Goal: Task Accomplishment & Management: Manage account settings

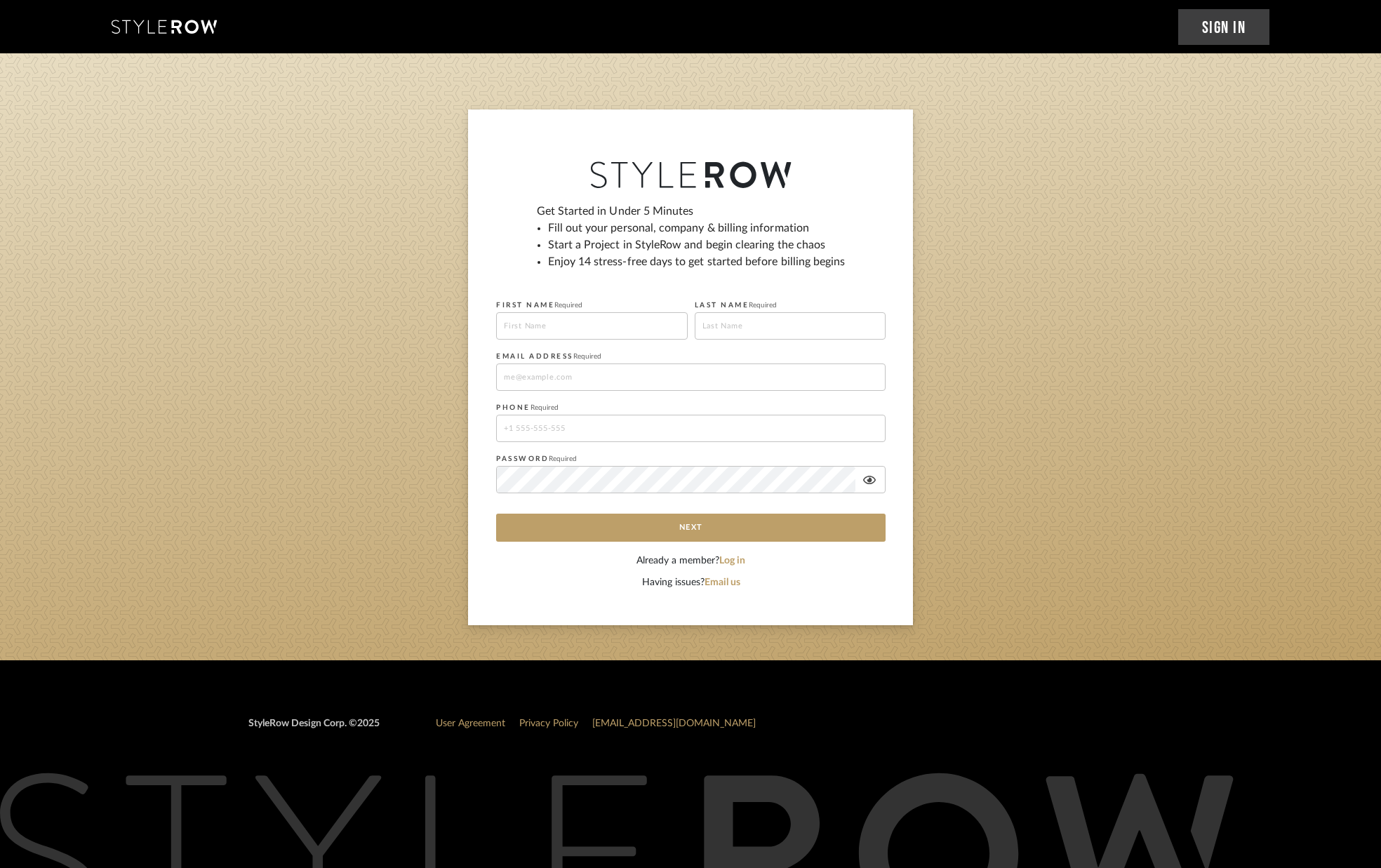
click at [1218, 24] on link "Sign In" at bounding box center [1224, 27] width 92 height 36
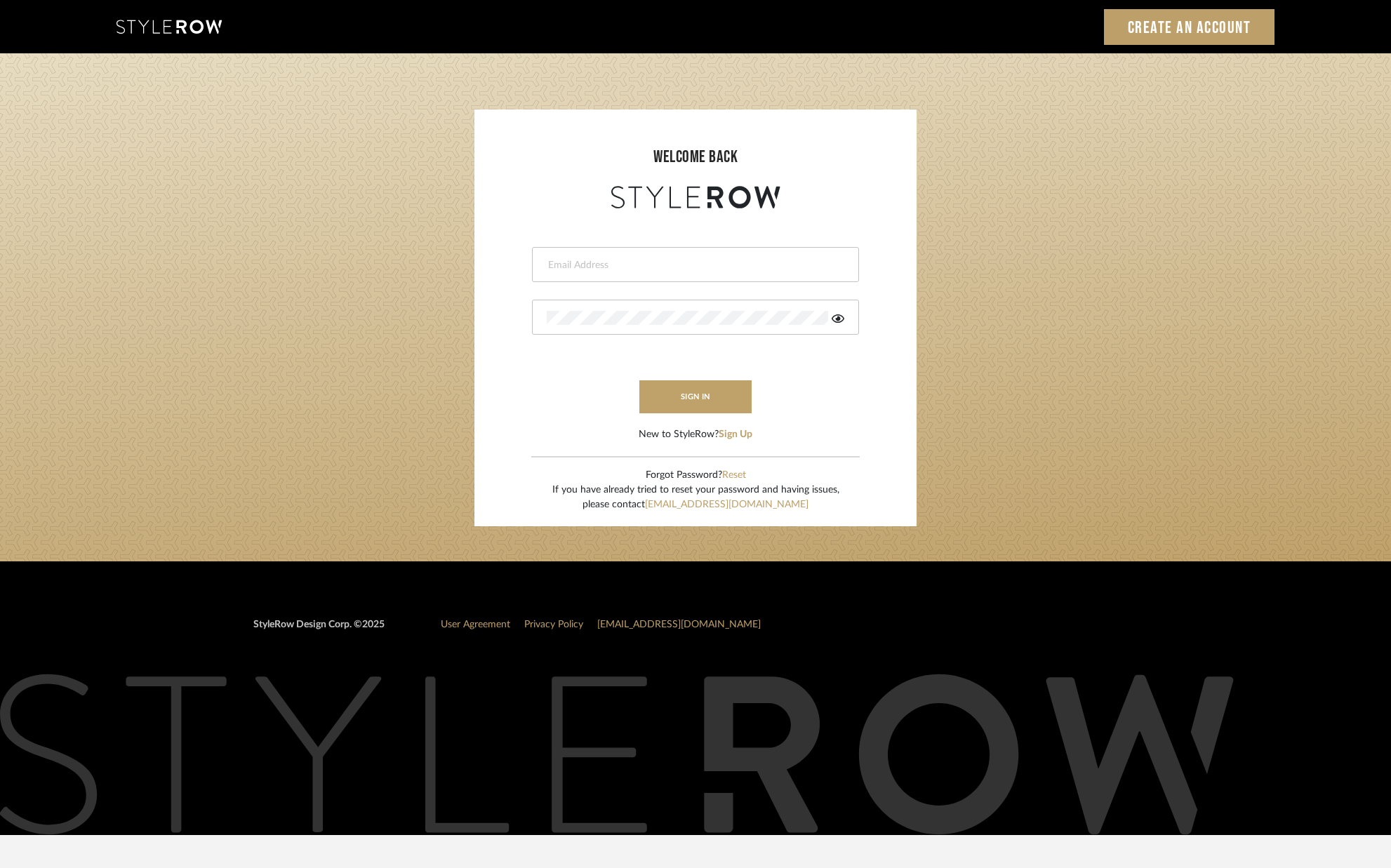
type input "[PERSON_NAME][EMAIL_ADDRESS][DOMAIN_NAME]"
click at [688, 397] on button "sign in" at bounding box center [695, 397] width 112 height 33
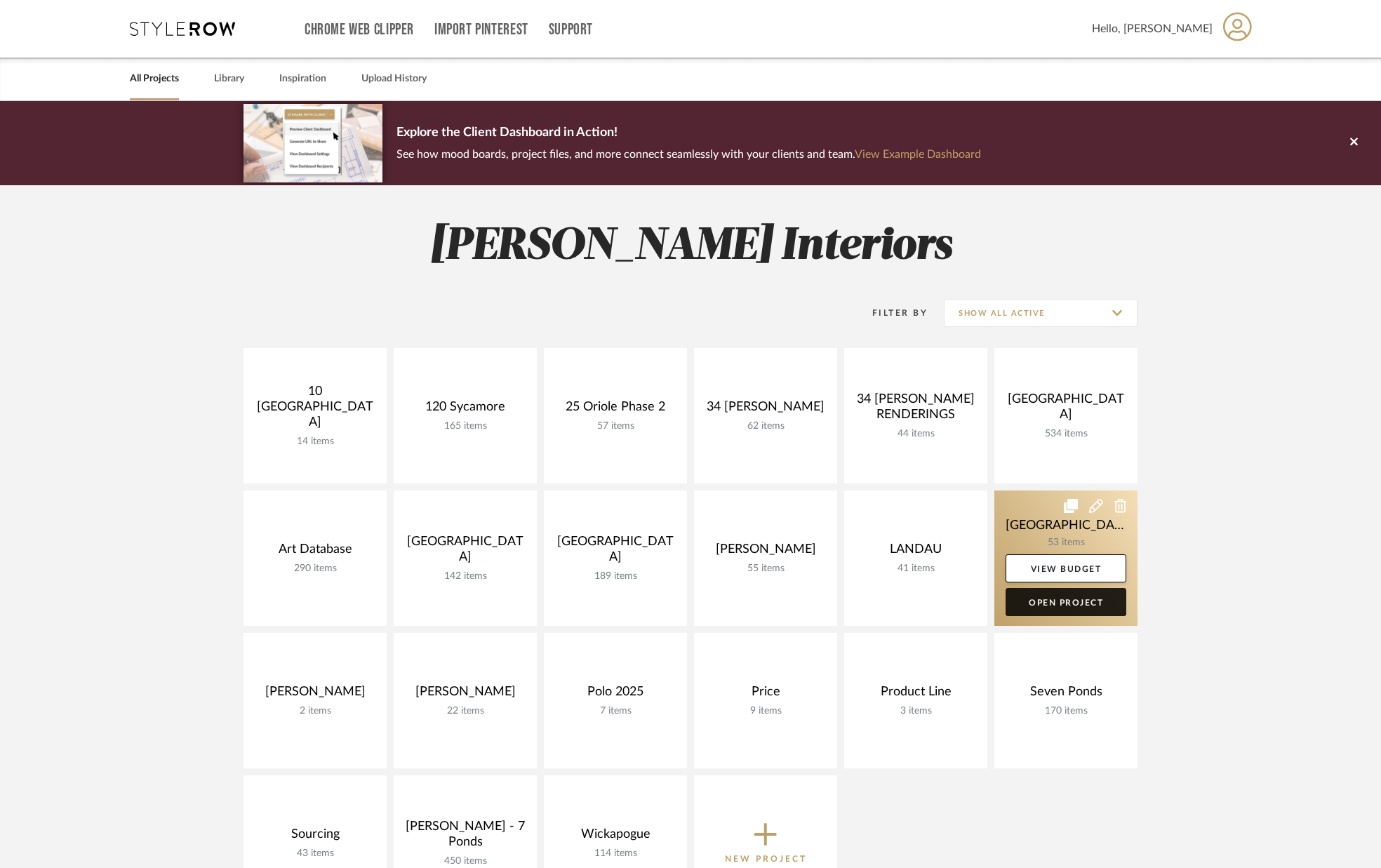
click at [1053, 600] on link "Open Project" at bounding box center [1065, 601] width 120 height 28
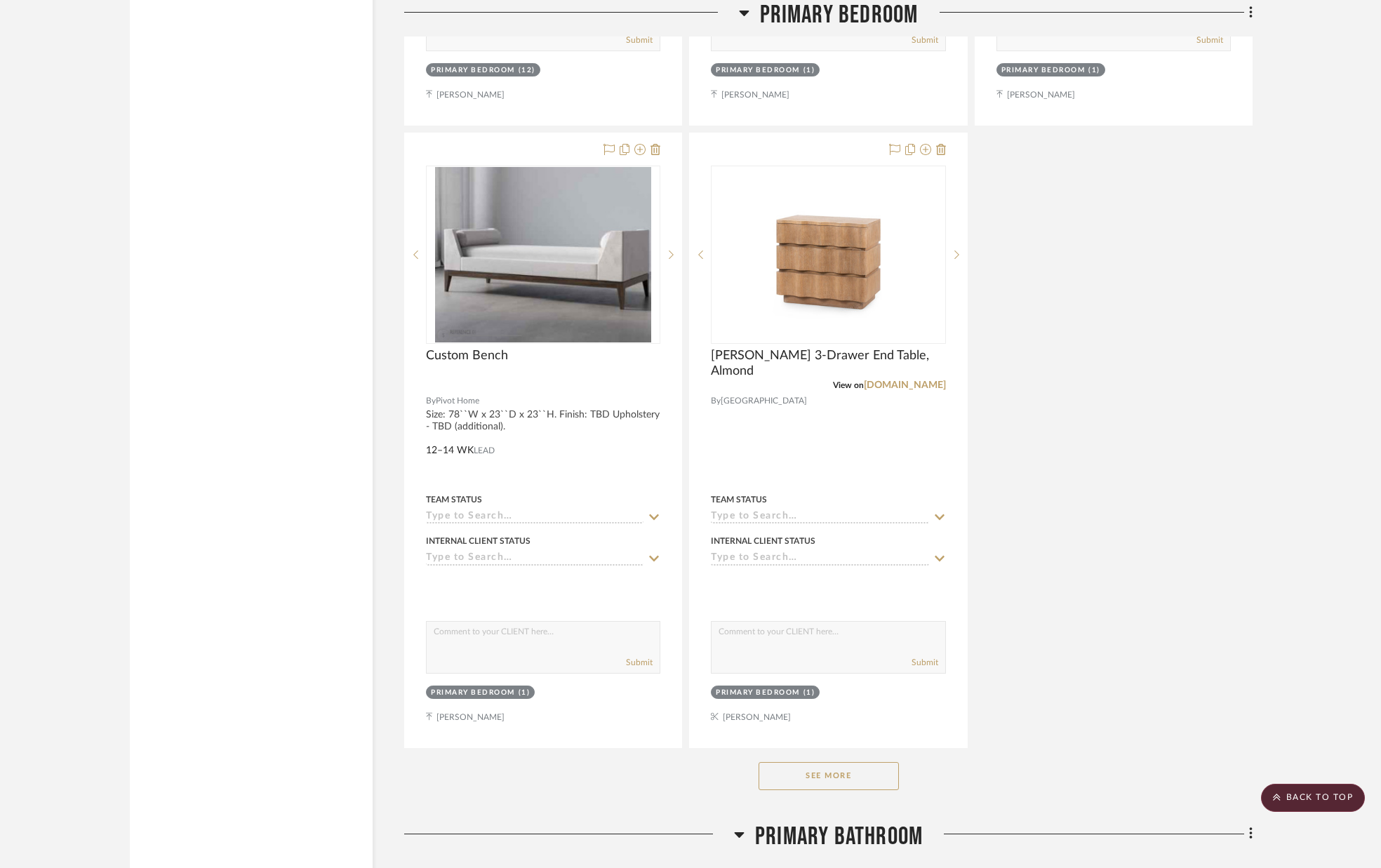
scroll to position [7606, 0]
click at [802, 767] on button "See More" at bounding box center [829, 774] width 141 height 28
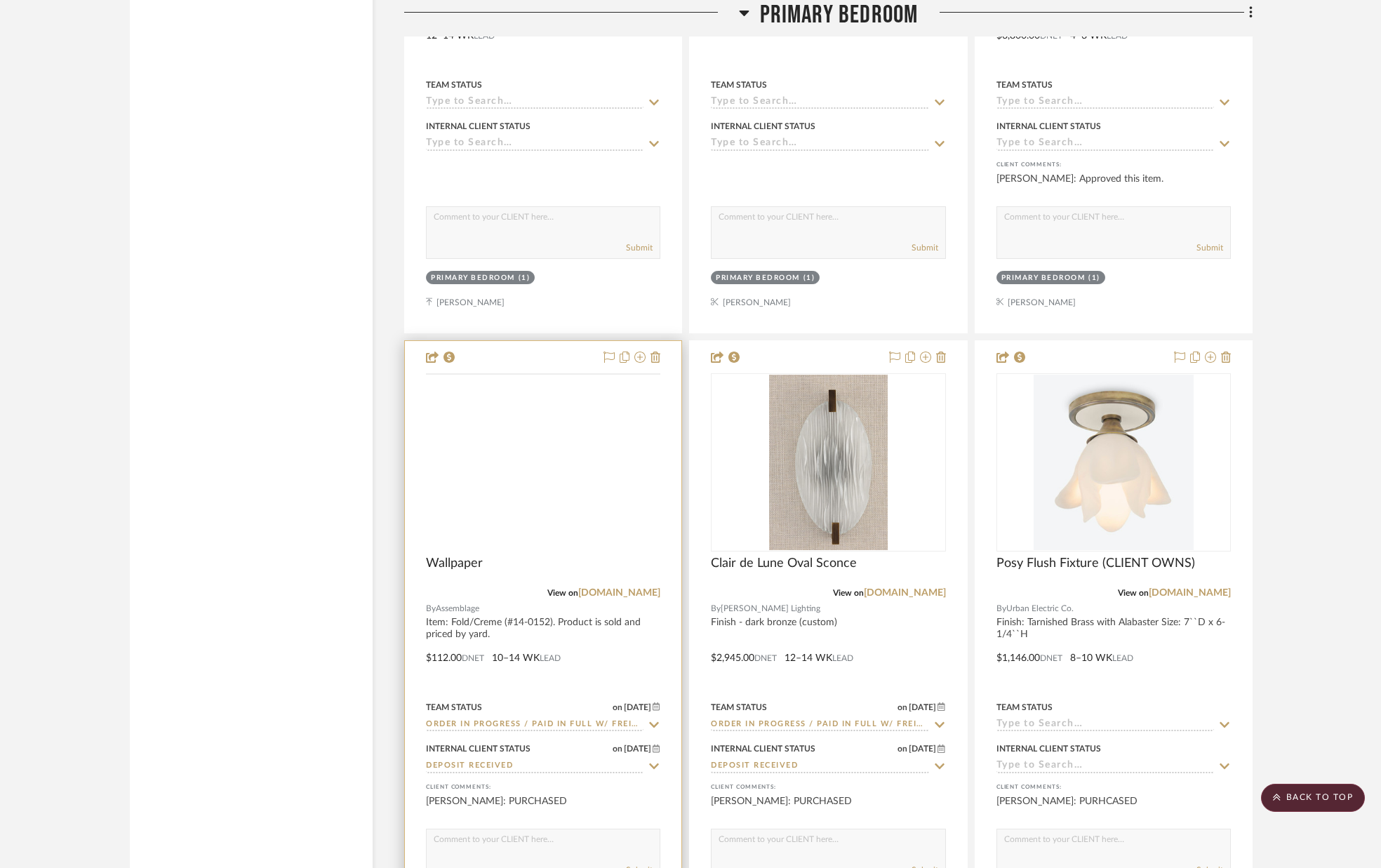
scroll to position [8022, 0]
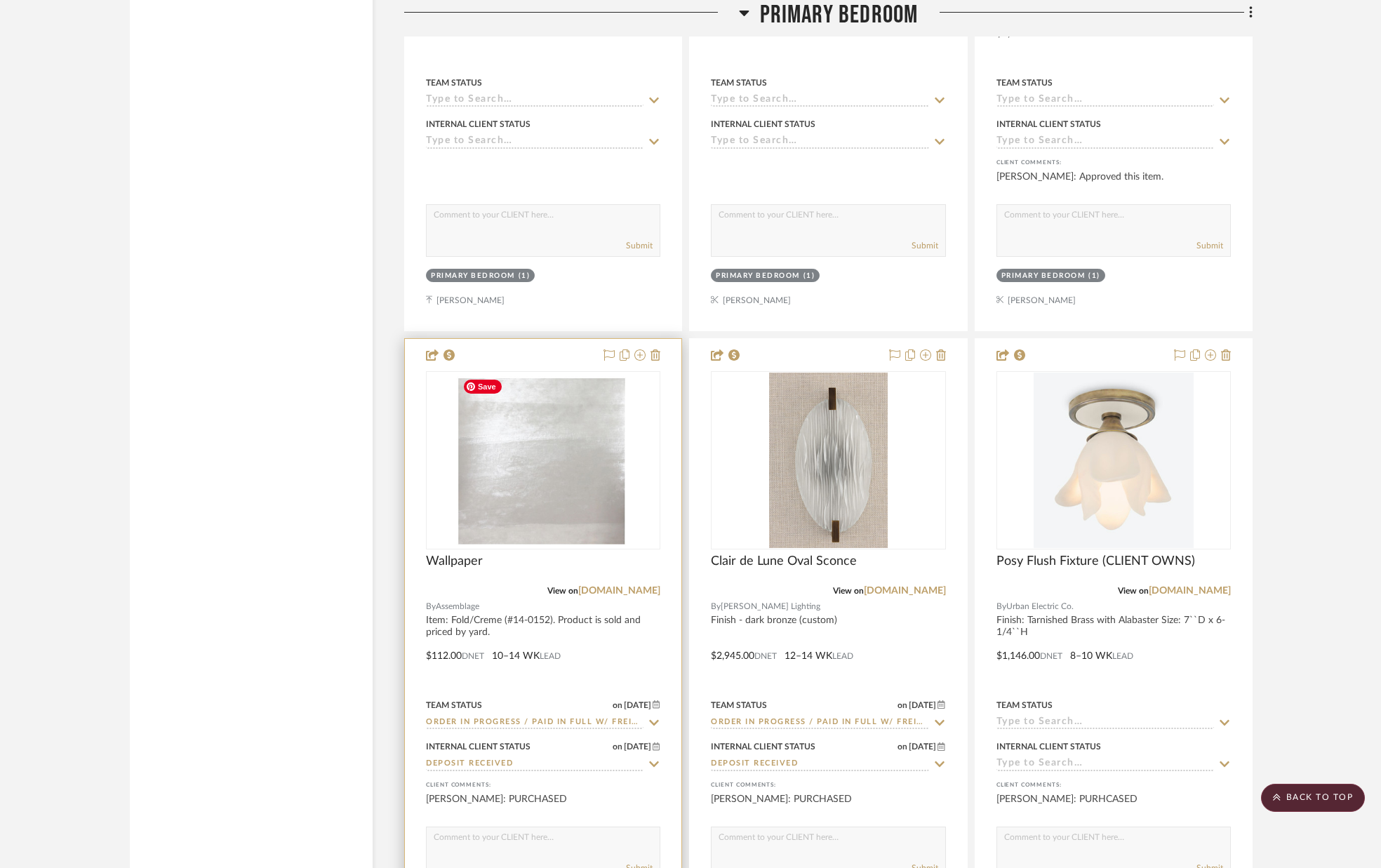
click at [515, 464] on img "0" at bounding box center [543, 461] width 173 height 175
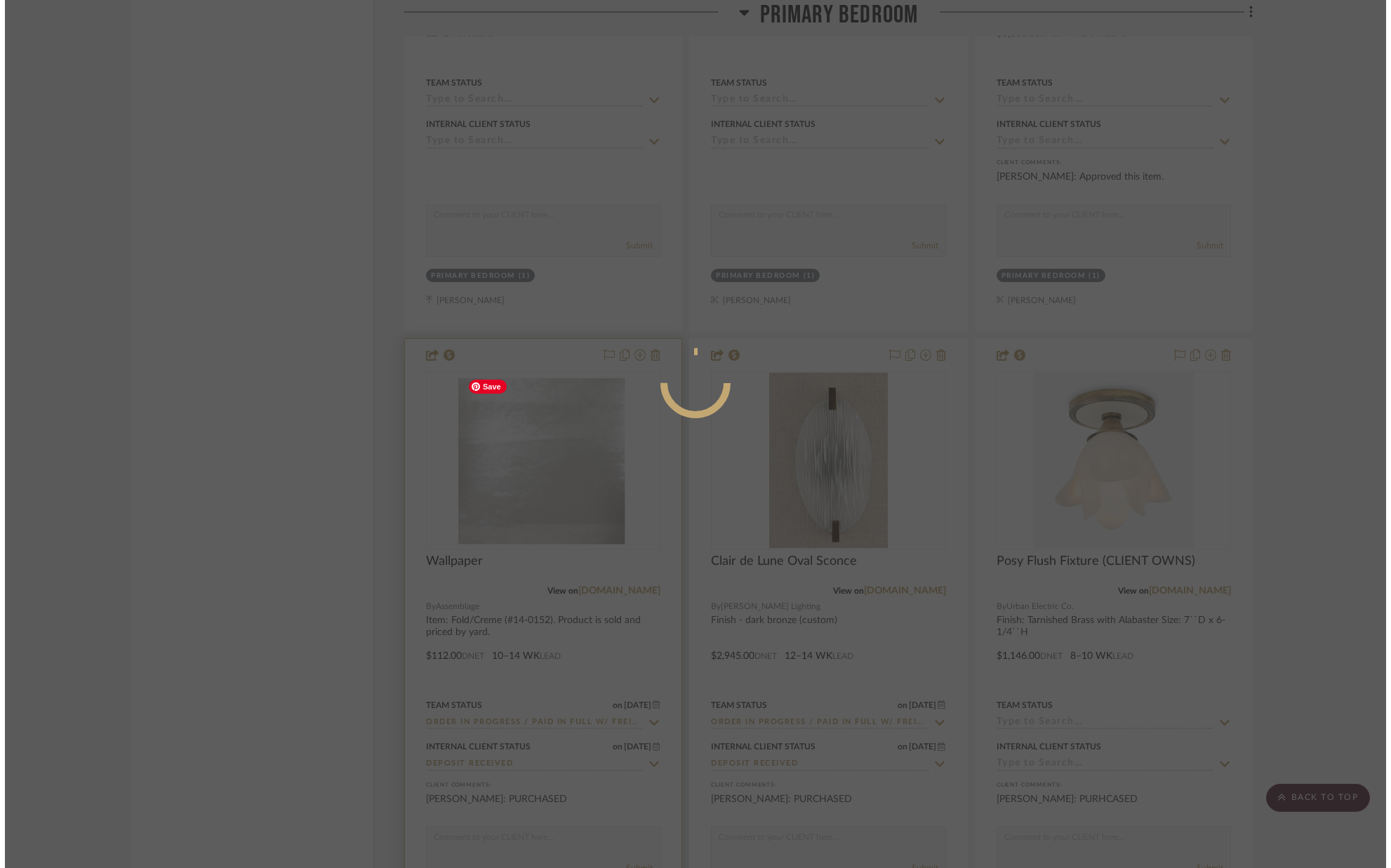
scroll to position [0, 0]
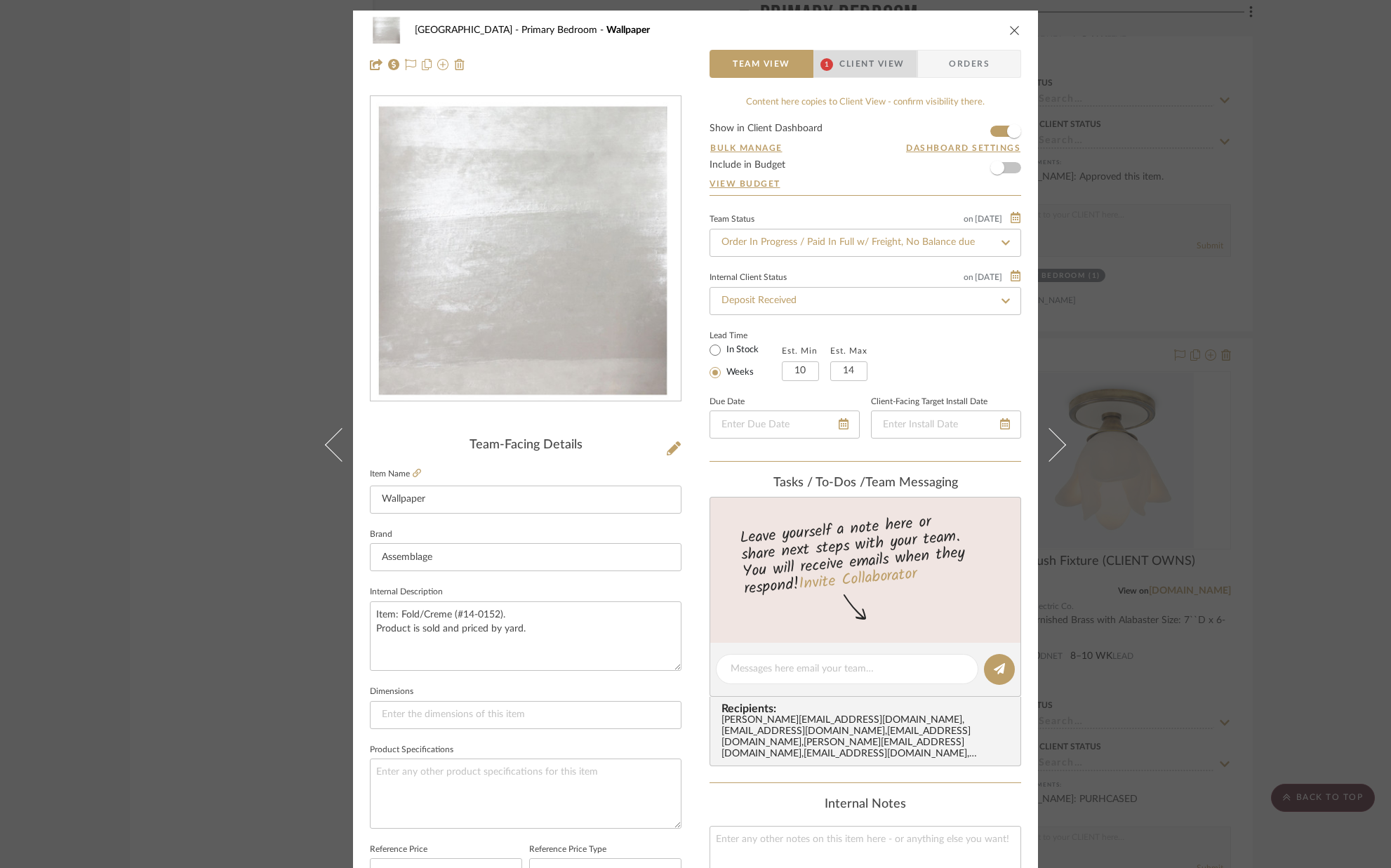
click at [873, 61] on span "Client View" at bounding box center [871, 63] width 65 height 28
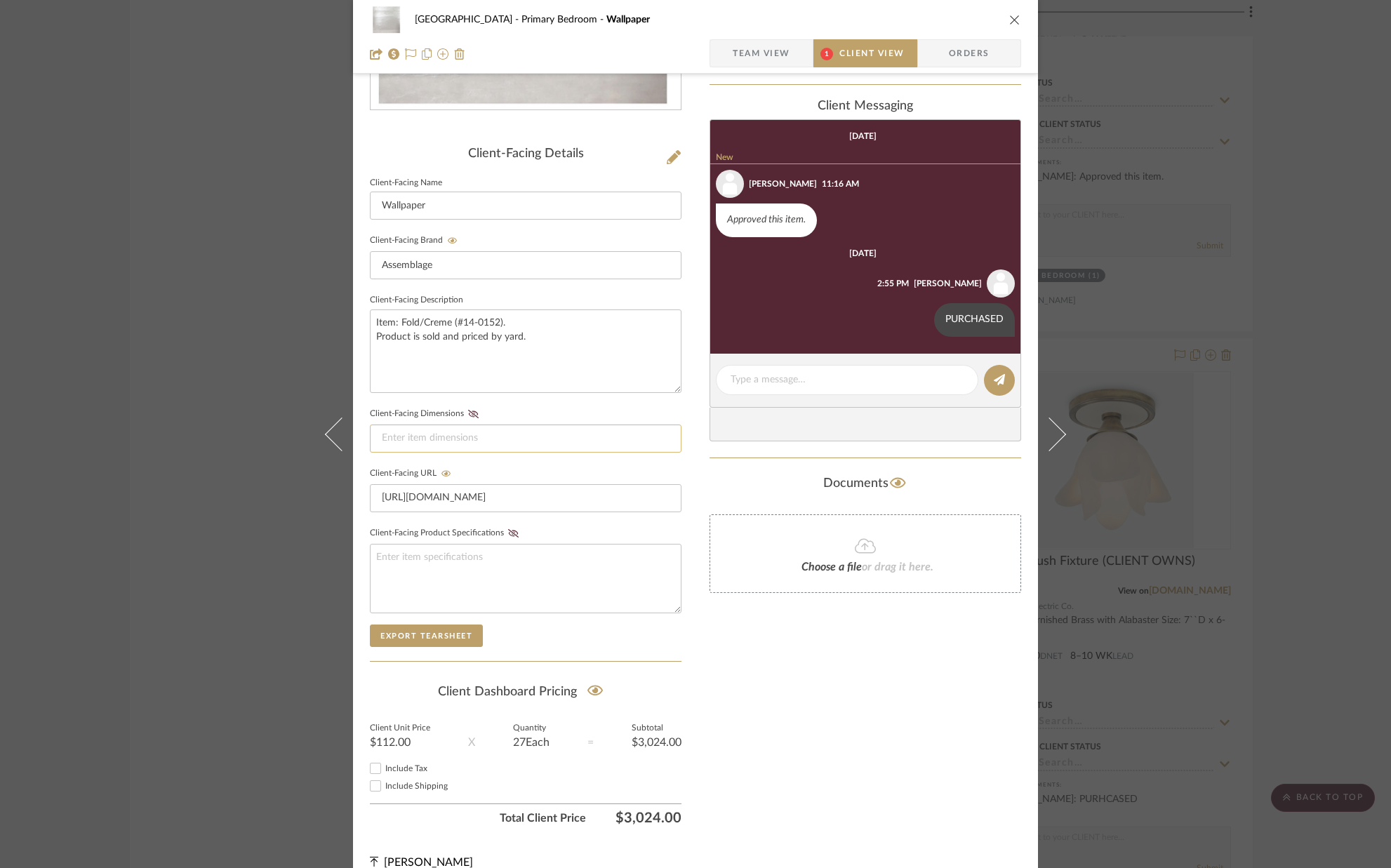
scroll to position [293, 0]
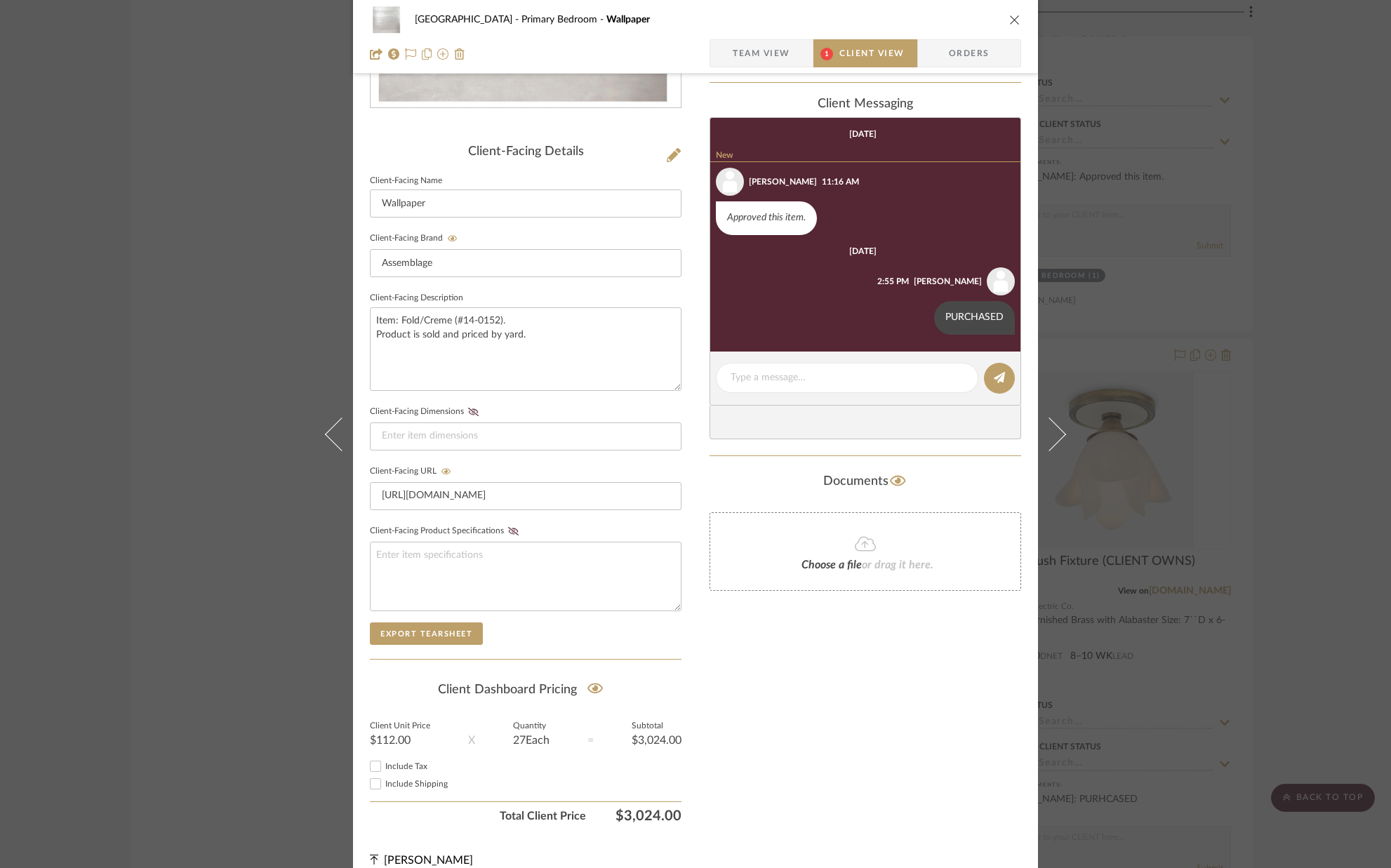
click at [1009, 20] on icon "close" at bounding box center [1014, 19] width 11 height 11
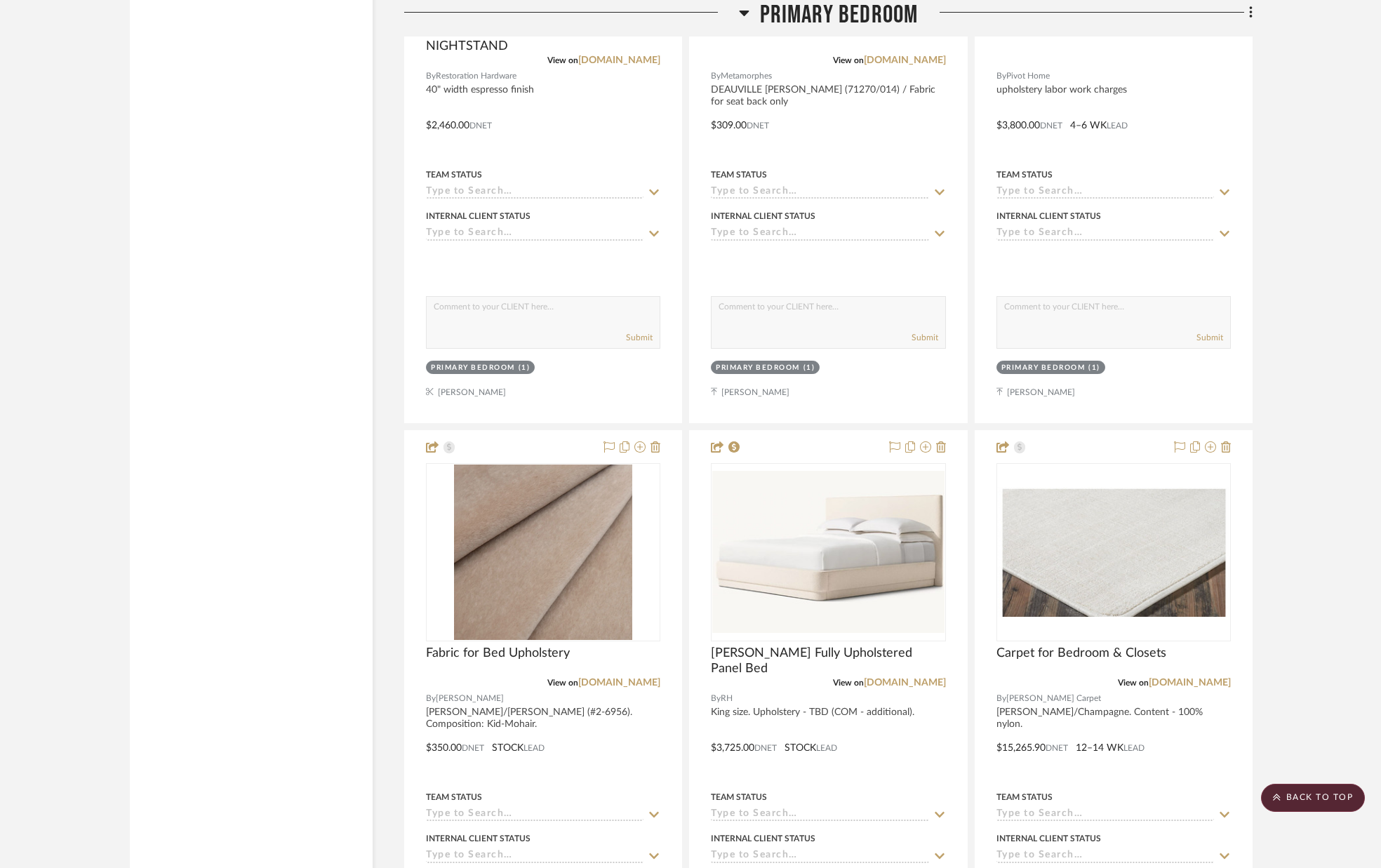
scroll to position [6686, 0]
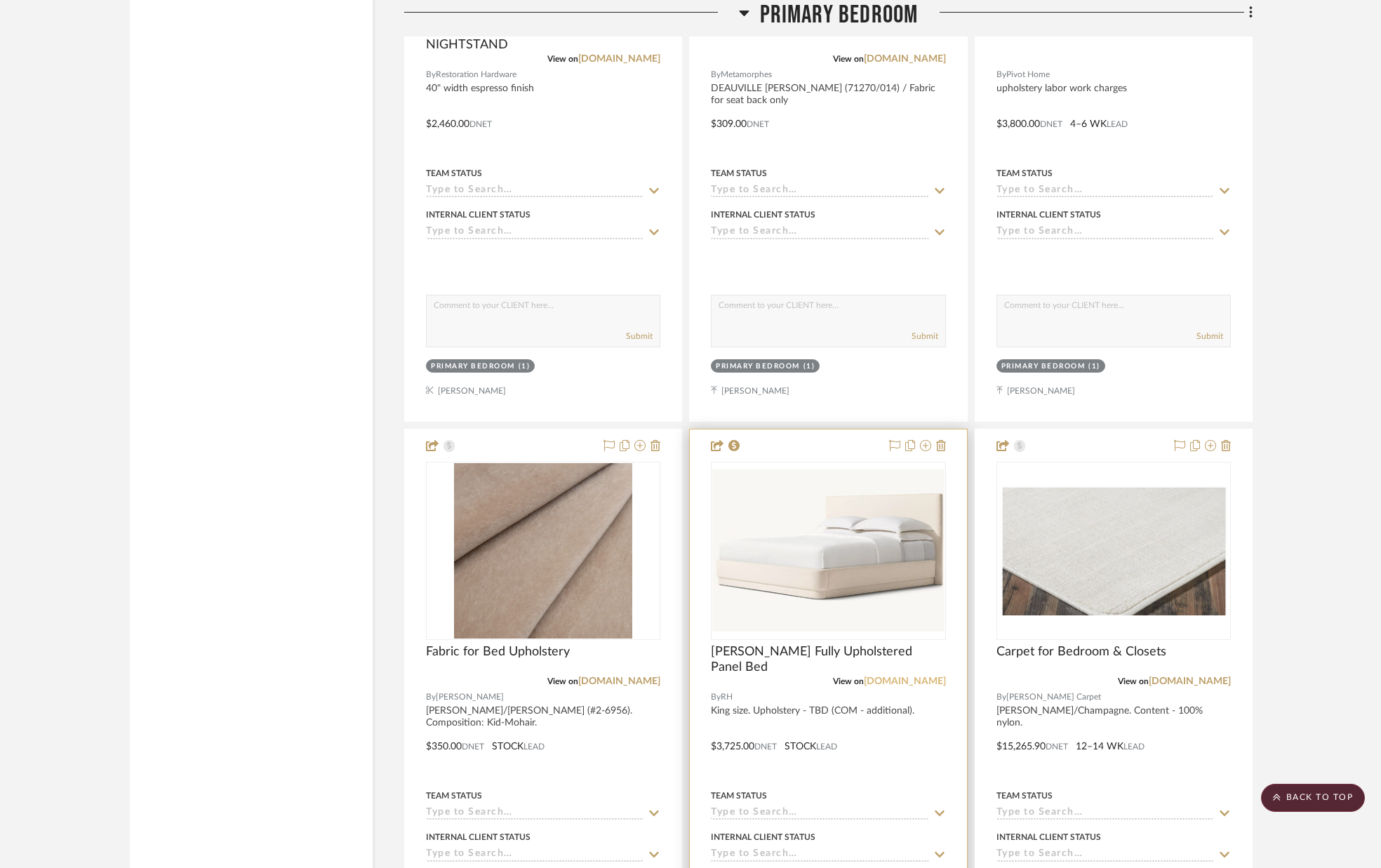
click at [924, 680] on link "rh.com" at bounding box center [905, 681] width 83 height 10
click at [807, 535] on img "0" at bounding box center [828, 551] width 232 height 162
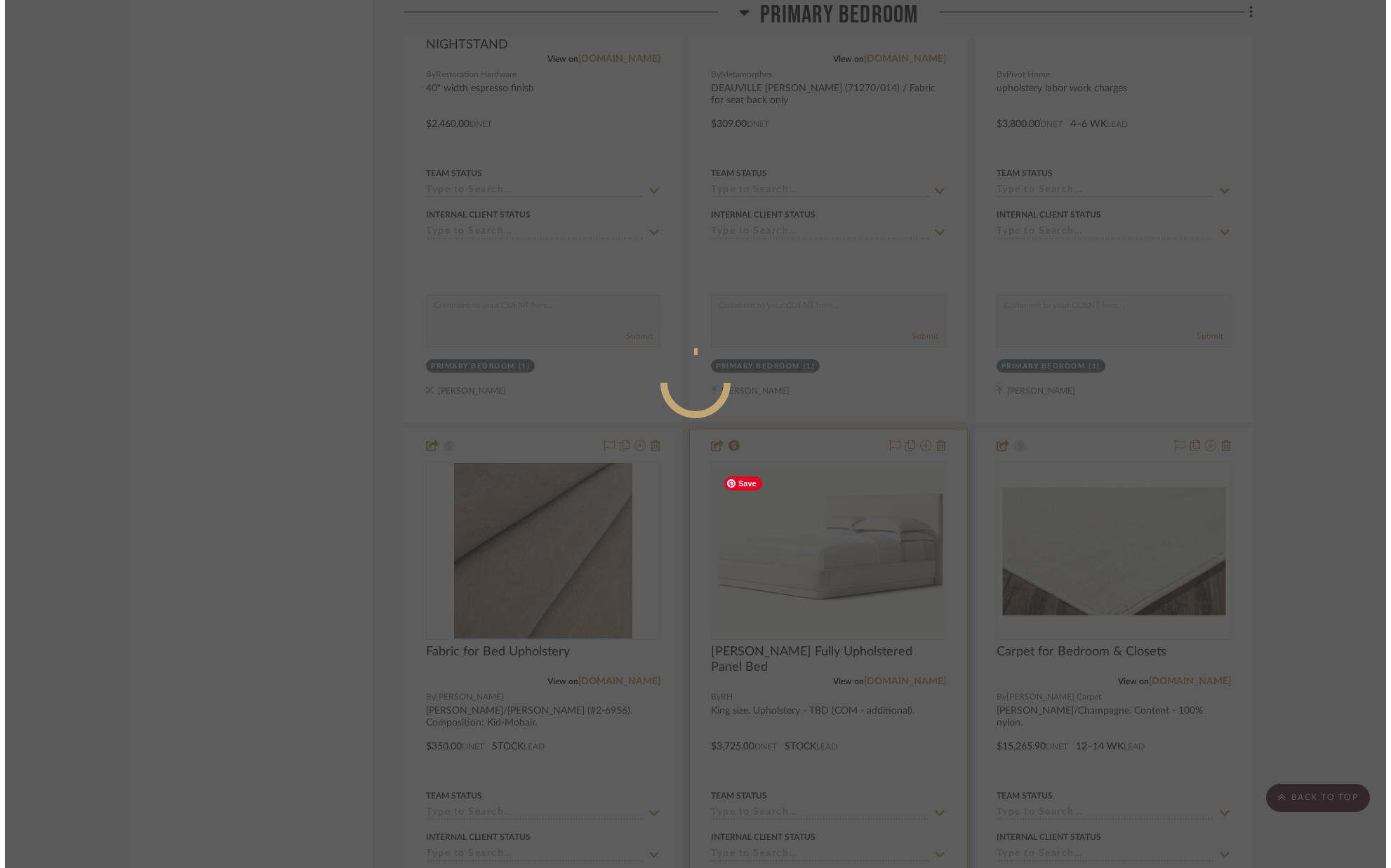
scroll to position [0, 0]
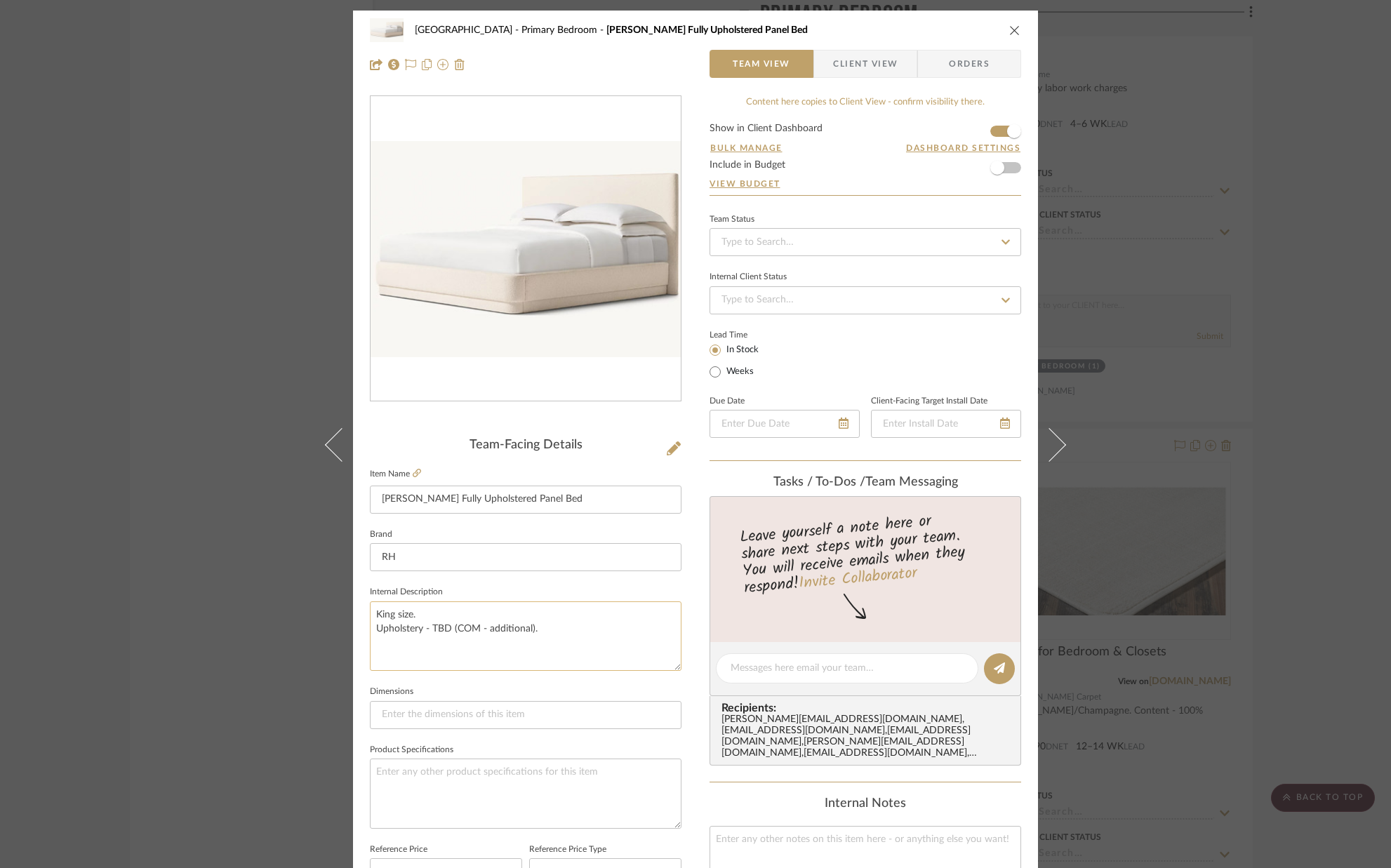
click at [551, 626] on textarea "King size. Upholstery - TBD (COM - additional)." at bounding box center [525, 636] width 312 height 70
drag, startPoint x: 537, startPoint y: 626, endPoint x: 429, endPoint y: 627, distance: 108.0
click at [429, 628] on textarea "King size. Upholstery - TBD (COM - additional)." at bounding box center [525, 636] width 312 height 70
type textarea "King size. Upholstery -"
type textarea "King size. Upholstery -Italian Murino"
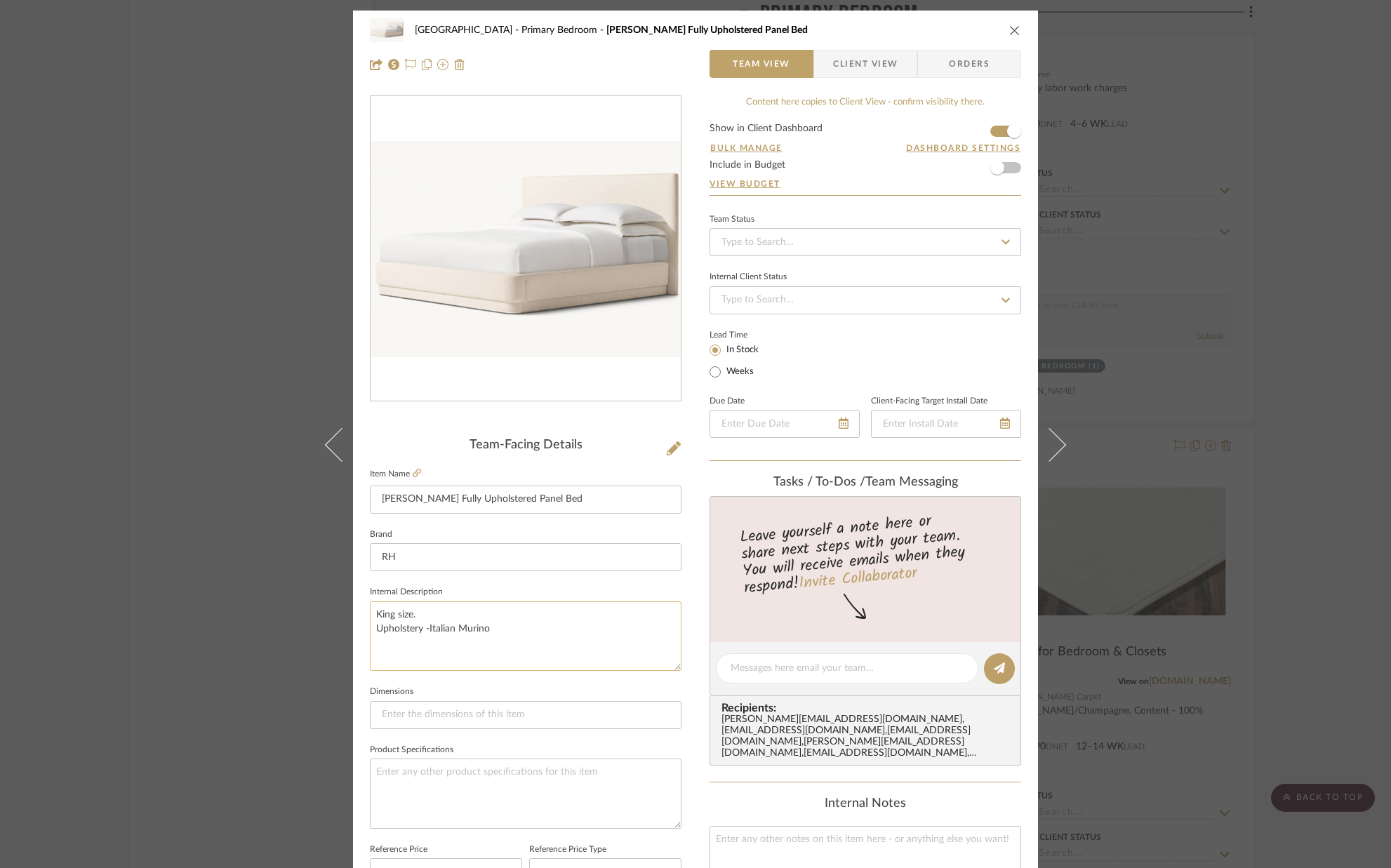
click at [492, 631] on textarea "King size. Upholstery -Italian Murino" at bounding box center [525, 636] width 312 height 70
type textarea "King size. Upholstery -Italian Merino"
type textarea "King size. Upholstery -Italian Merino Wool Velvet/Sand."
click at [538, 780] on textarea at bounding box center [525, 793] width 312 height 70
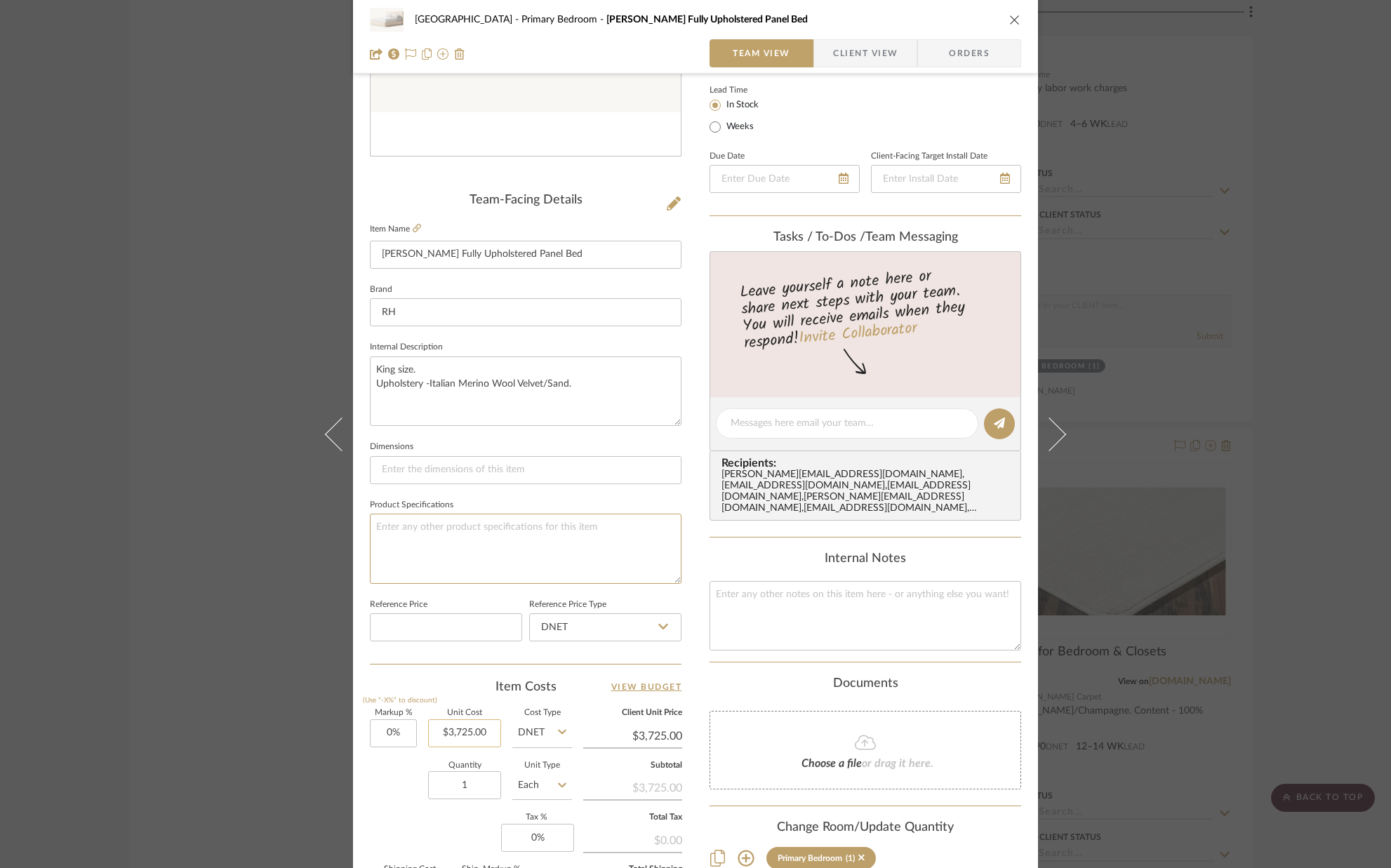
scroll to position [246, 0]
click at [492, 739] on input "3725.00" at bounding box center [464, 732] width 73 height 28
type input "$6,565.00"
click at [397, 780] on div "Quantity 1 Unit Type Each" at bounding box center [471, 785] width 202 height 50
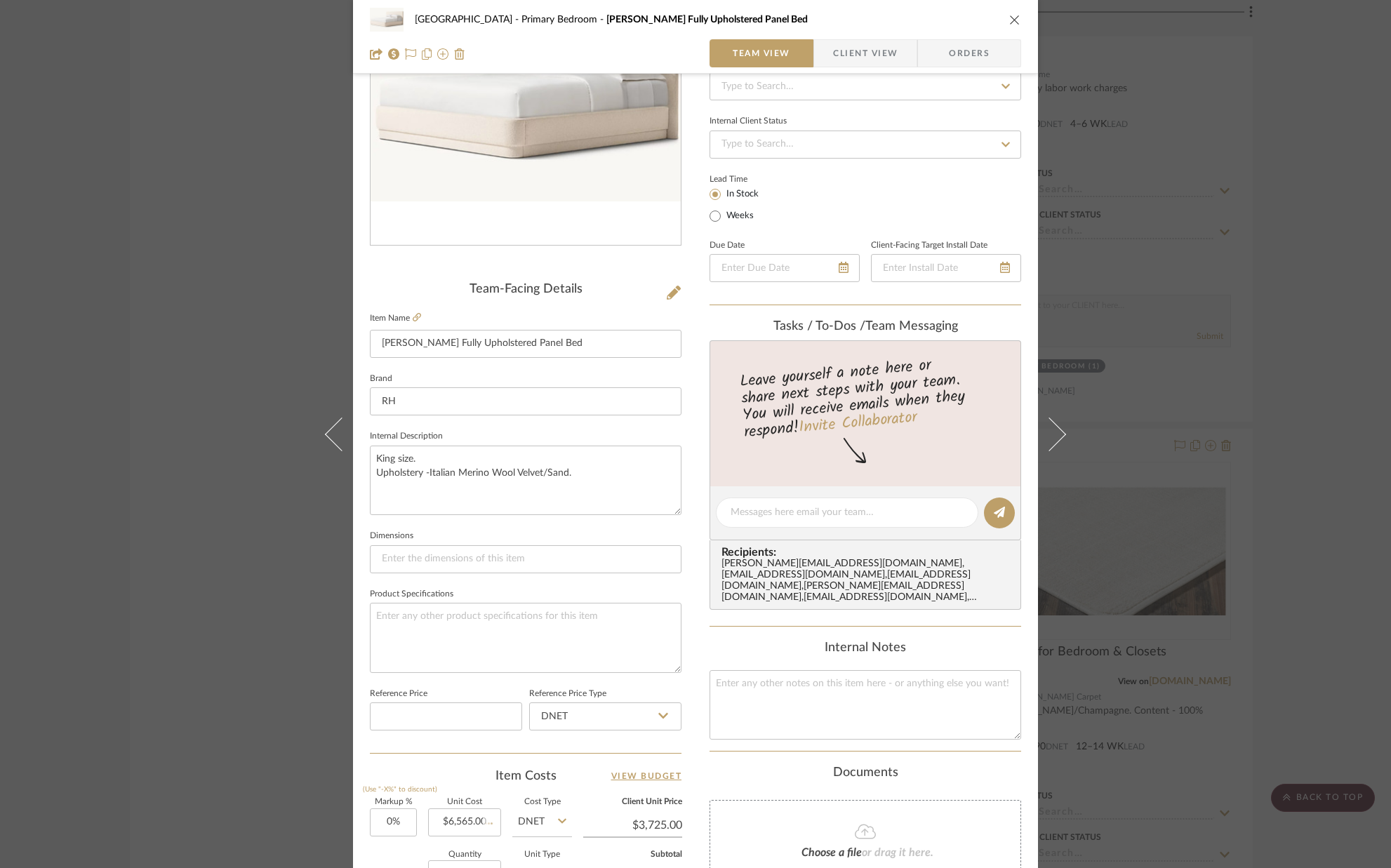
type input "$6,565.00"
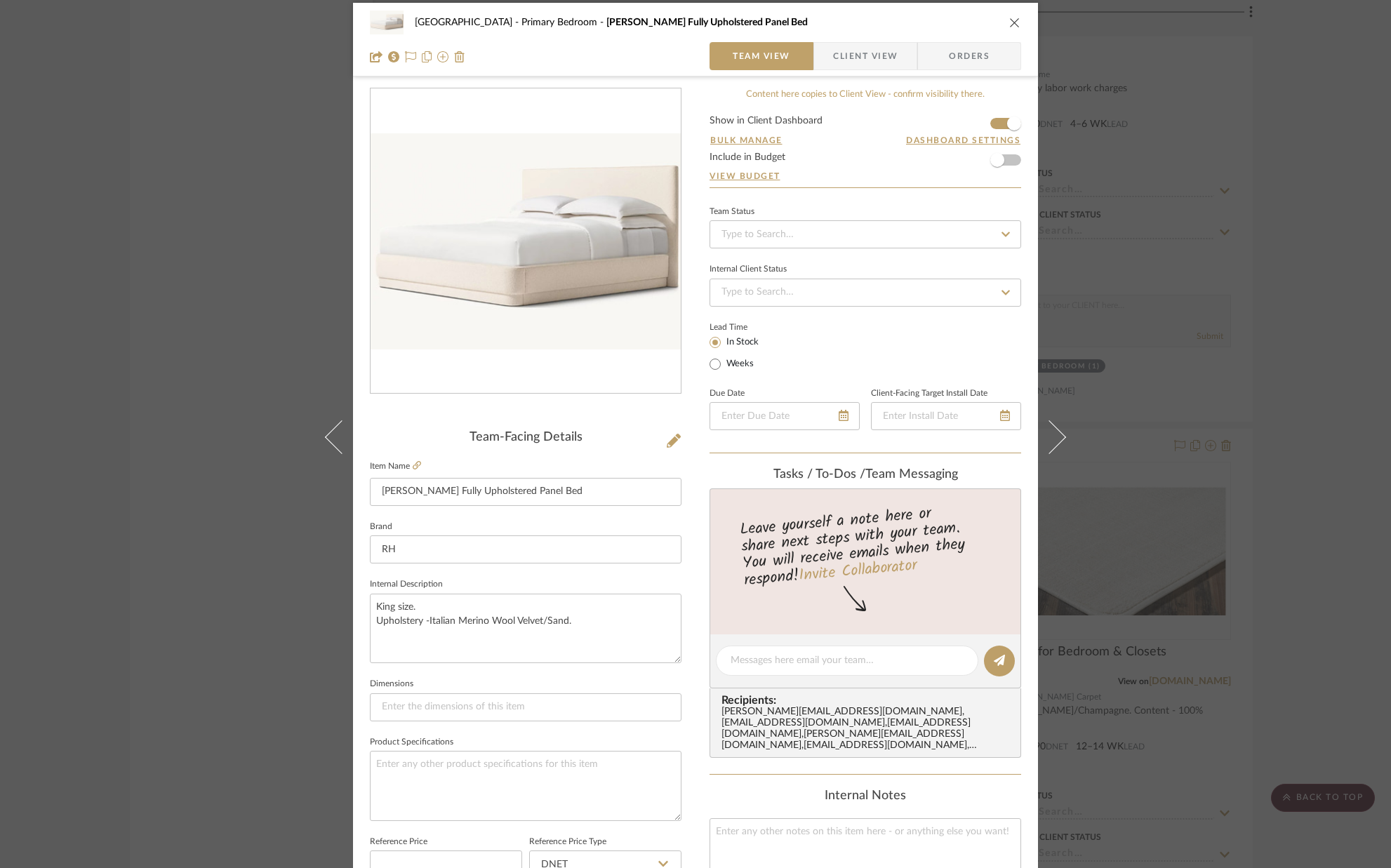
scroll to position [0, 0]
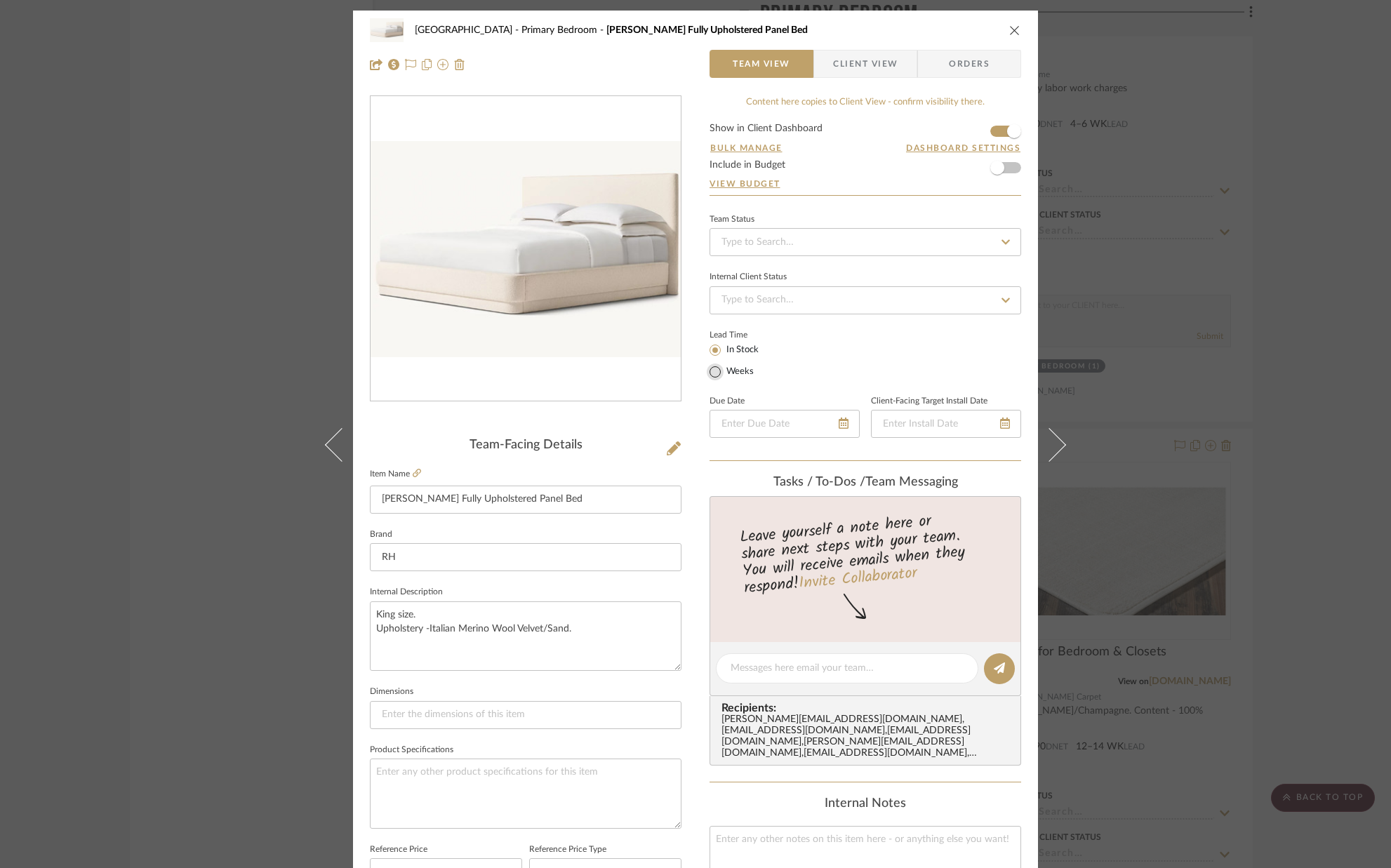
click at [706, 369] on input "Weeks" at bounding box center [715, 372] width 17 height 17
radio input "true"
click at [794, 369] on input "text" at bounding box center [800, 370] width 37 height 19
type input "12"
click at [841, 373] on input "text" at bounding box center [849, 370] width 37 height 19
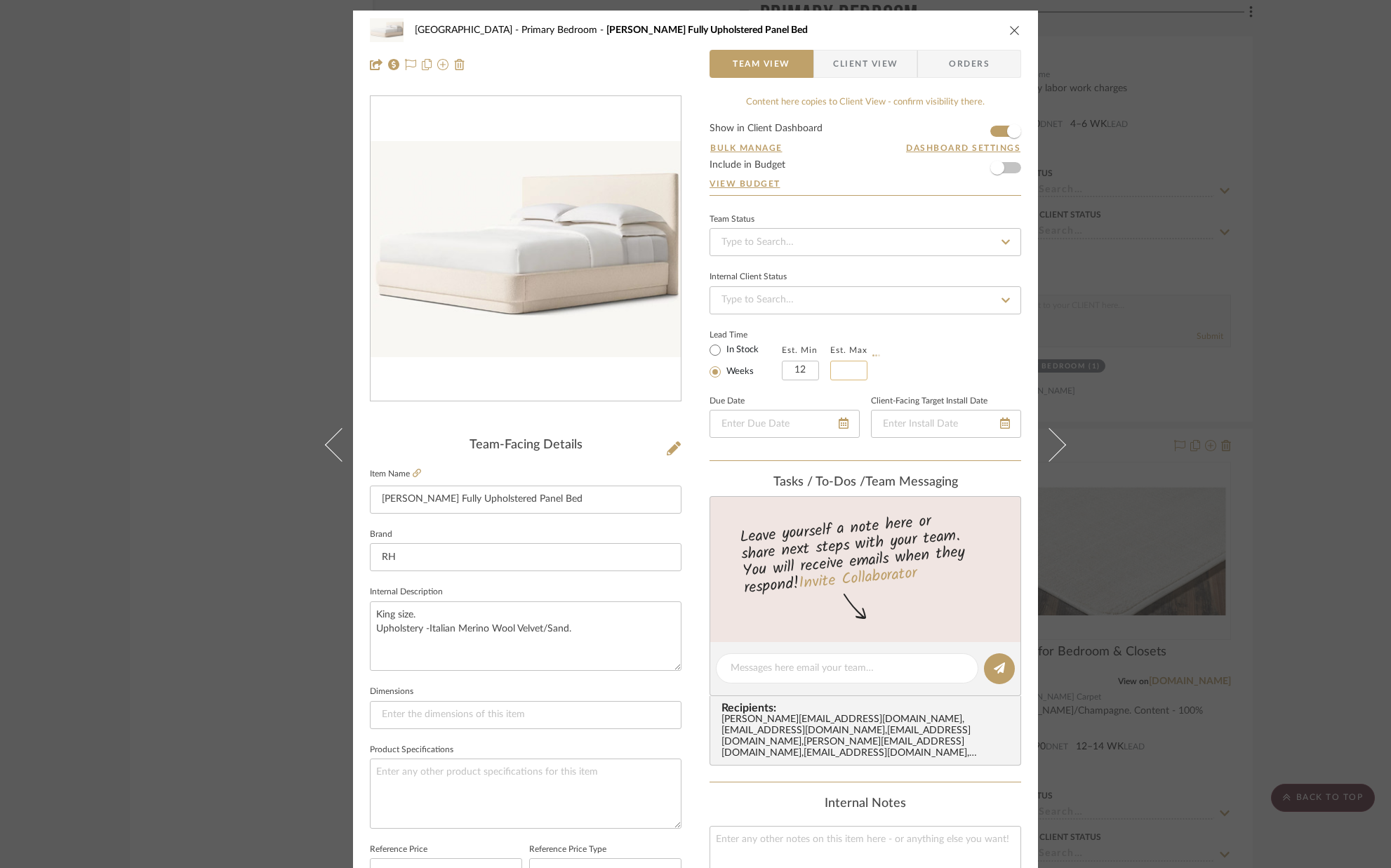
scroll to position [2, 0]
type input "16"
click at [930, 369] on div "Lead Time In Stock Weeks Est. Min 12 Est. Max 16" at bounding box center [866, 351] width 312 height 55
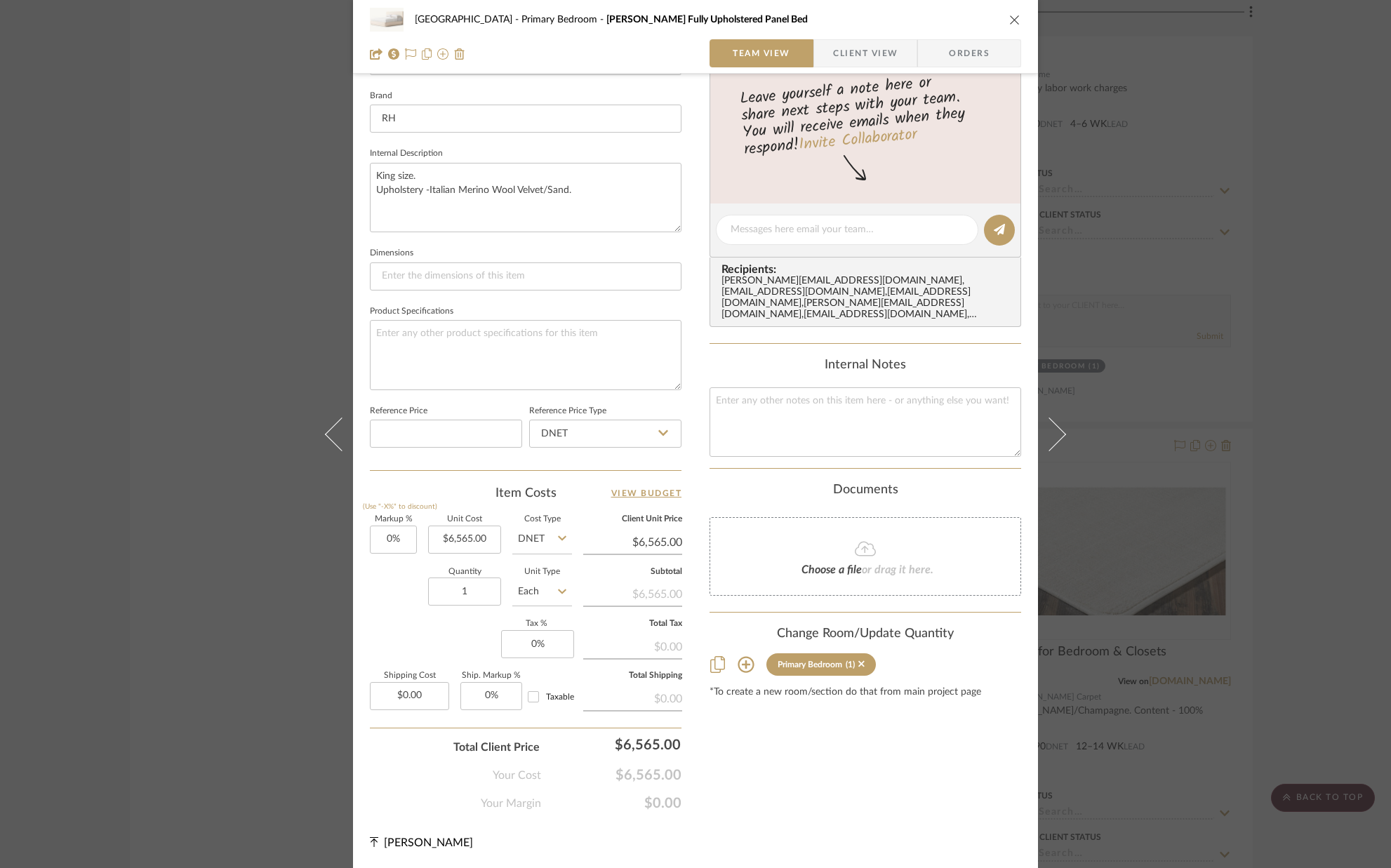
scroll to position [0, 0]
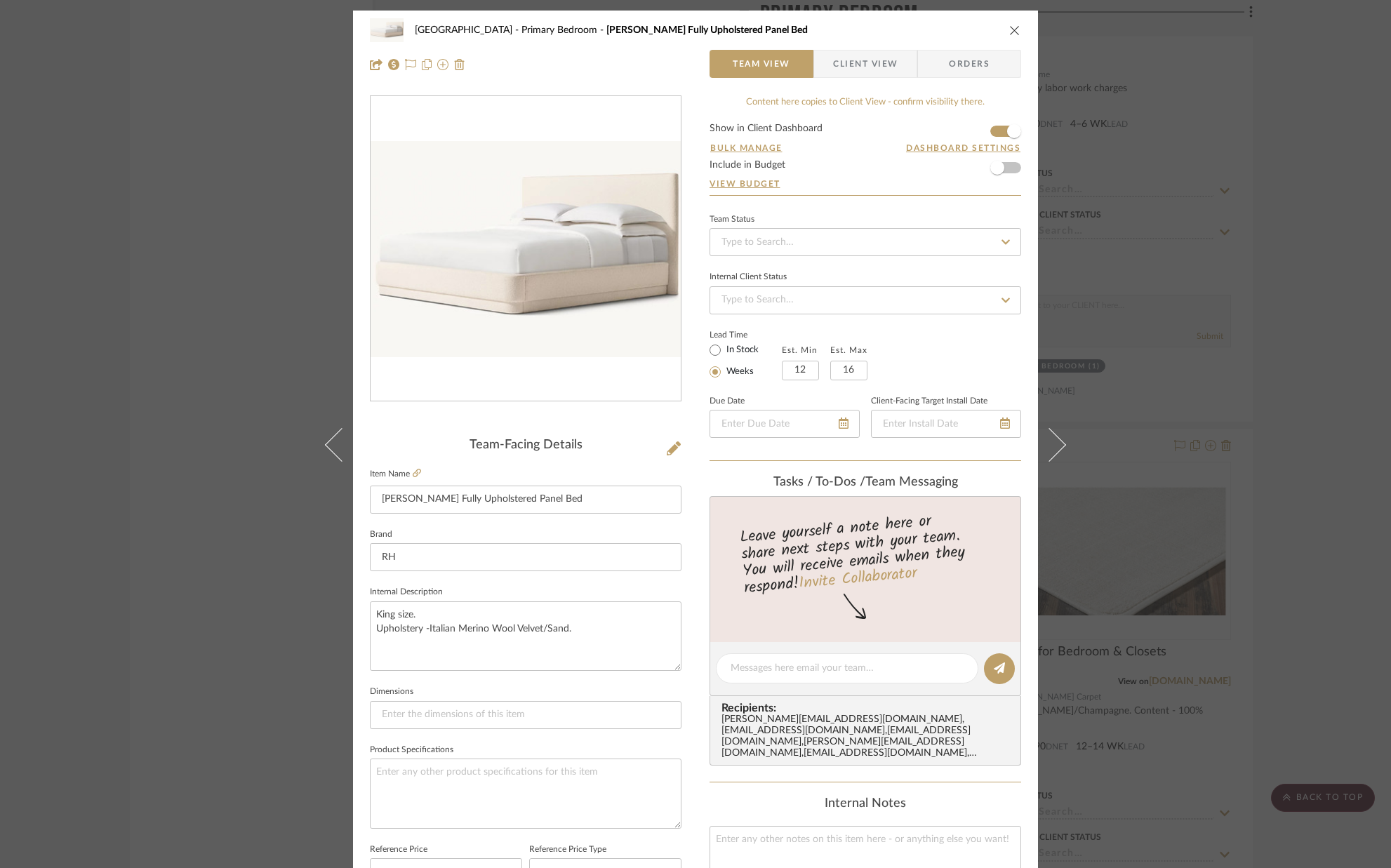
click at [1009, 29] on icon "close" at bounding box center [1014, 29] width 11 height 11
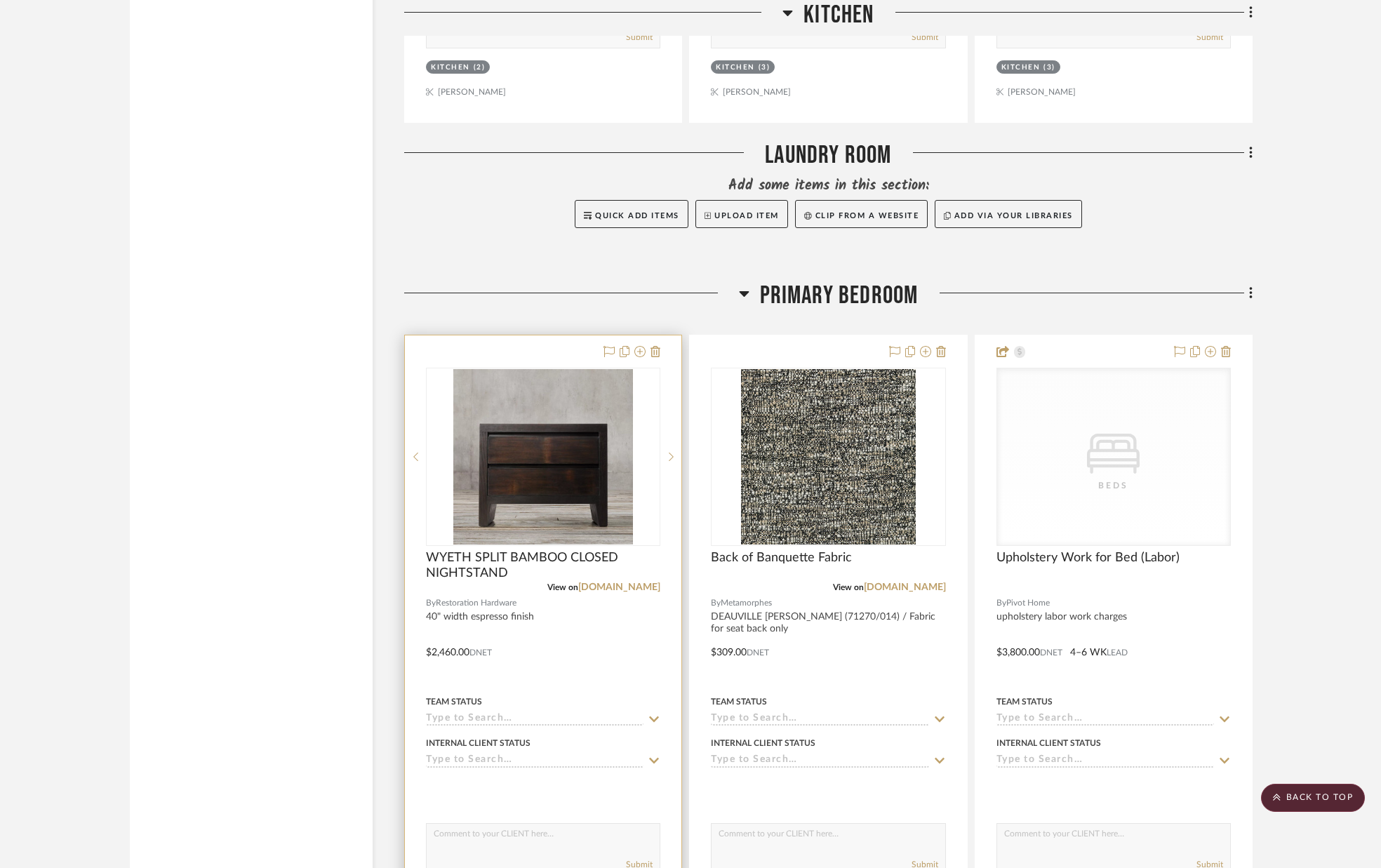
scroll to position [6158, 0]
click at [643, 588] on link "rh.com" at bounding box center [620, 588] width 83 height 10
click at [499, 465] on img "0" at bounding box center [543, 457] width 180 height 175
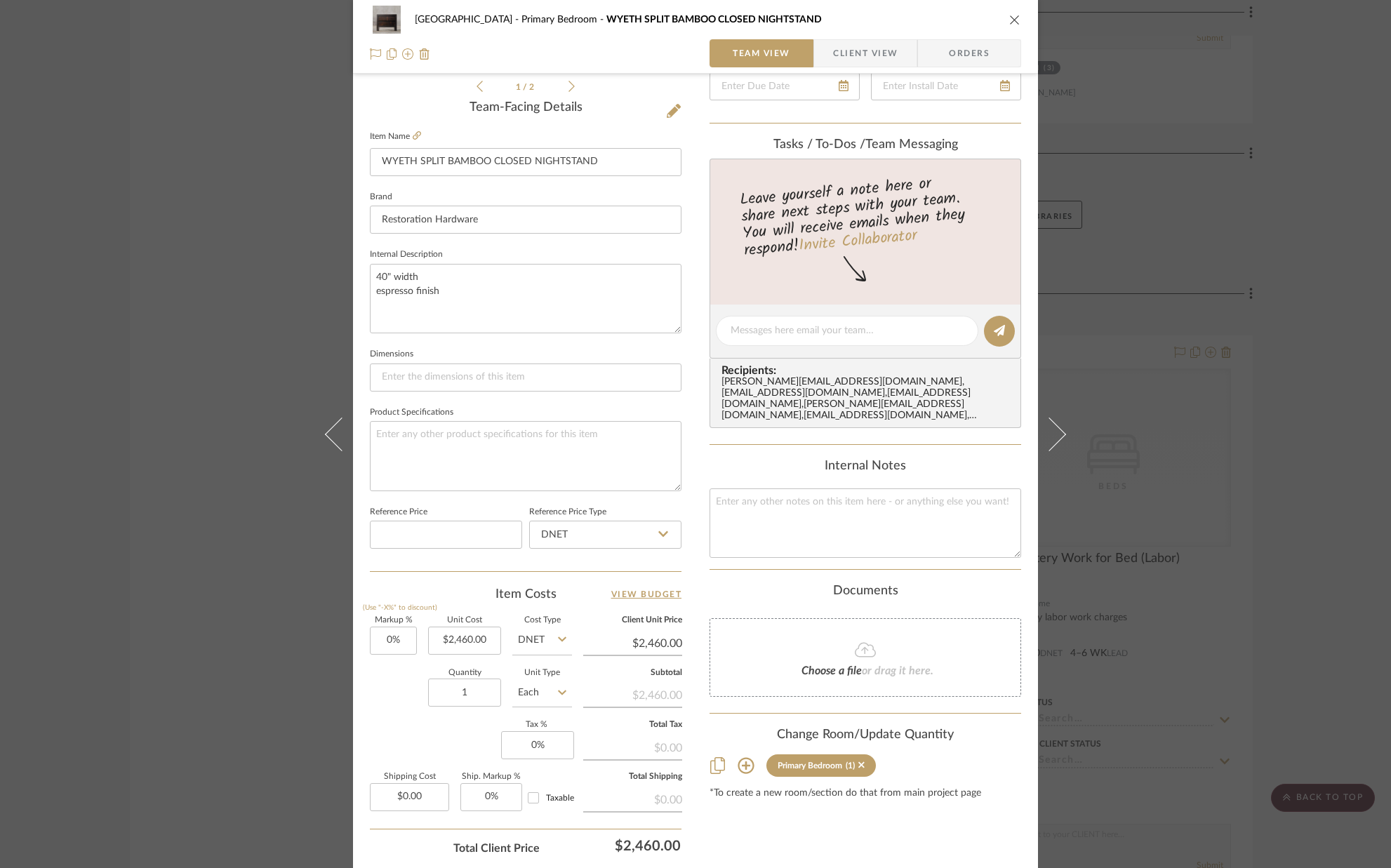
scroll to position [364, 0]
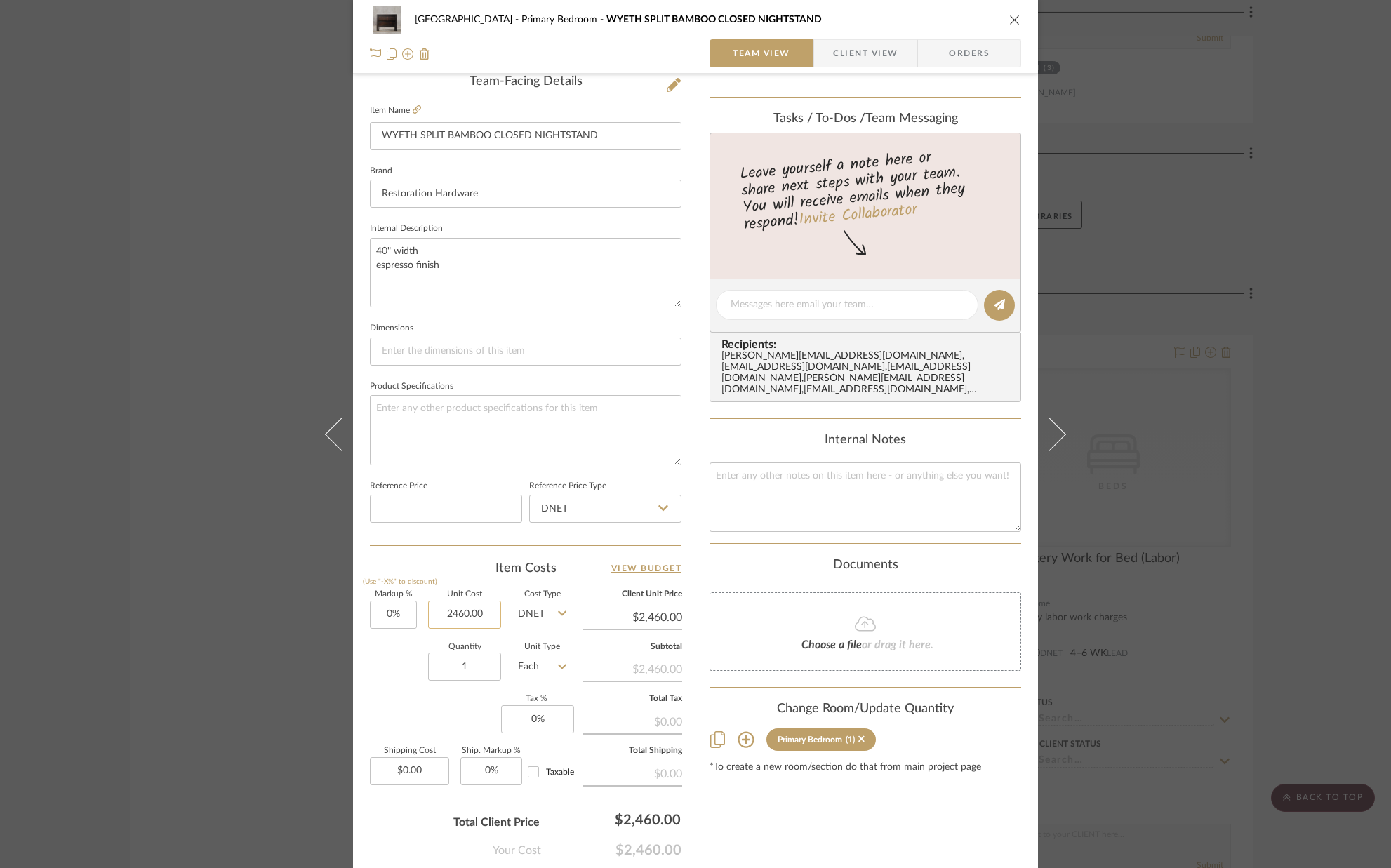
click at [491, 613] on input "2460.00" at bounding box center [464, 614] width 73 height 28
type input "1"
click at [1010, 18] on icon "close" at bounding box center [1014, 19] width 11 height 11
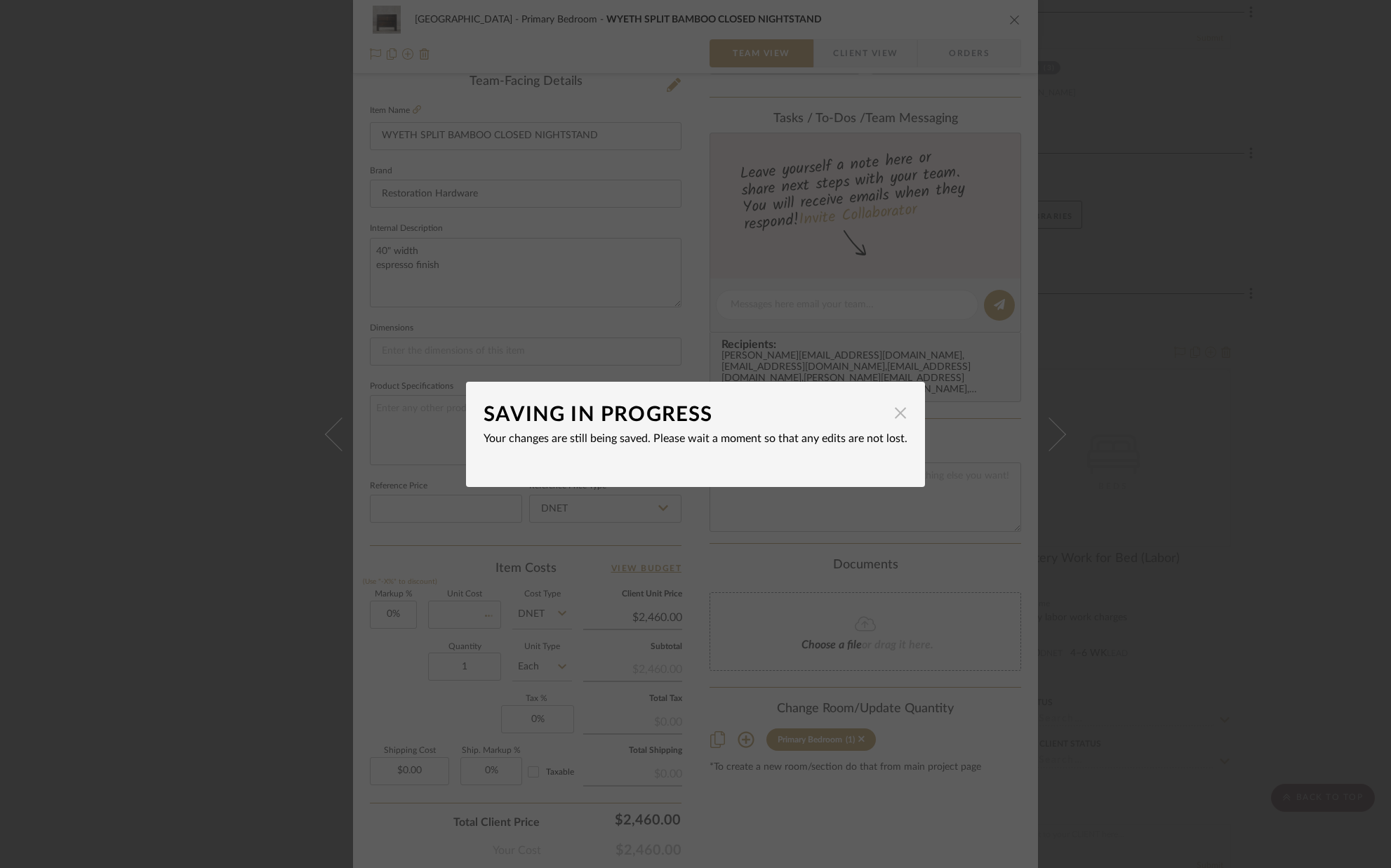
type input "$0.00"
click at [890, 409] on span "button" at bounding box center [900, 413] width 28 height 28
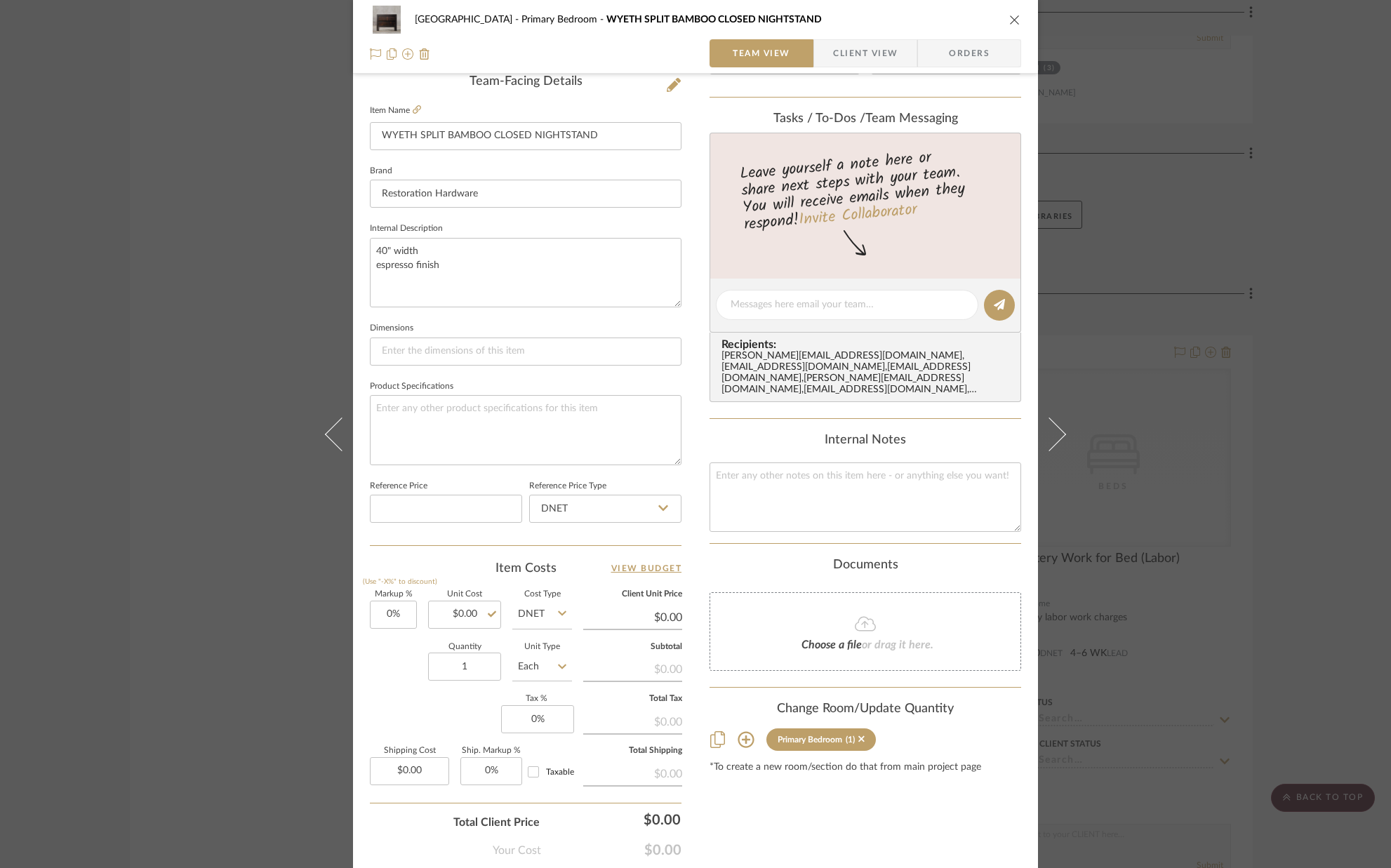
click at [752, 444] on div "Internal Notes" at bounding box center [866, 440] width 312 height 15
click at [1010, 22] on icon "close" at bounding box center [1014, 19] width 11 height 11
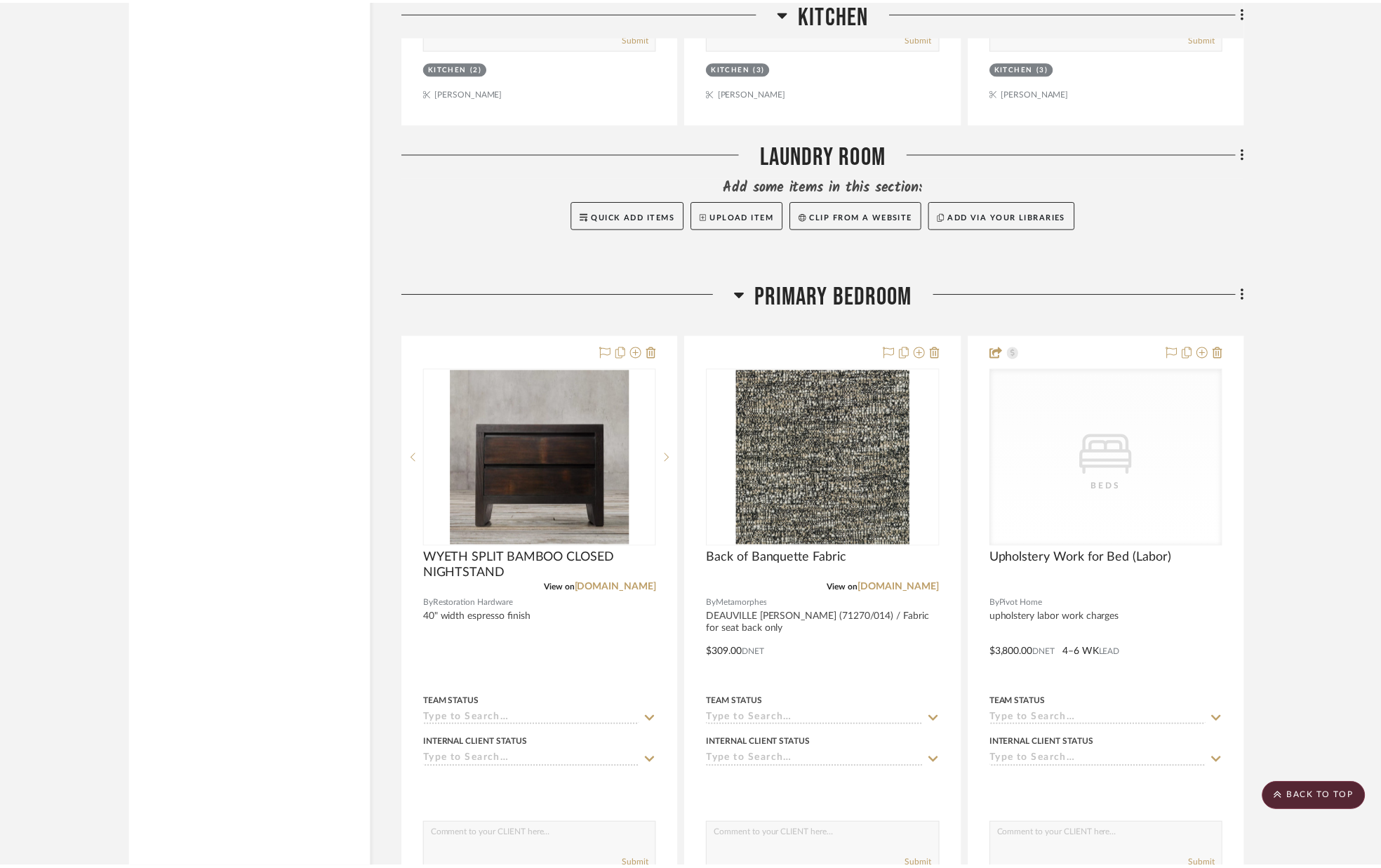
scroll to position [6158, 0]
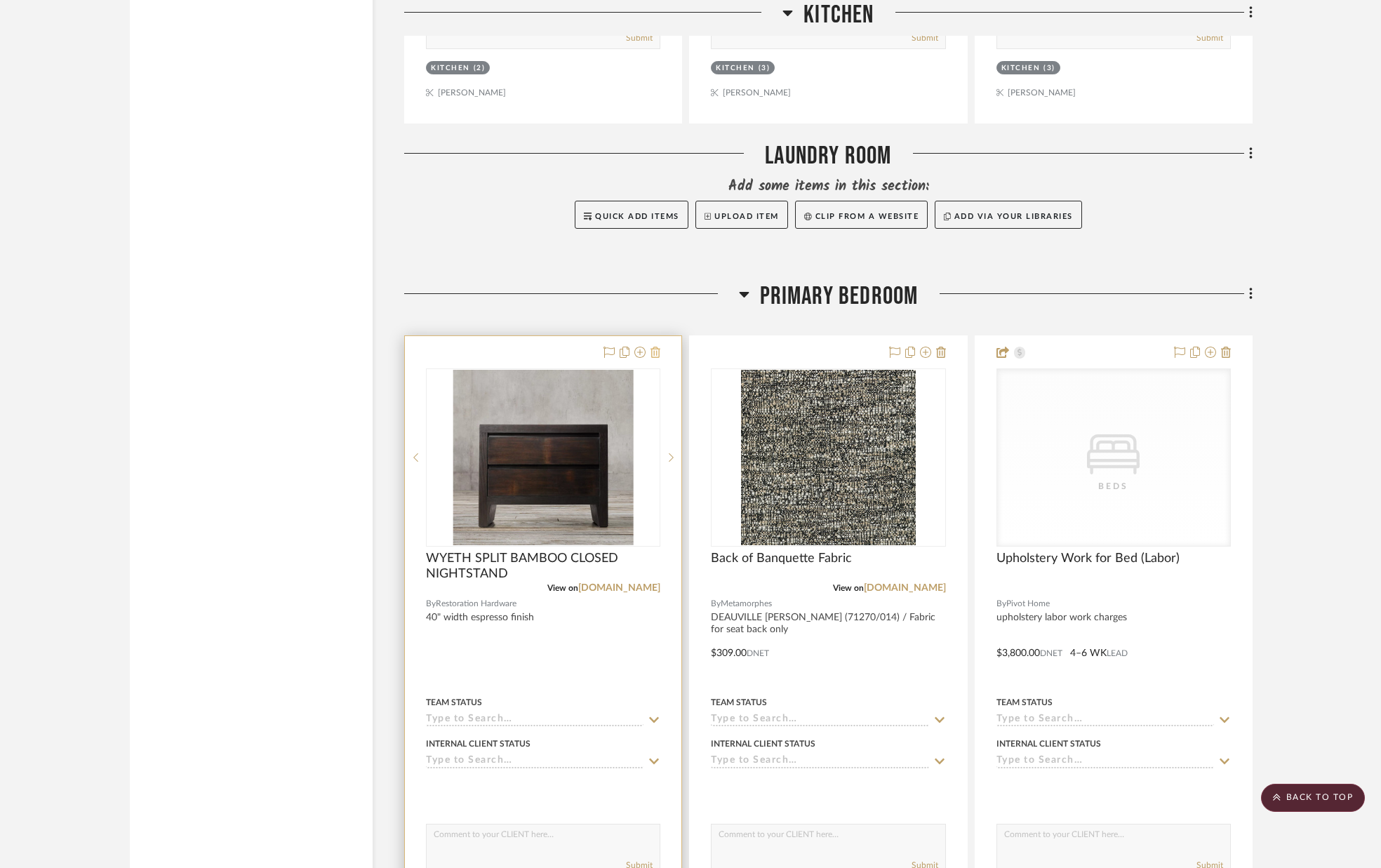
click at [655, 352] on icon at bounding box center [656, 352] width 10 height 11
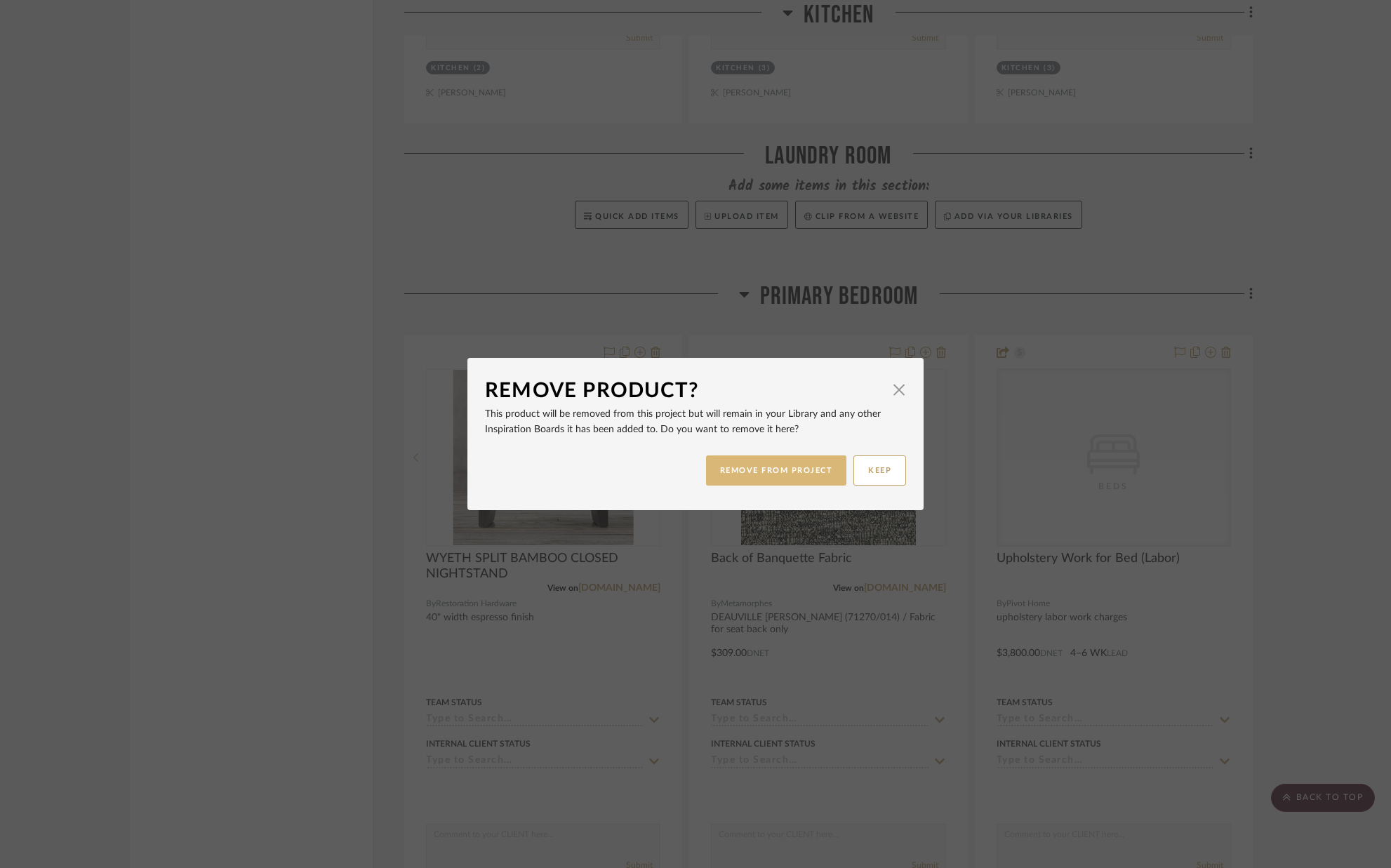
click at [781, 473] on button "REMOVE FROM PROJECT" at bounding box center [776, 471] width 141 height 30
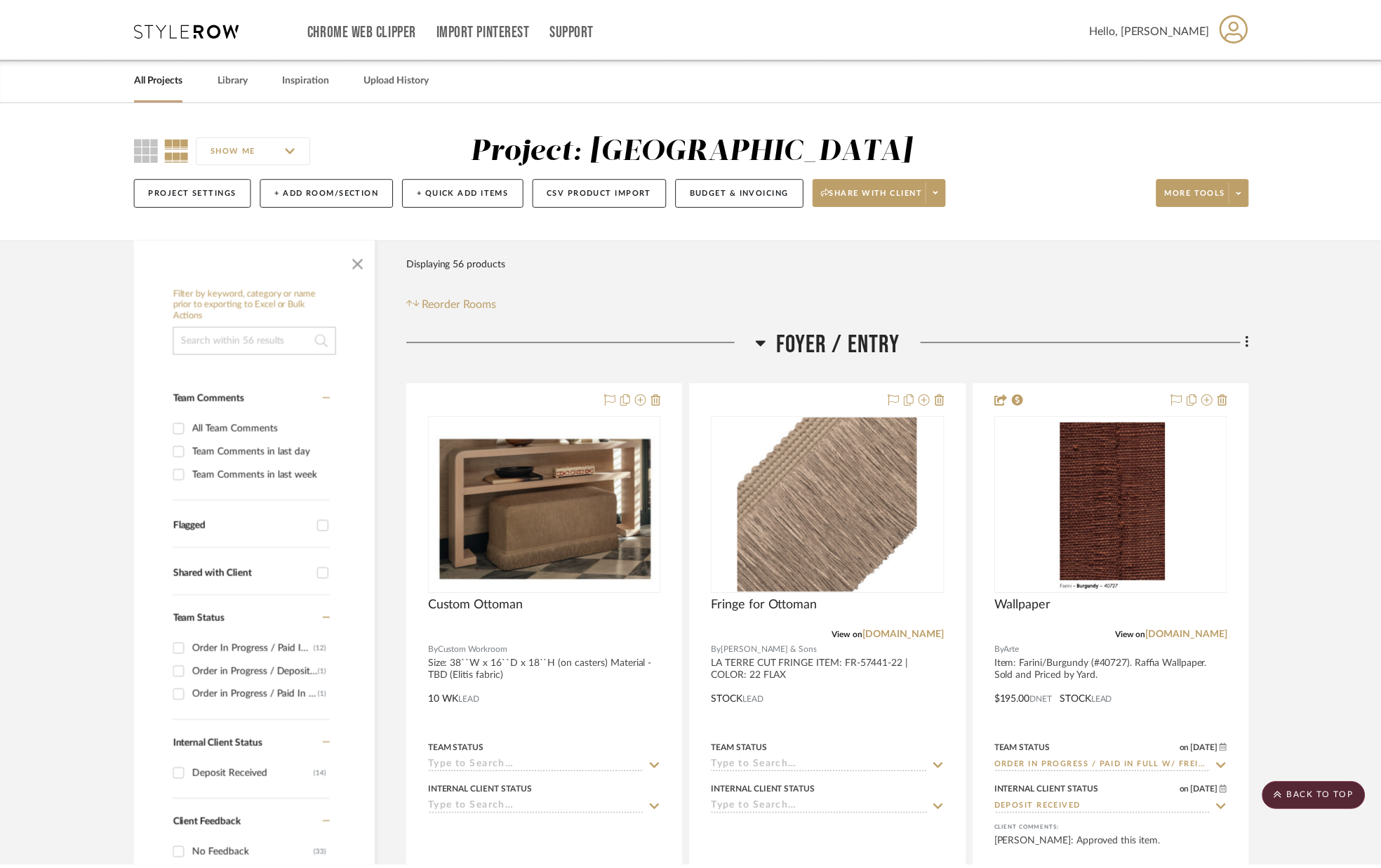
scroll to position [6158, 0]
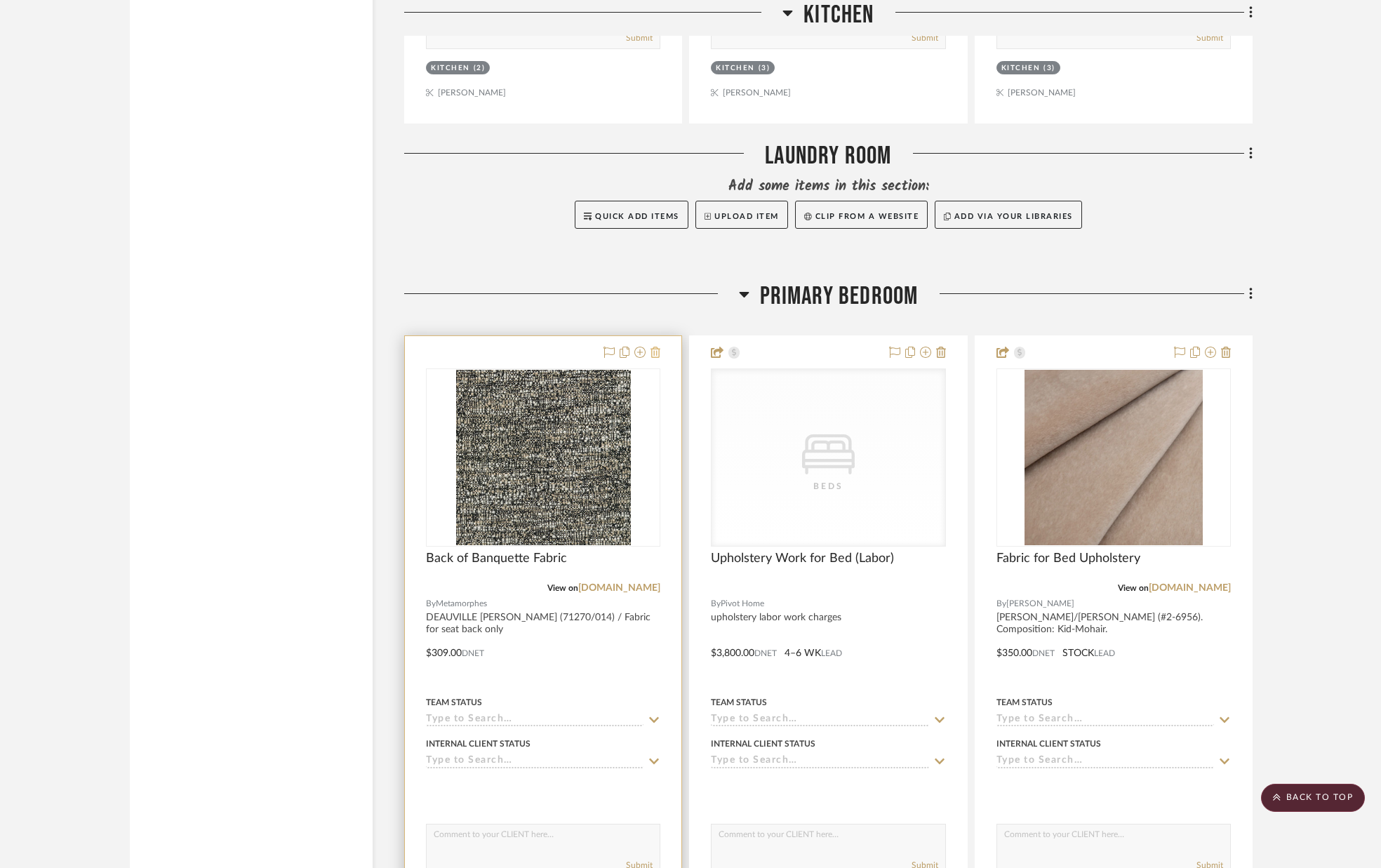
click at [658, 351] on icon at bounding box center [656, 352] width 10 height 11
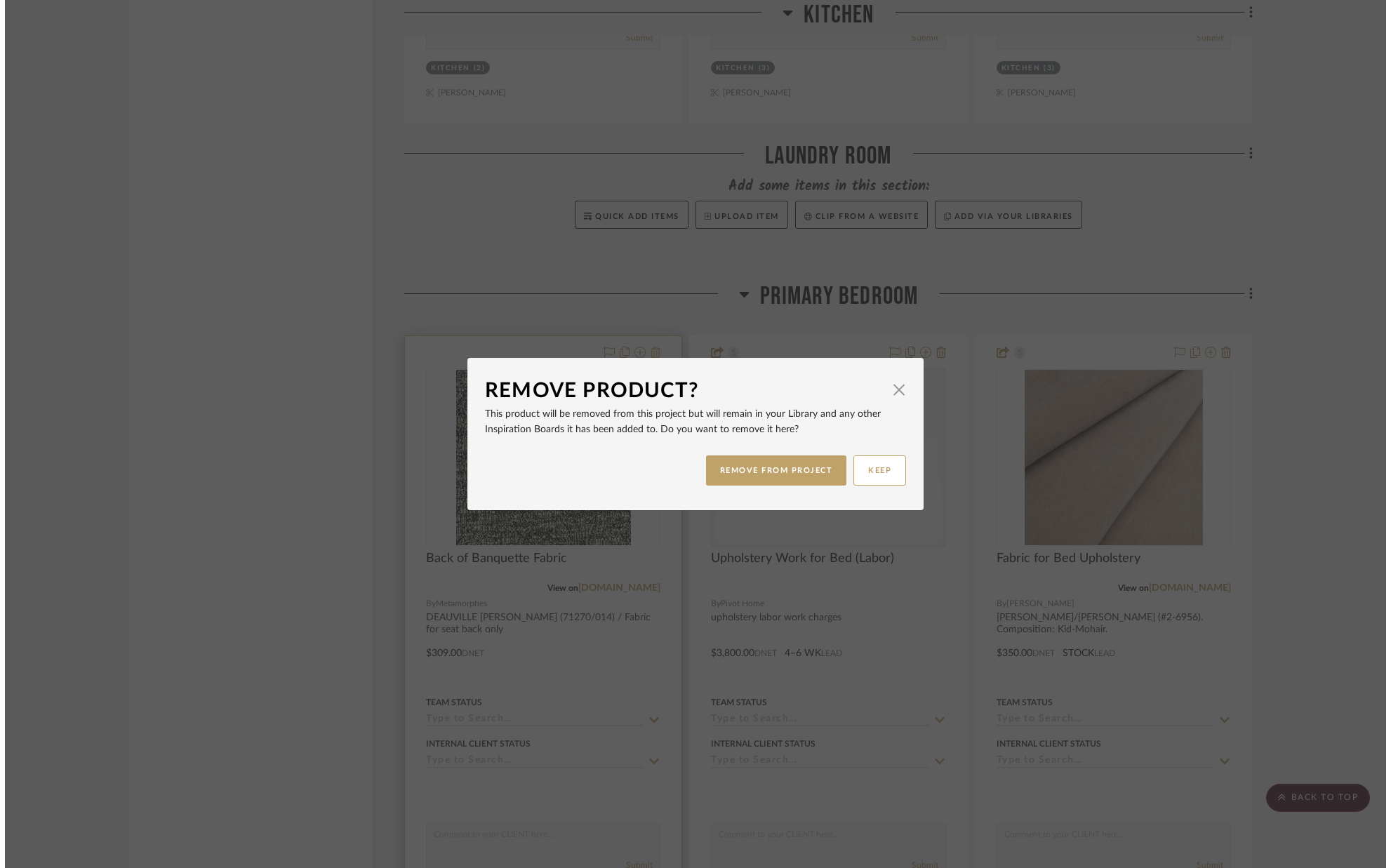
scroll to position [0, 0]
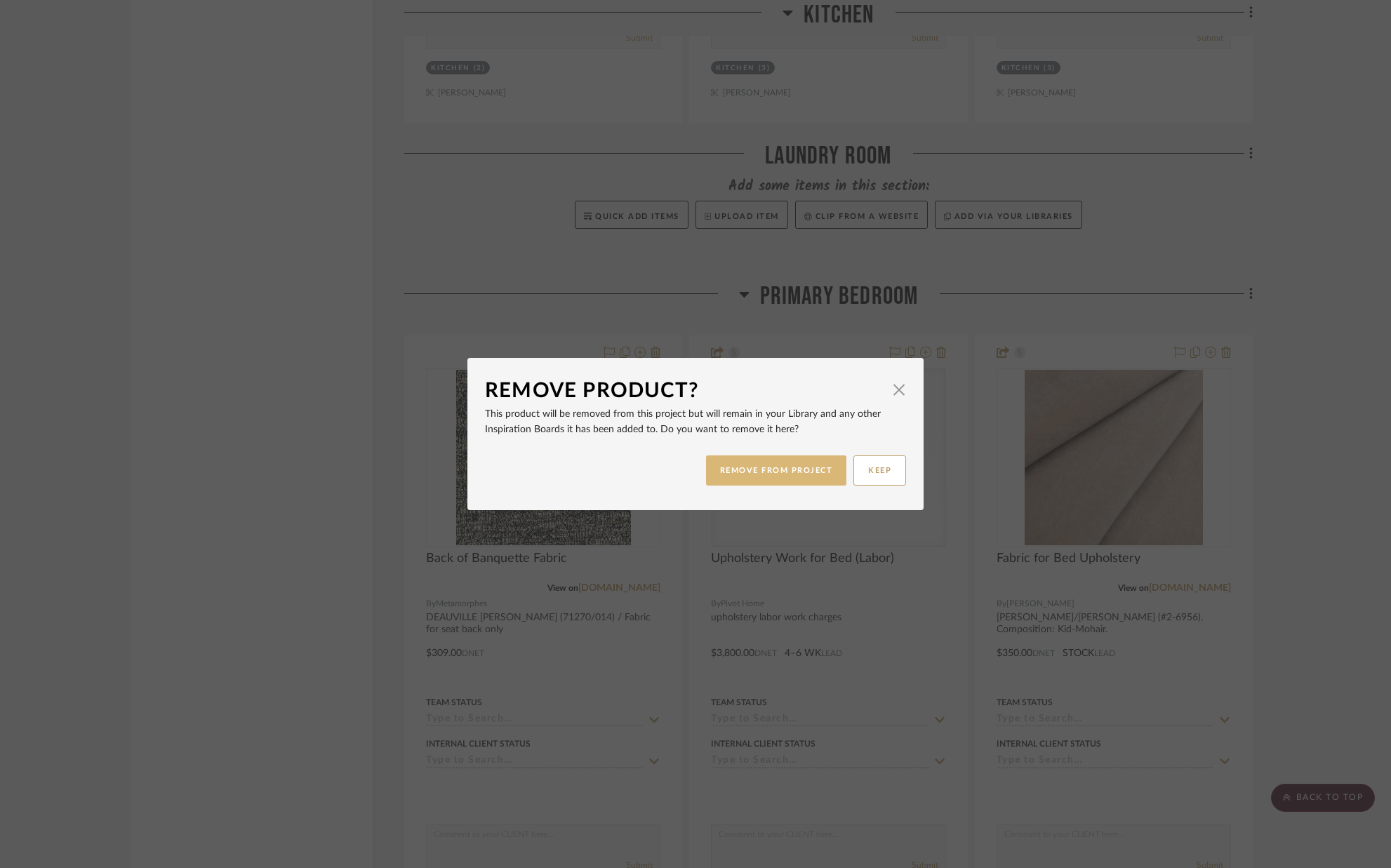
click at [762, 469] on button "REMOVE FROM PROJECT" at bounding box center [776, 471] width 141 height 30
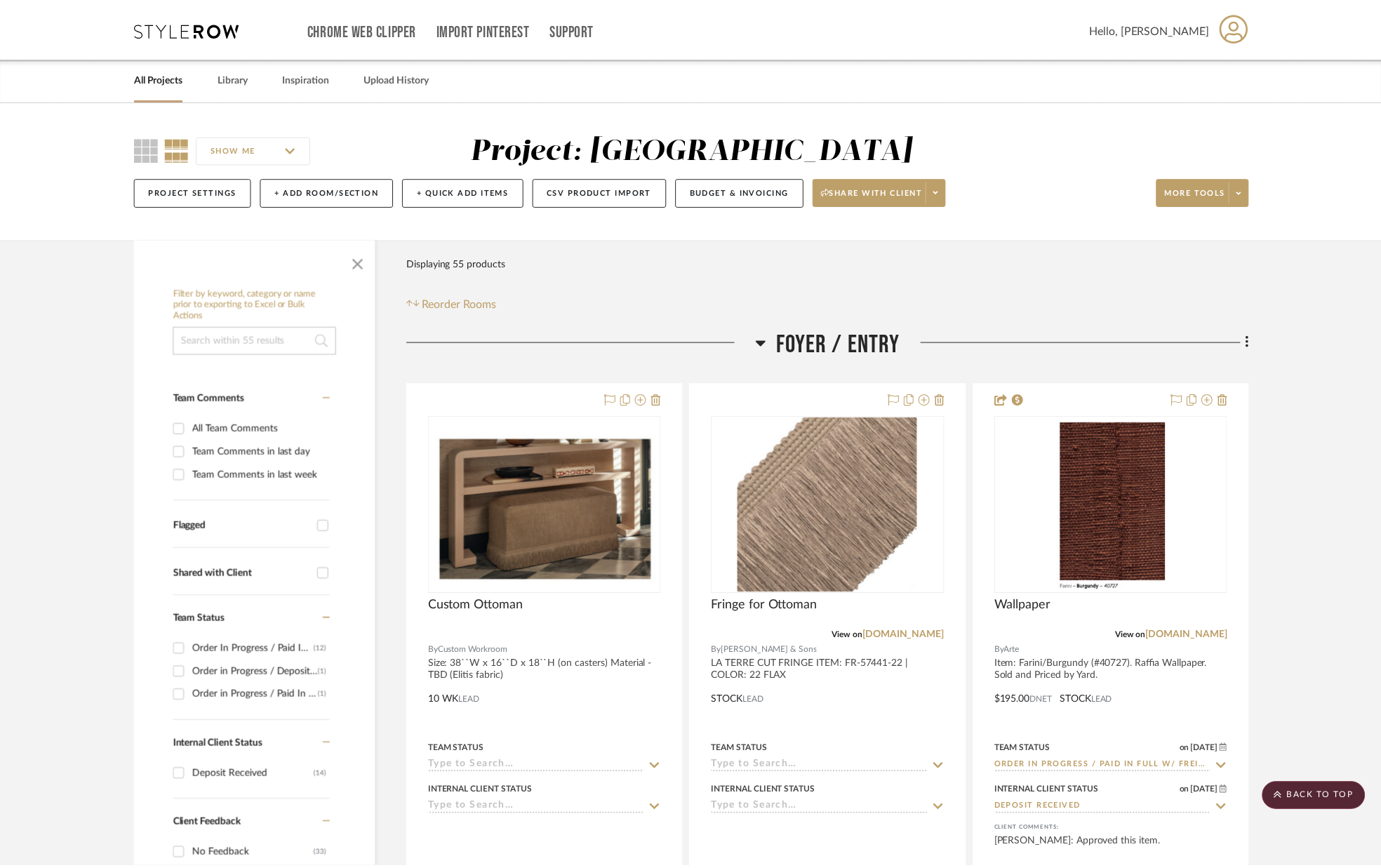
scroll to position [6158, 0]
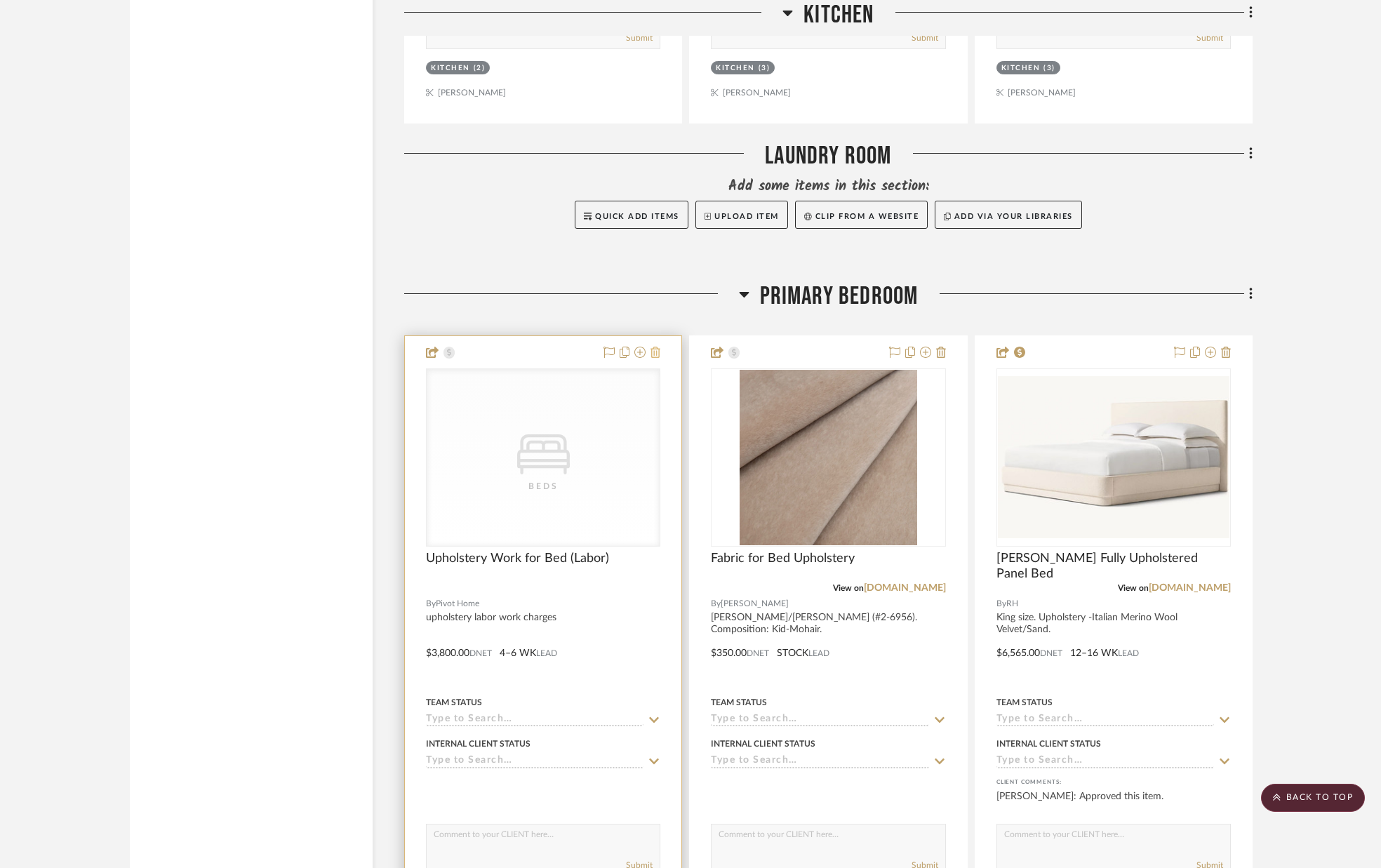
click at [659, 349] on icon at bounding box center [656, 352] width 10 height 11
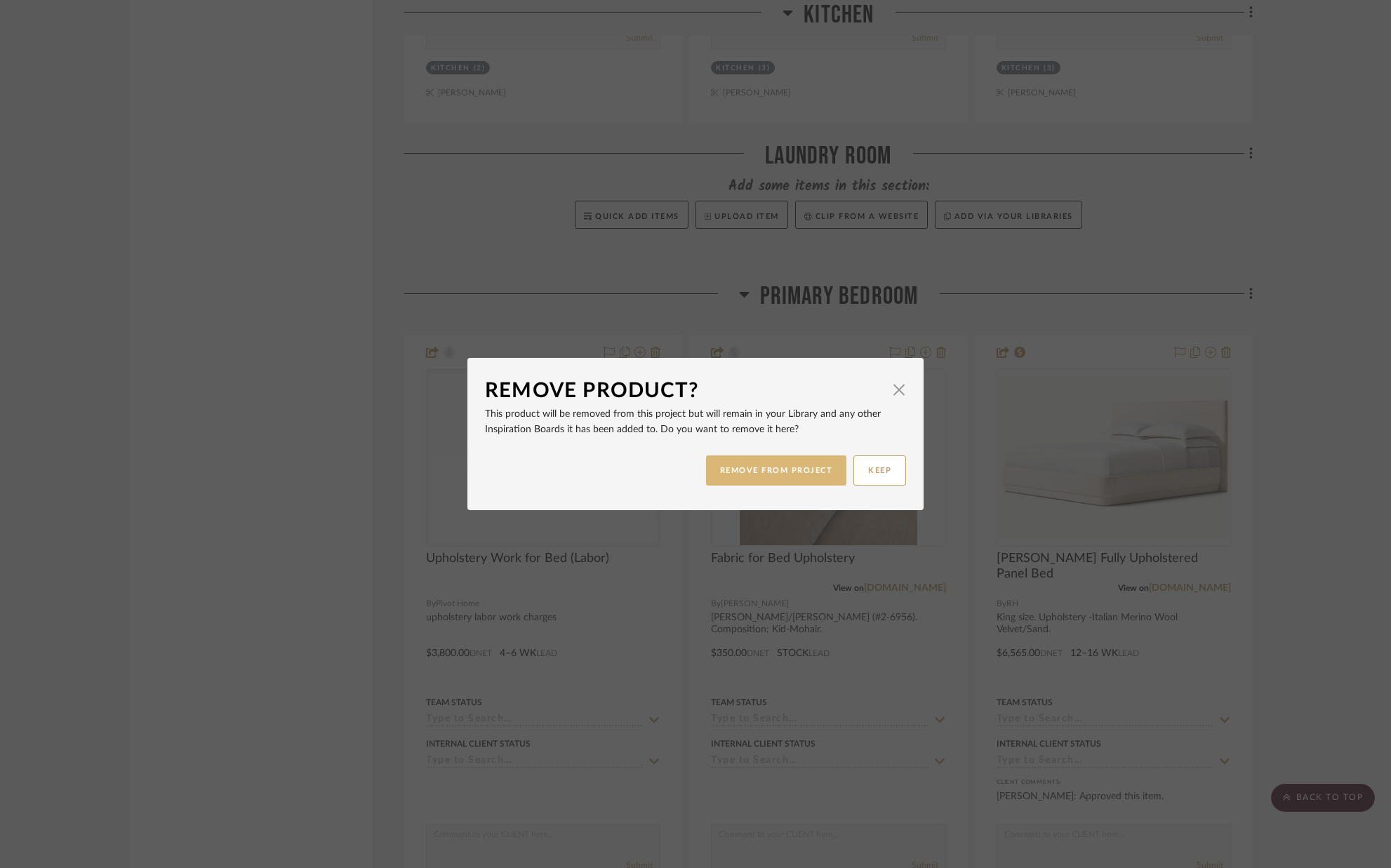
click at [769, 464] on button "REMOVE FROM PROJECT" at bounding box center [776, 471] width 141 height 30
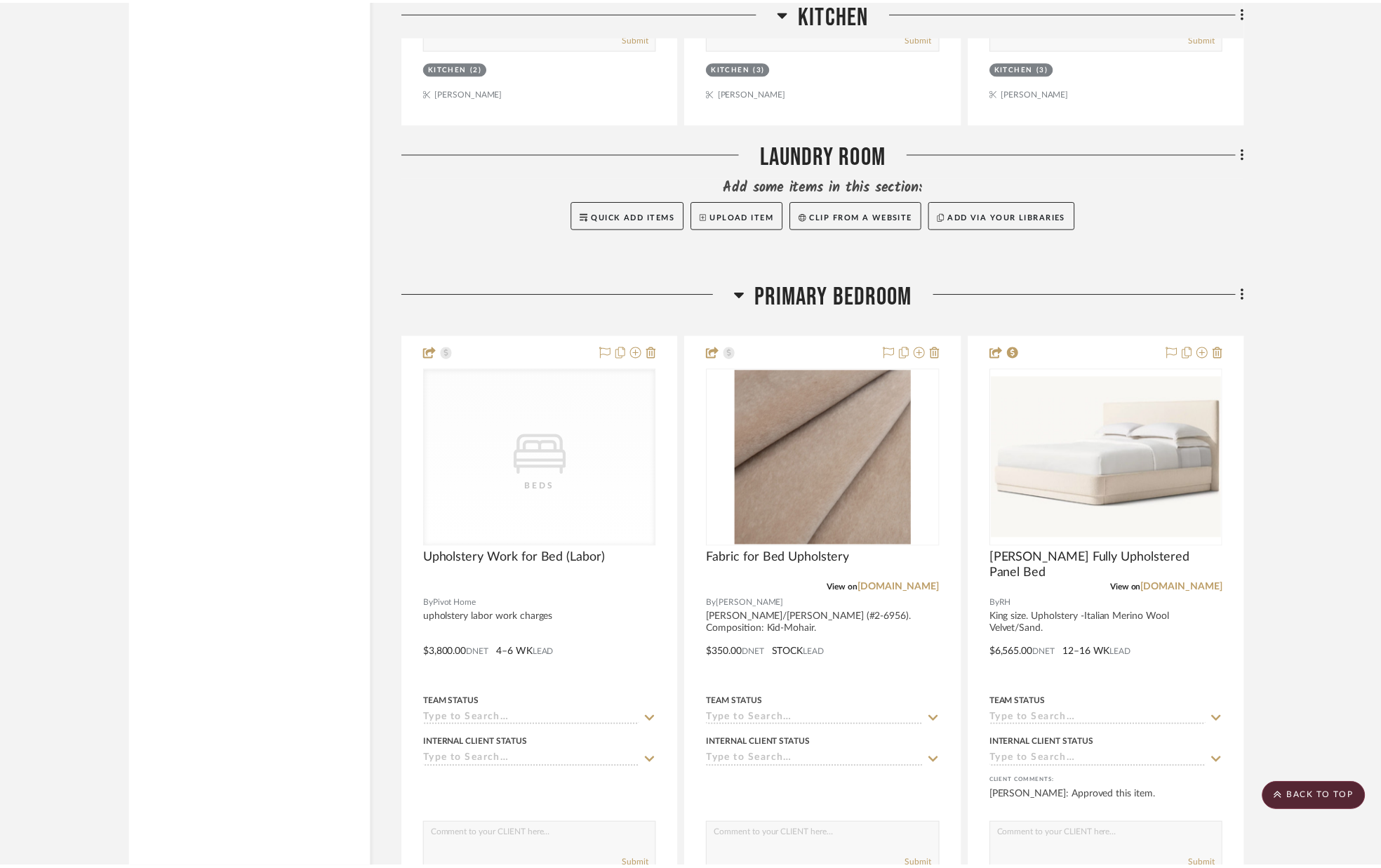
scroll to position [6158, 0]
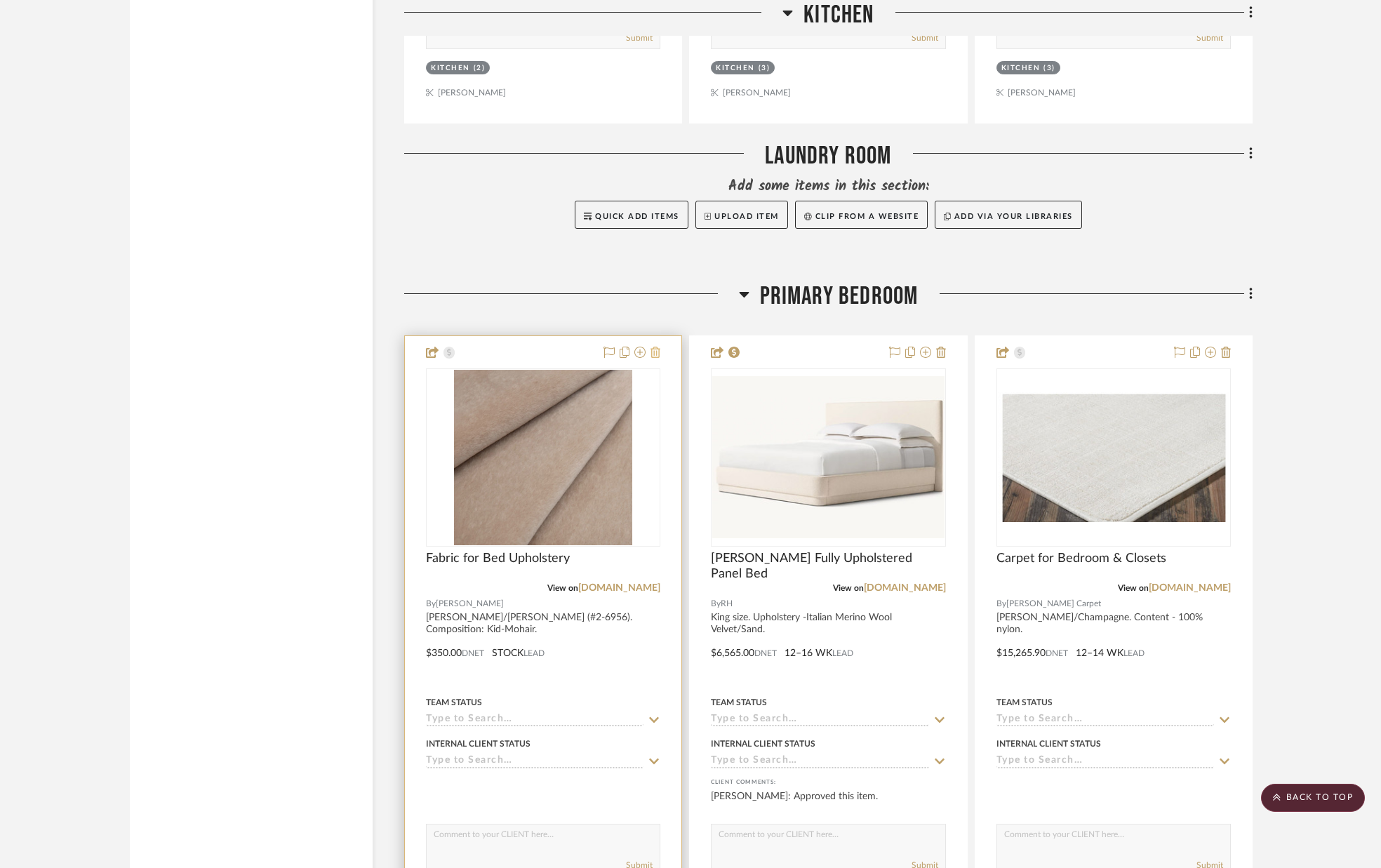
click at [657, 350] on icon at bounding box center [656, 352] width 10 height 11
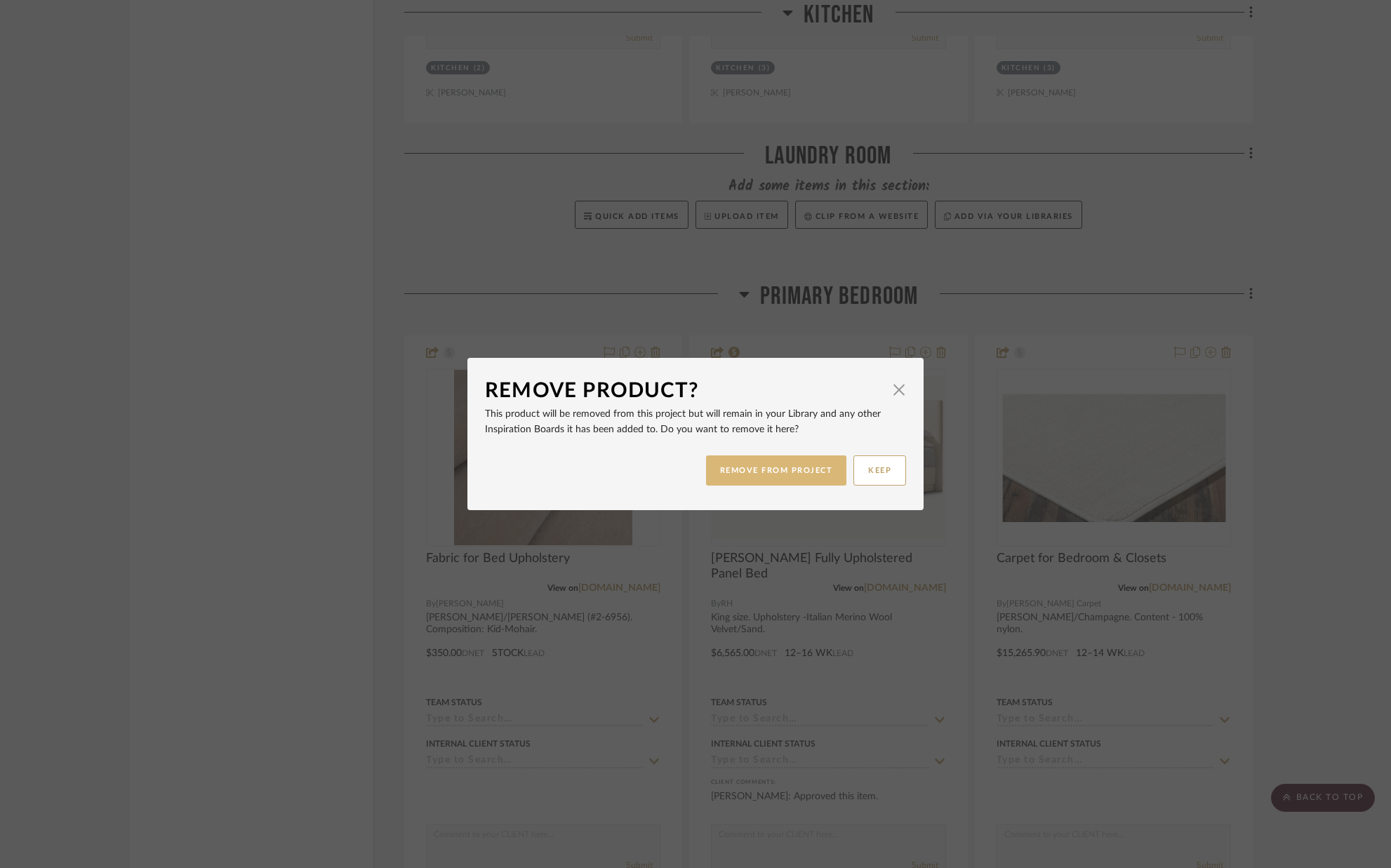
click at [807, 470] on button "REMOVE FROM PROJECT" at bounding box center [776, 471] width 141 height 30
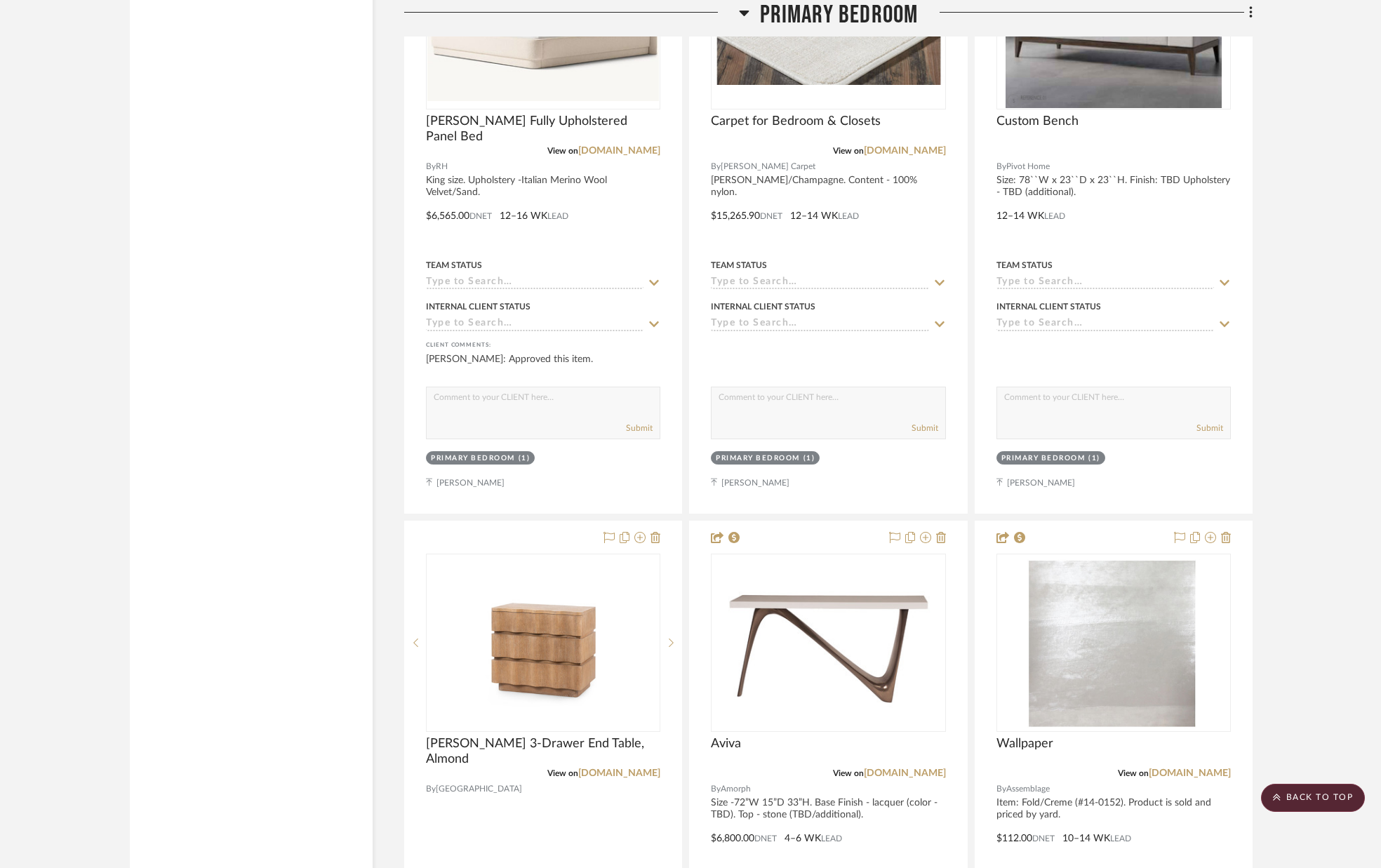
scroll to position [6605, 0]
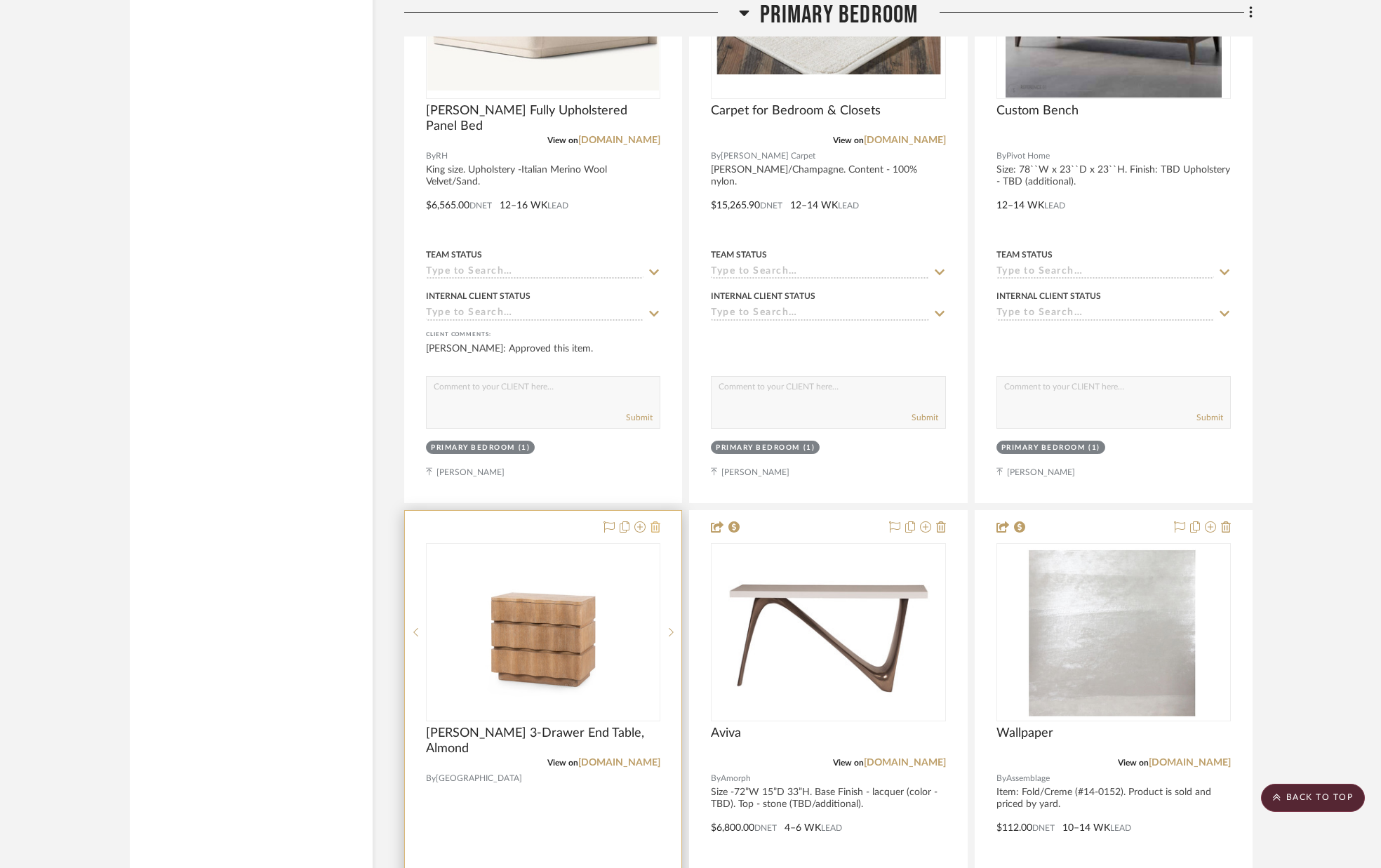
click at [659, 527] on icon at bounding box center [656, 526] width 10 height 11
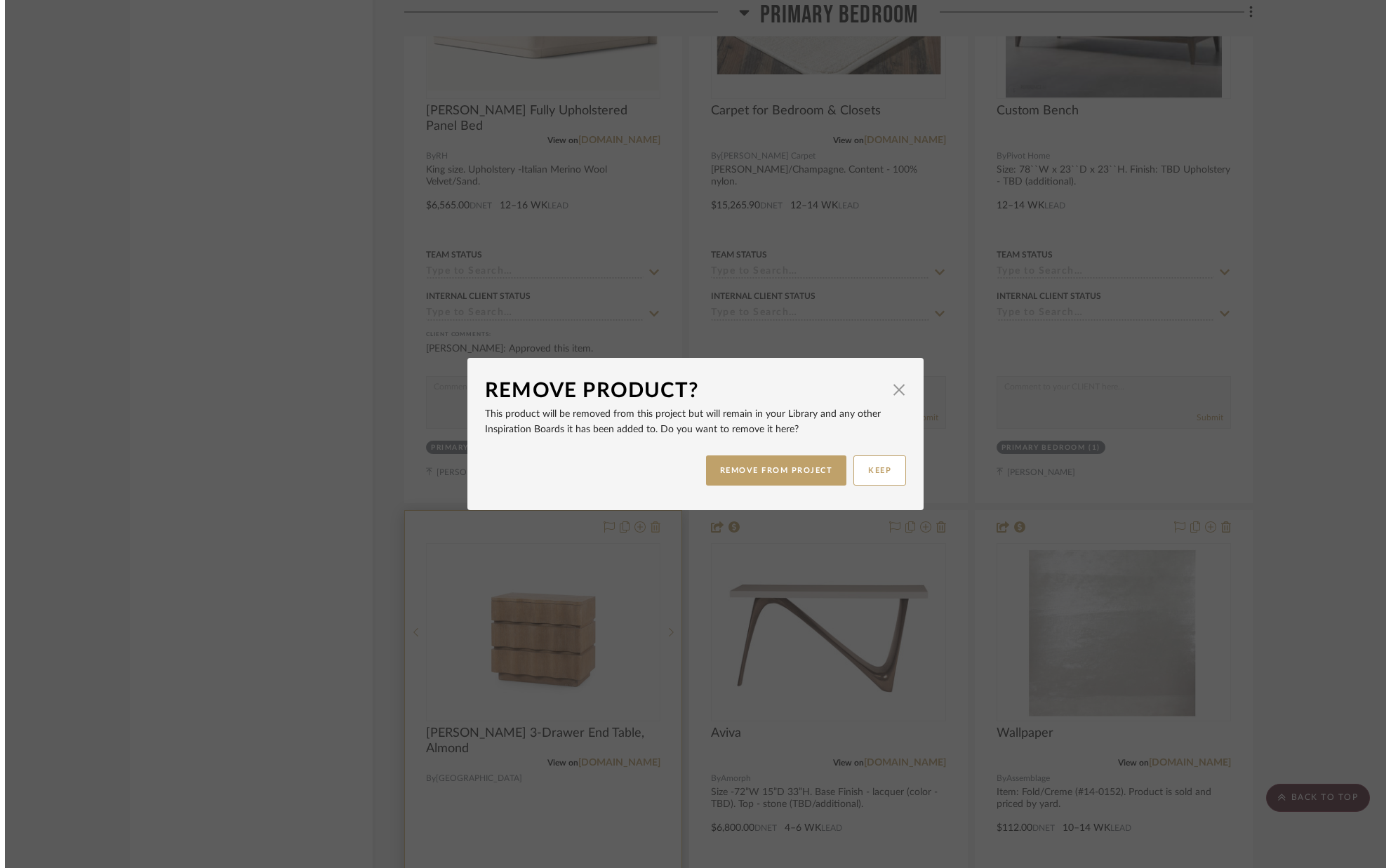
scroll to position [0, 0]
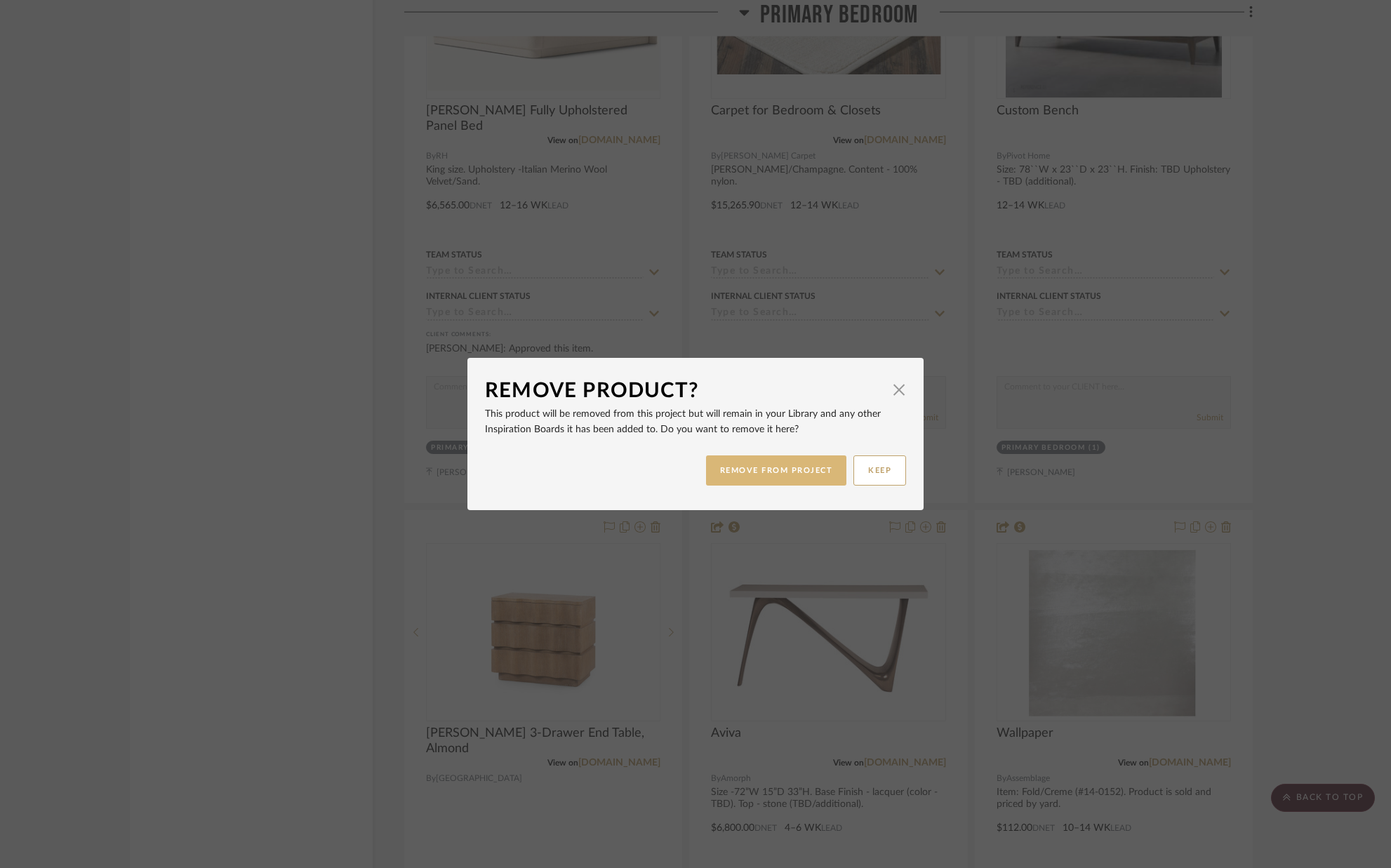
click at [781, 480] on button "REMOVE FROM PROJECT" at bounding box center [776, 471] width 141 height 30
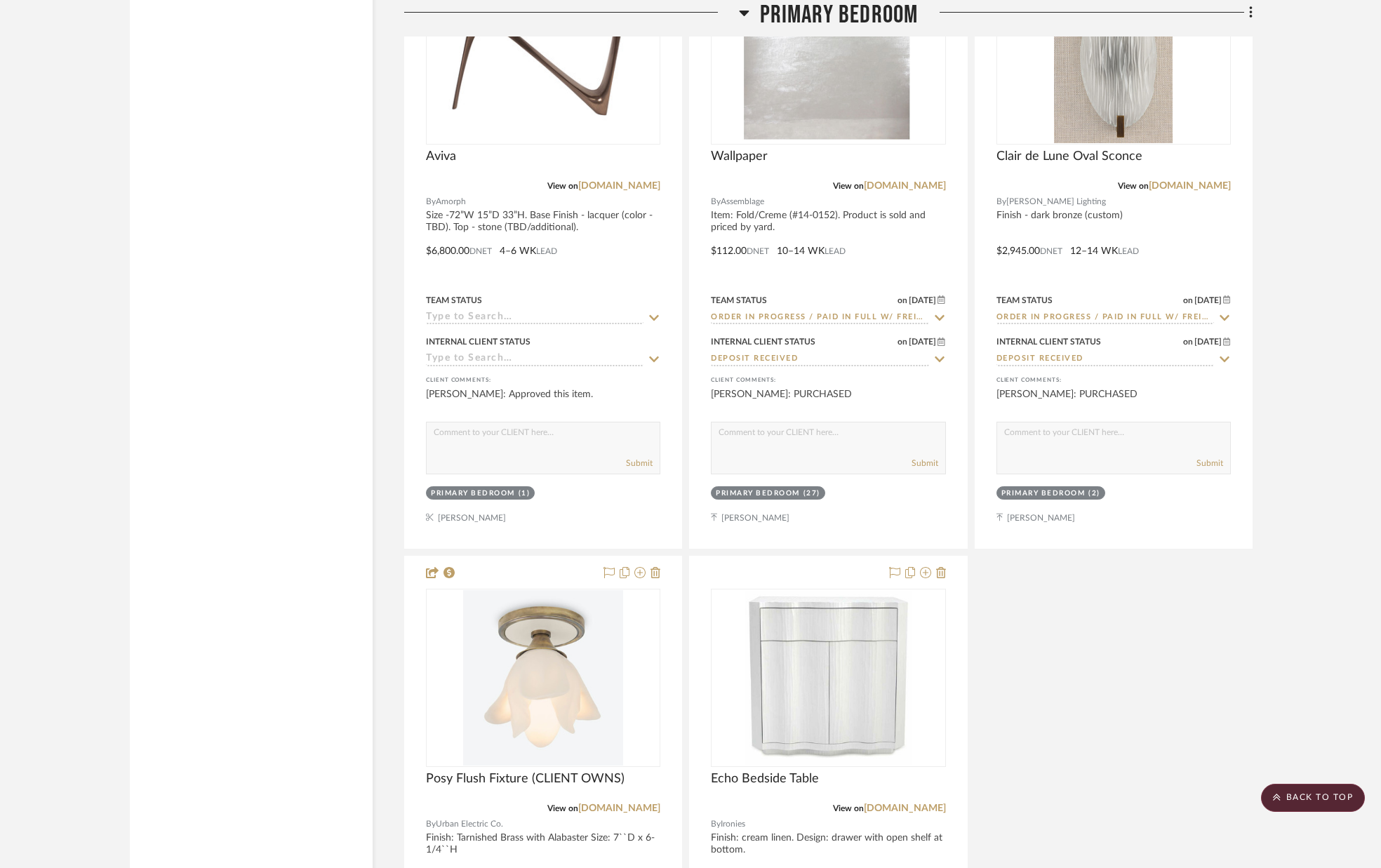
scroll to position [7184, 0]
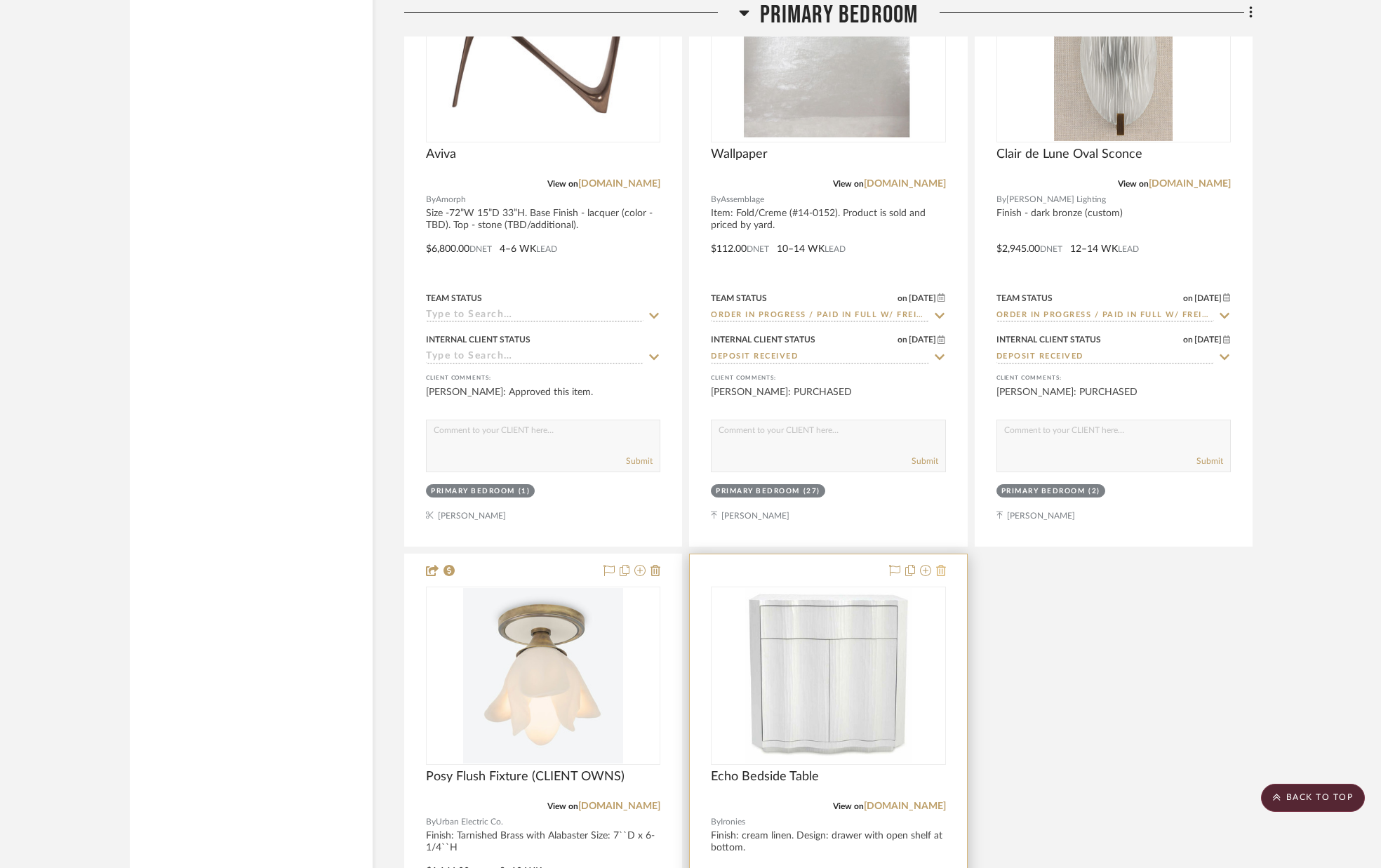
click at [943, 571] on icon at bounding box center [941, 570] width 10 height 11
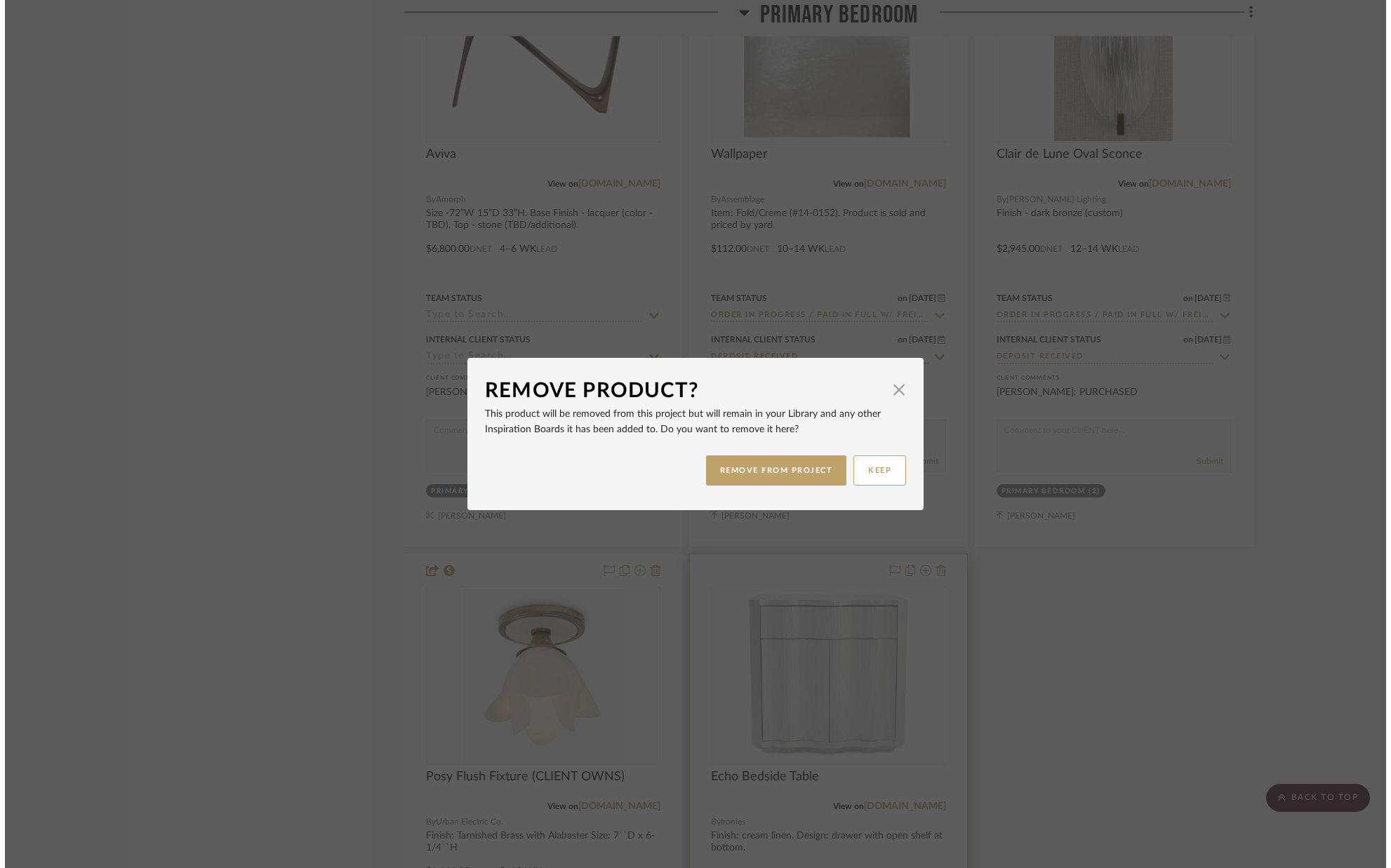
scroll to position [0, 0]
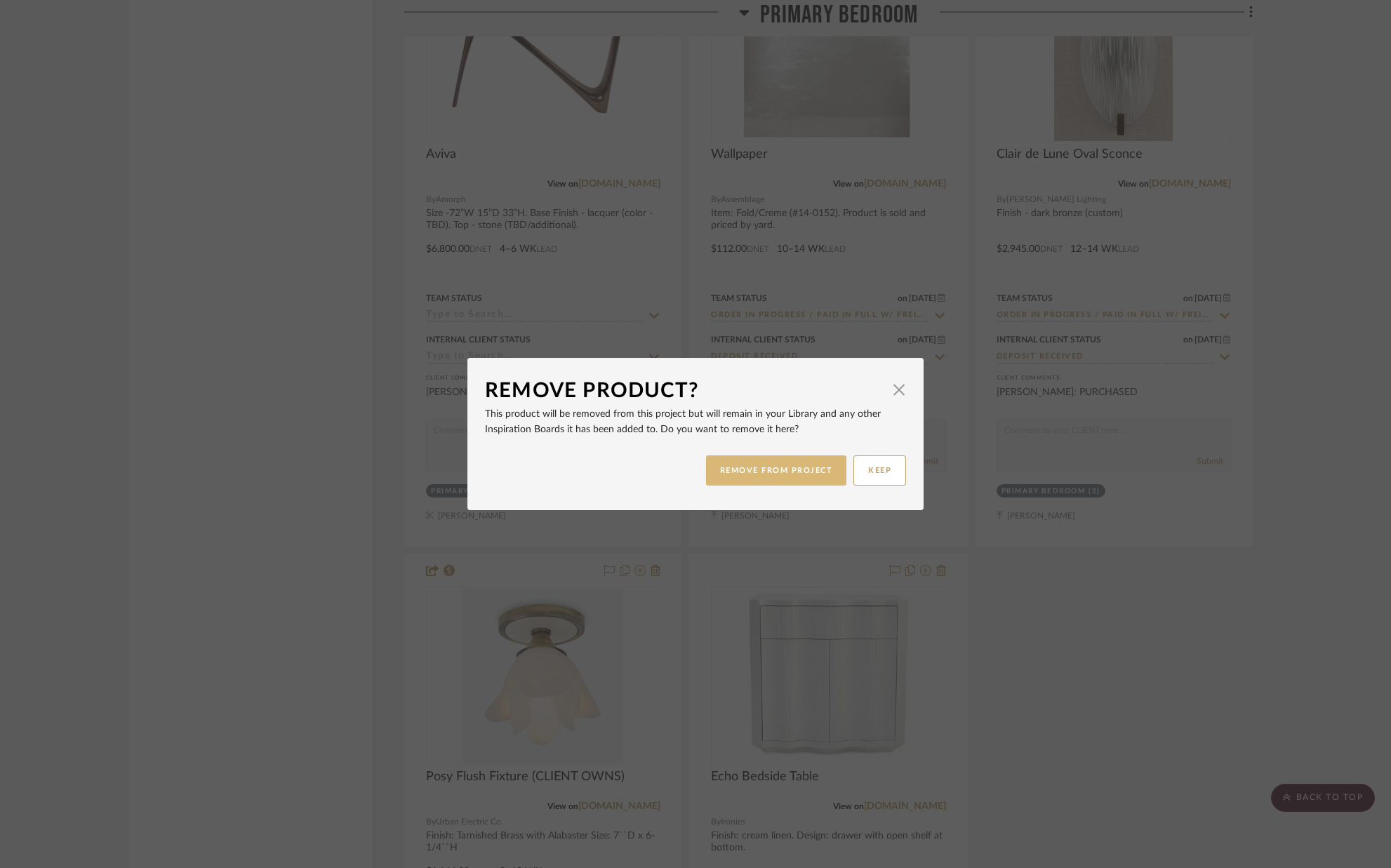
click at [810, 468] on button "REMOVE FROM PROJECT" at bounding box center [776, 471] width 141 height 30
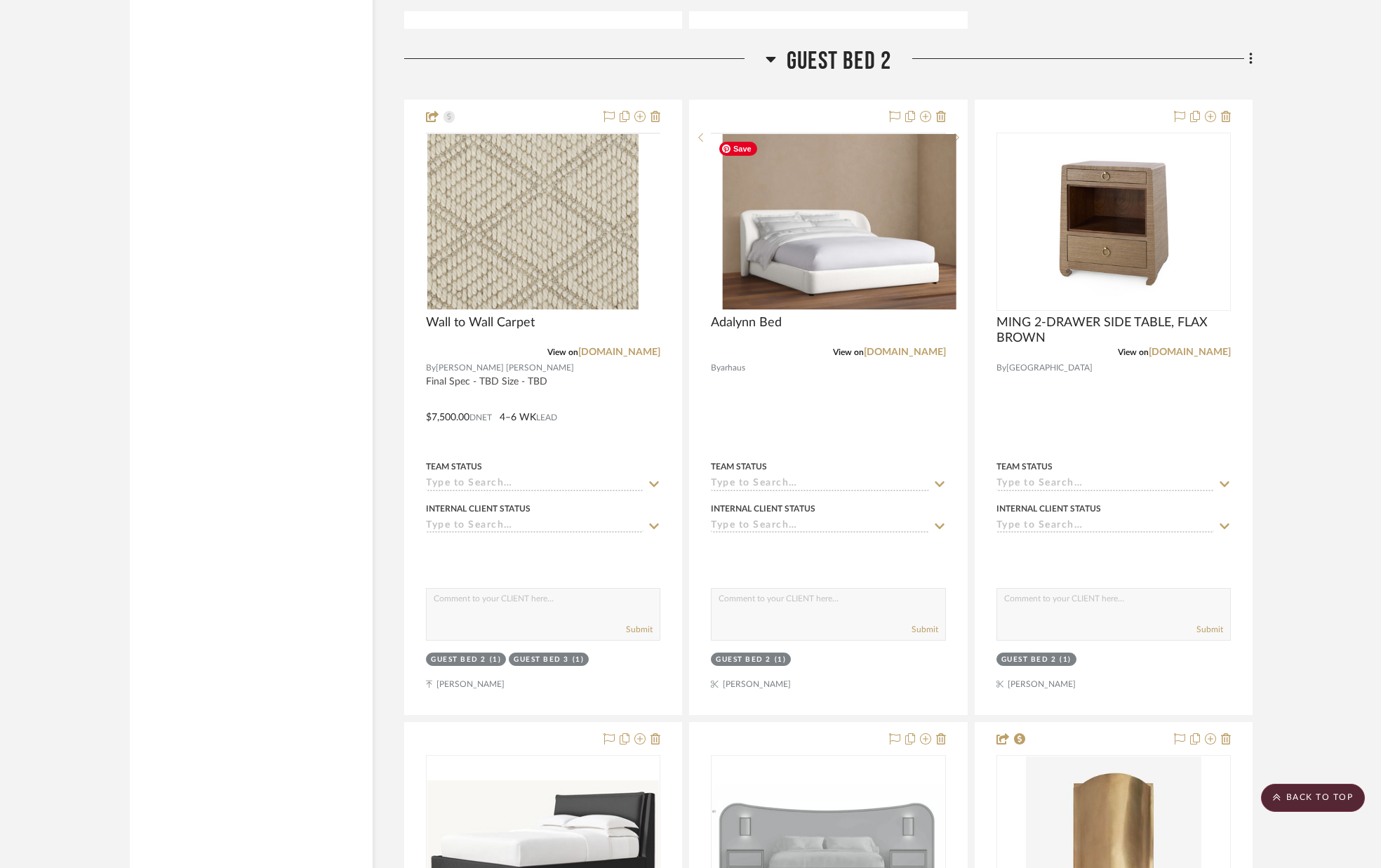
scroll to position [9065, 0]
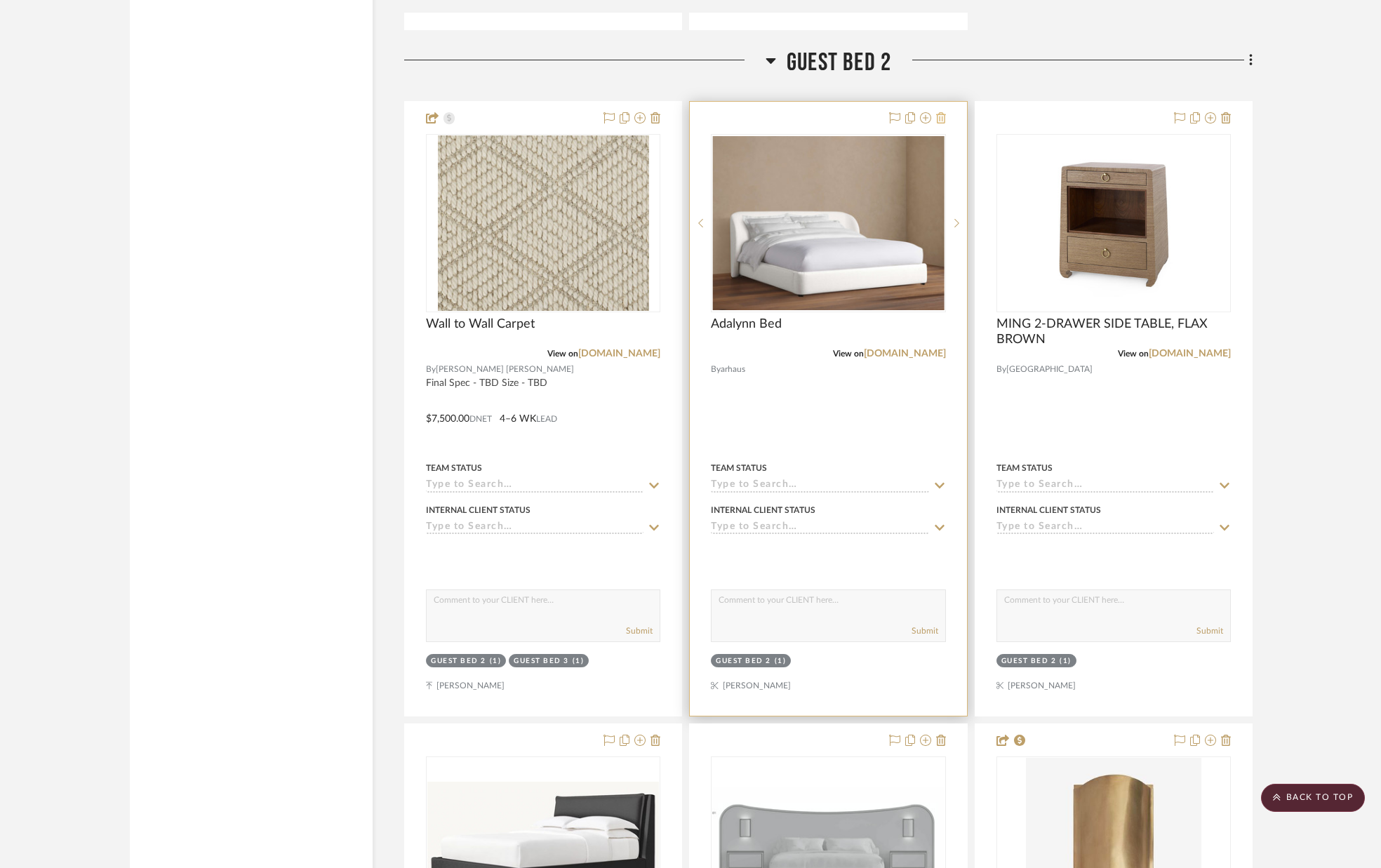
click at [942, 117] on icon at bounding box center [941, 117] width 10 height 11
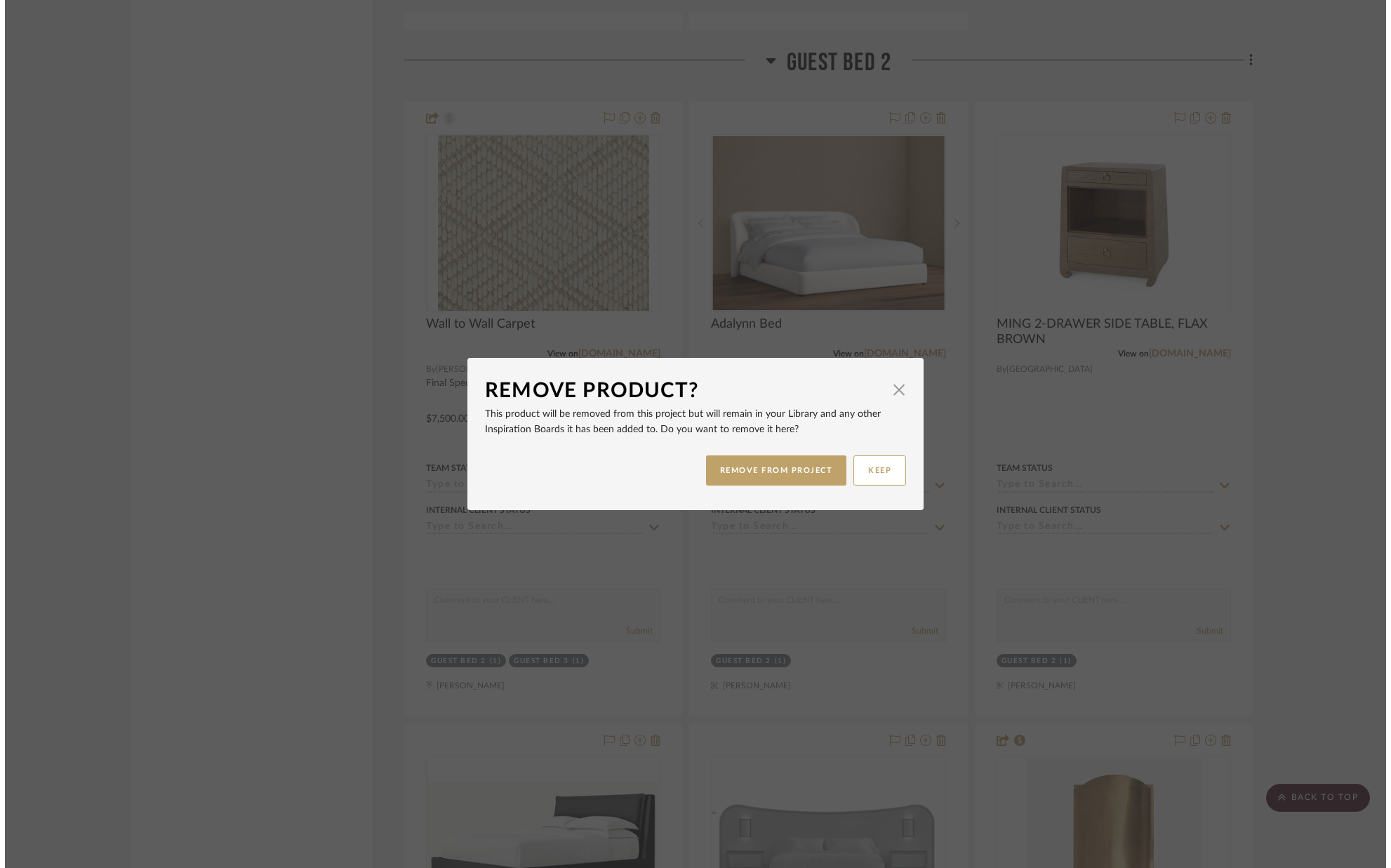
scroll to position [0, 0]
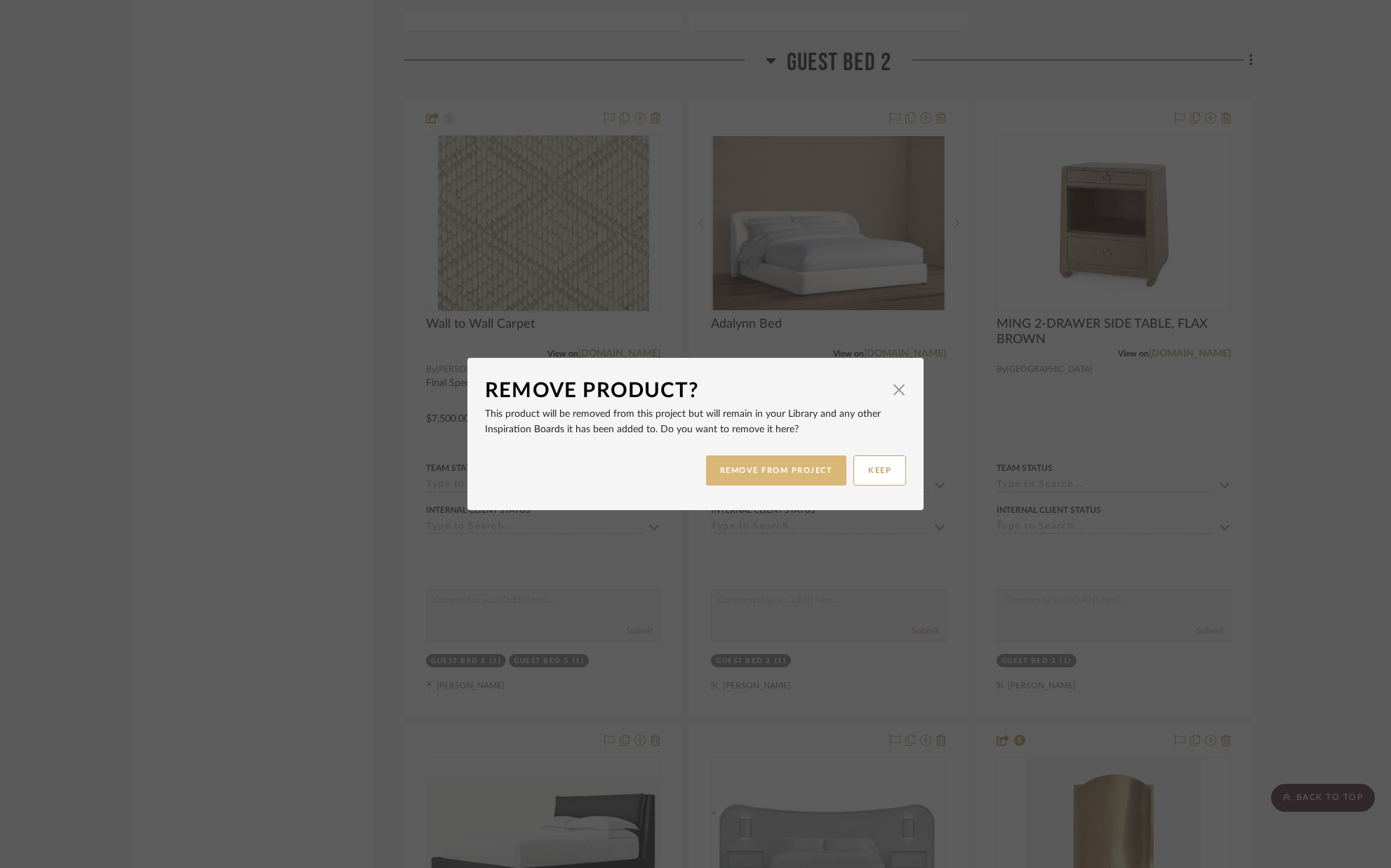
click at [757, 462] on button "REMOVE FROM PROJECT" at bounding box center [776, 471] width 141 height 30
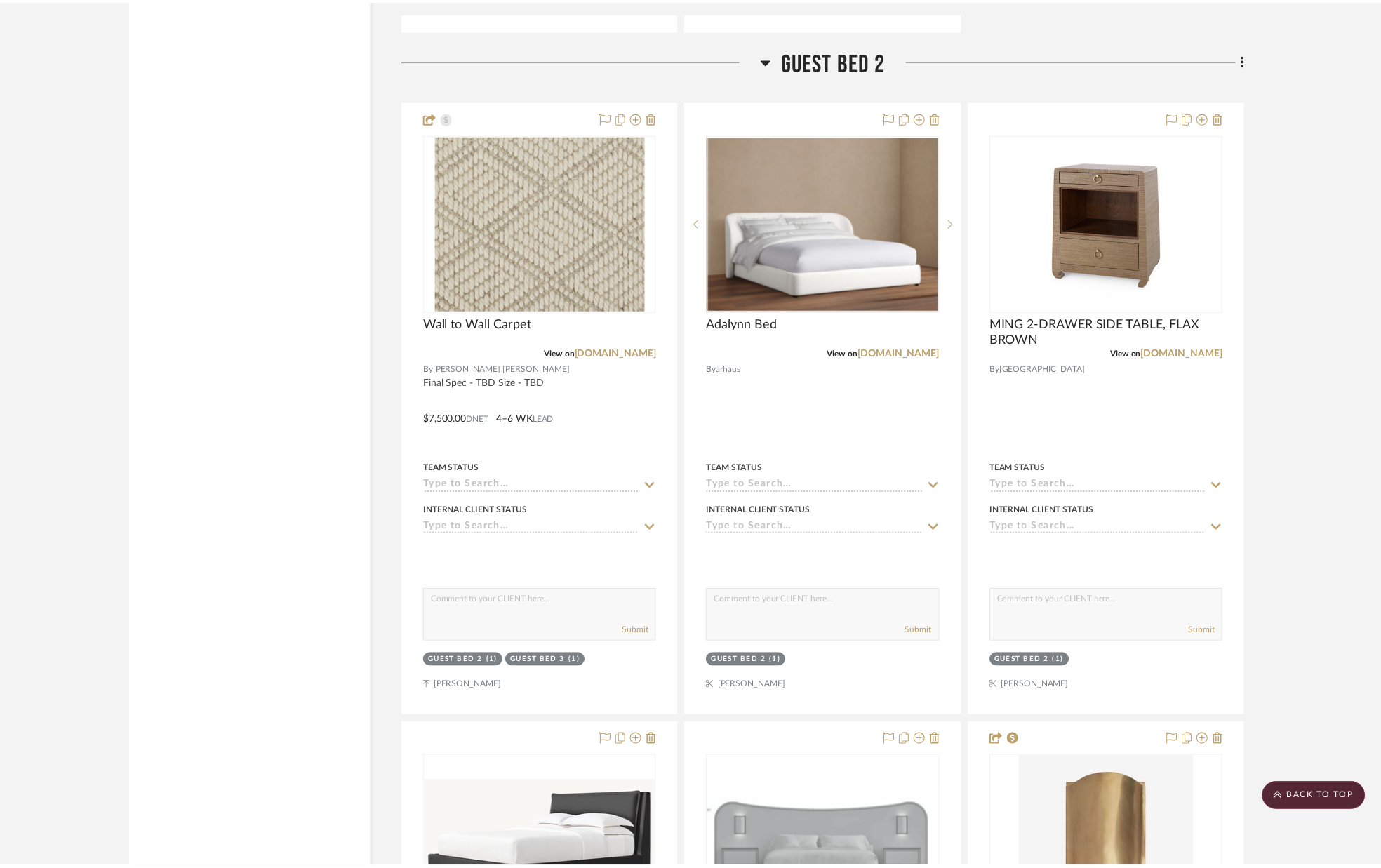
scroll to position [9065, 0]
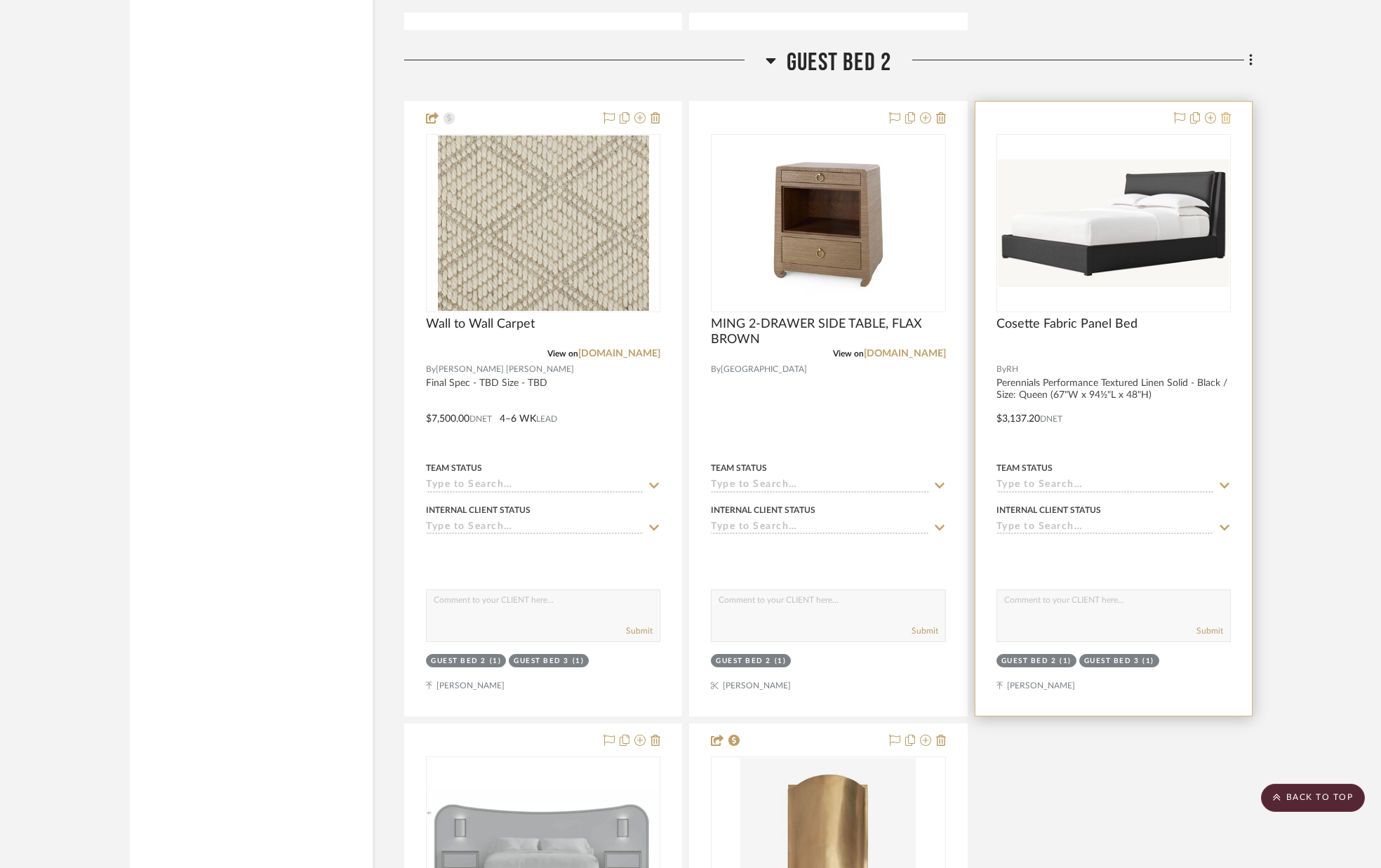
click at [1229, 116] on icon at bounding box center [1226, 117] width 10 height 11
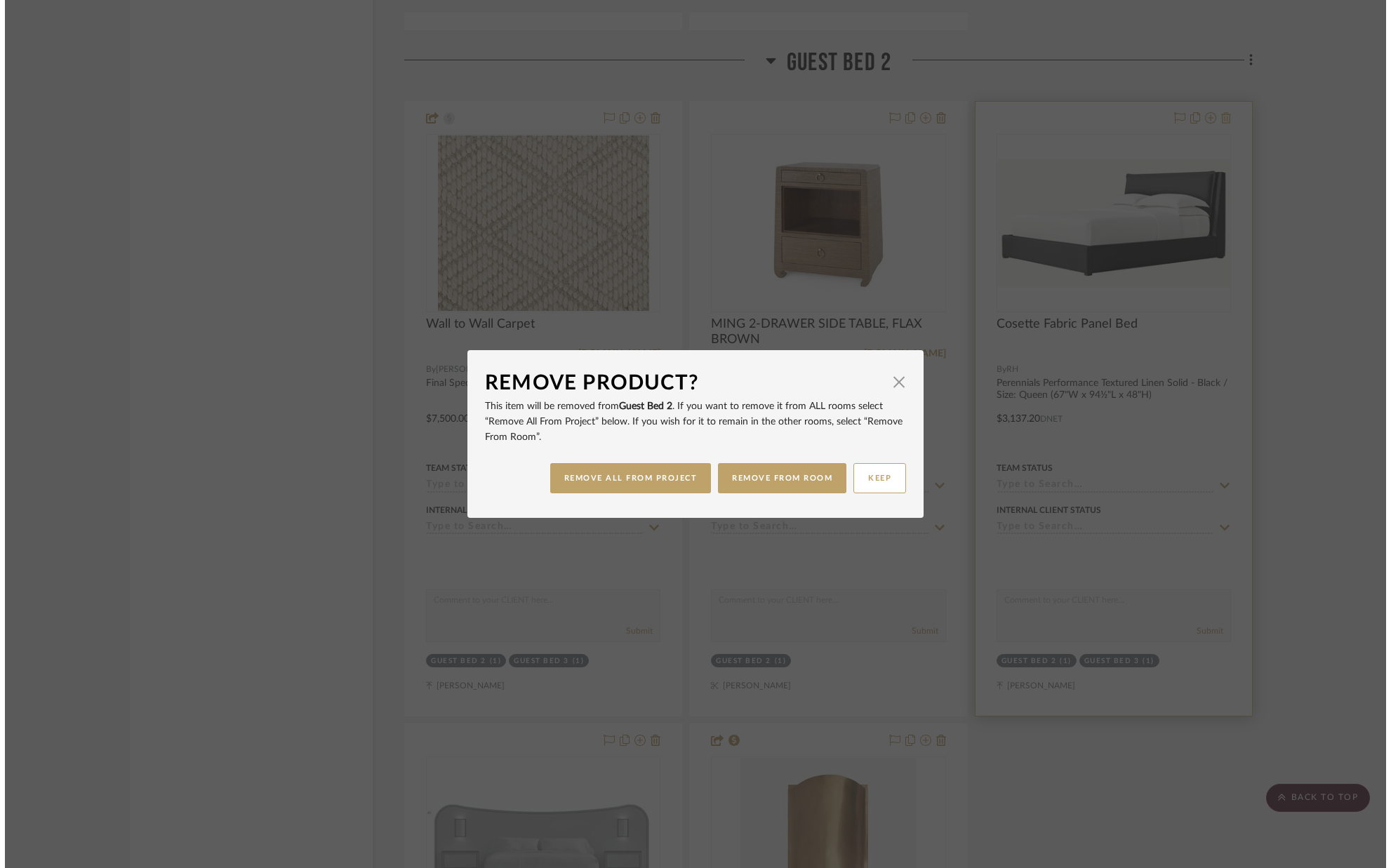
scroll to position [0, 0]
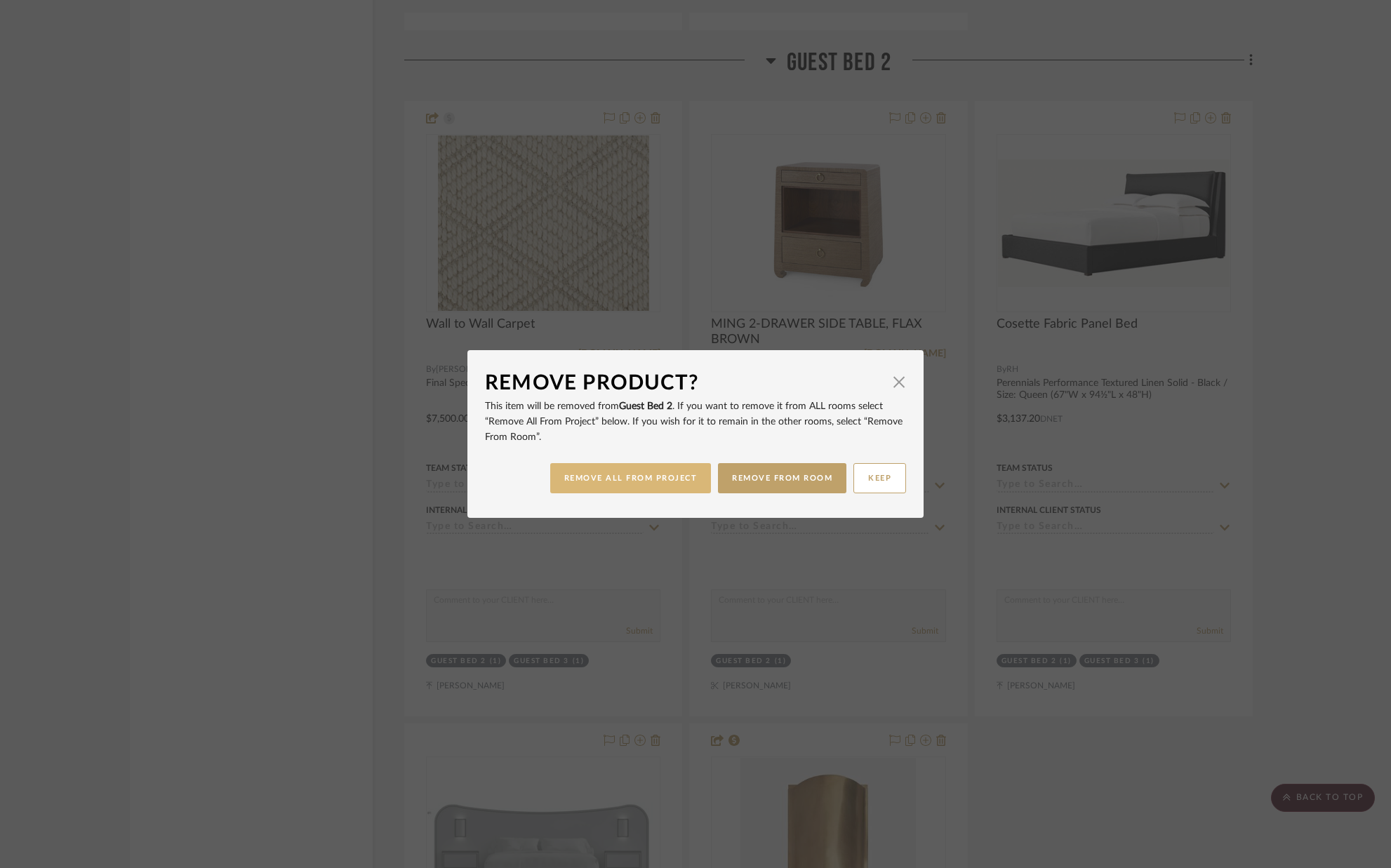
click at [676, 476] on button "REMOVE ALL FROM PROJECT" at bounding box center [631, 478] width 162 height 30
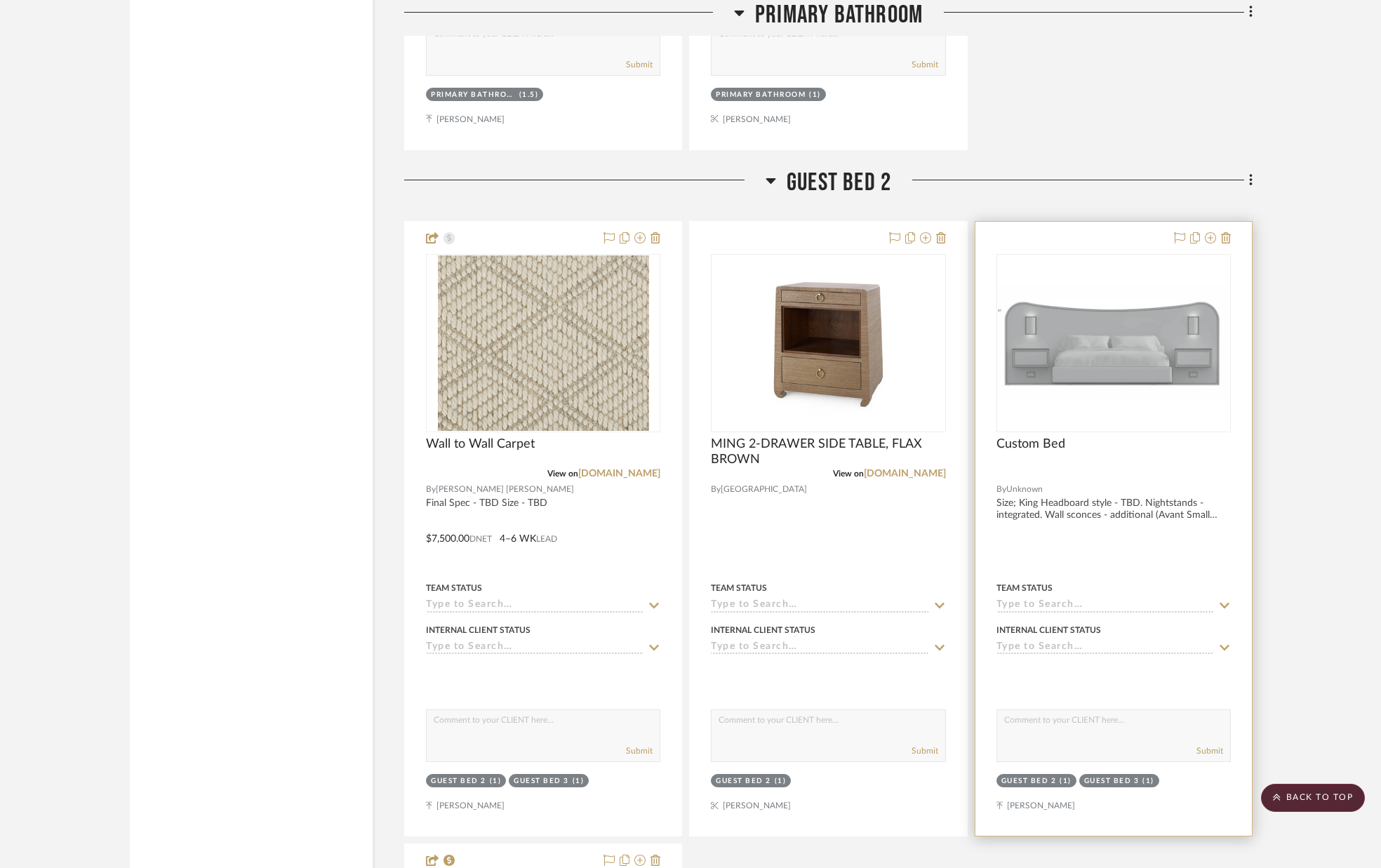
scroll to position [8936, 0]
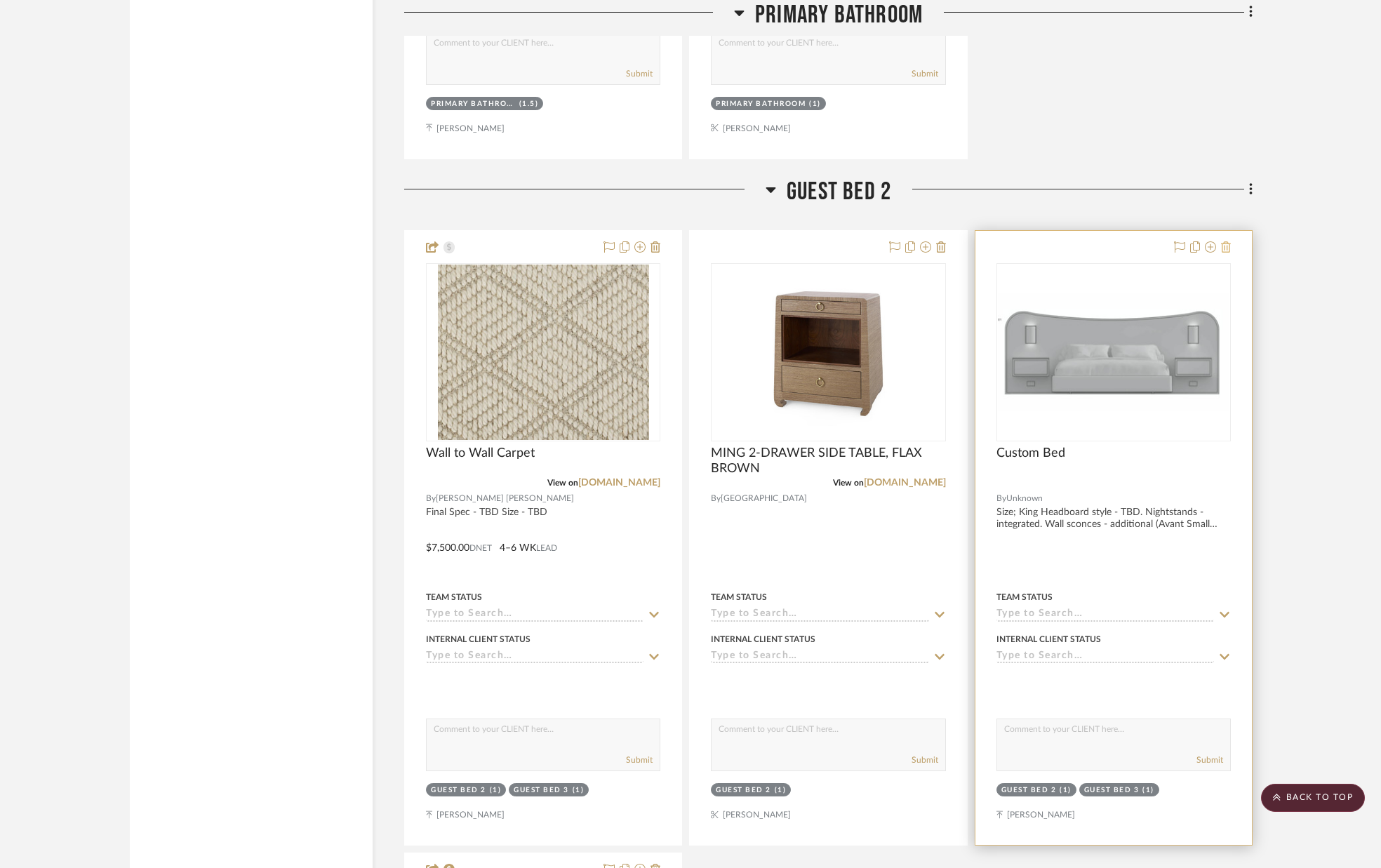
click at [1225, 248] on icon at bounding box center [1226, 247] width 10 height 11
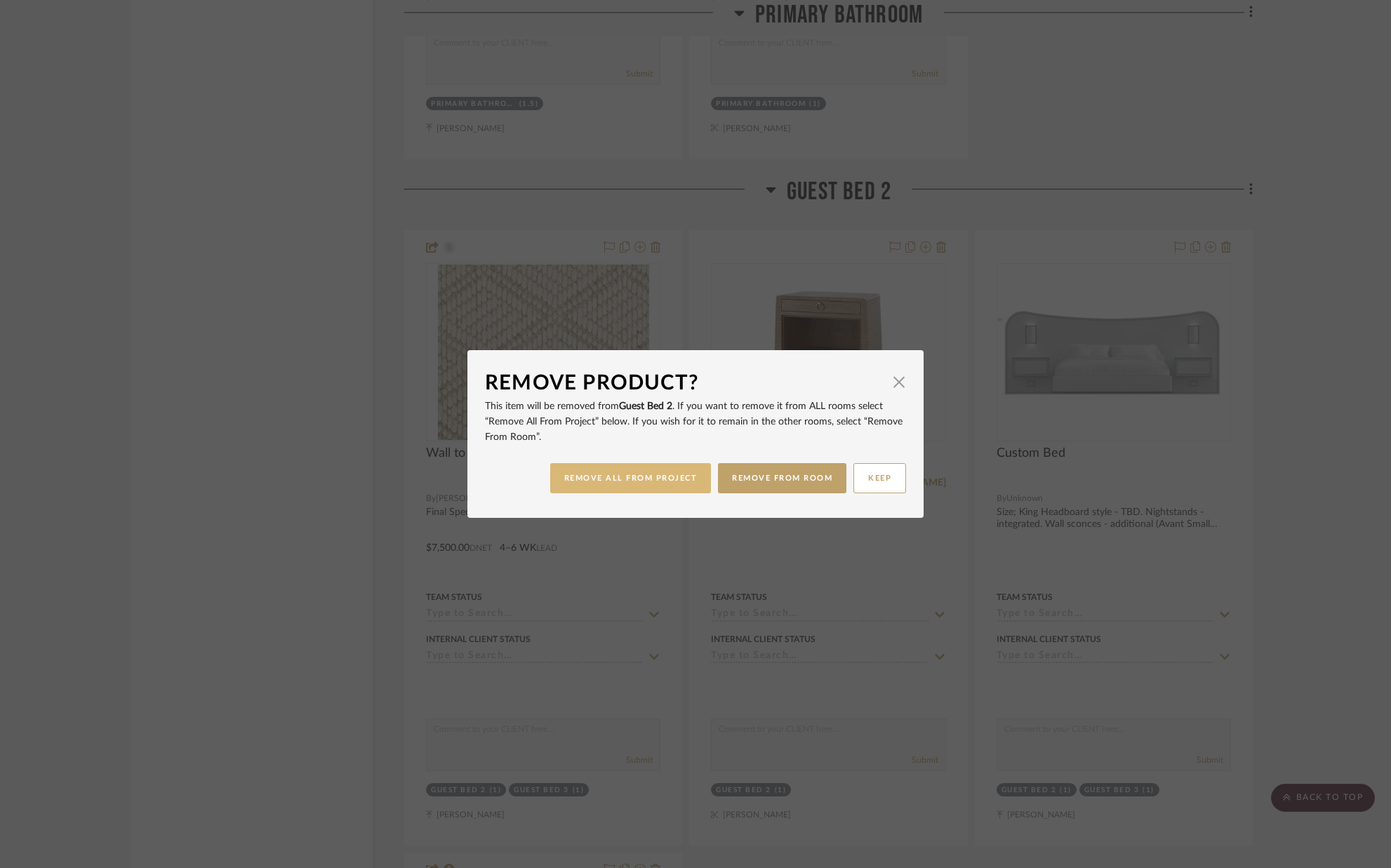
click at [622, 477] on button "REMOVE ALL FROM PROJECT" at bounding box center [631, 478] width 162 height 30
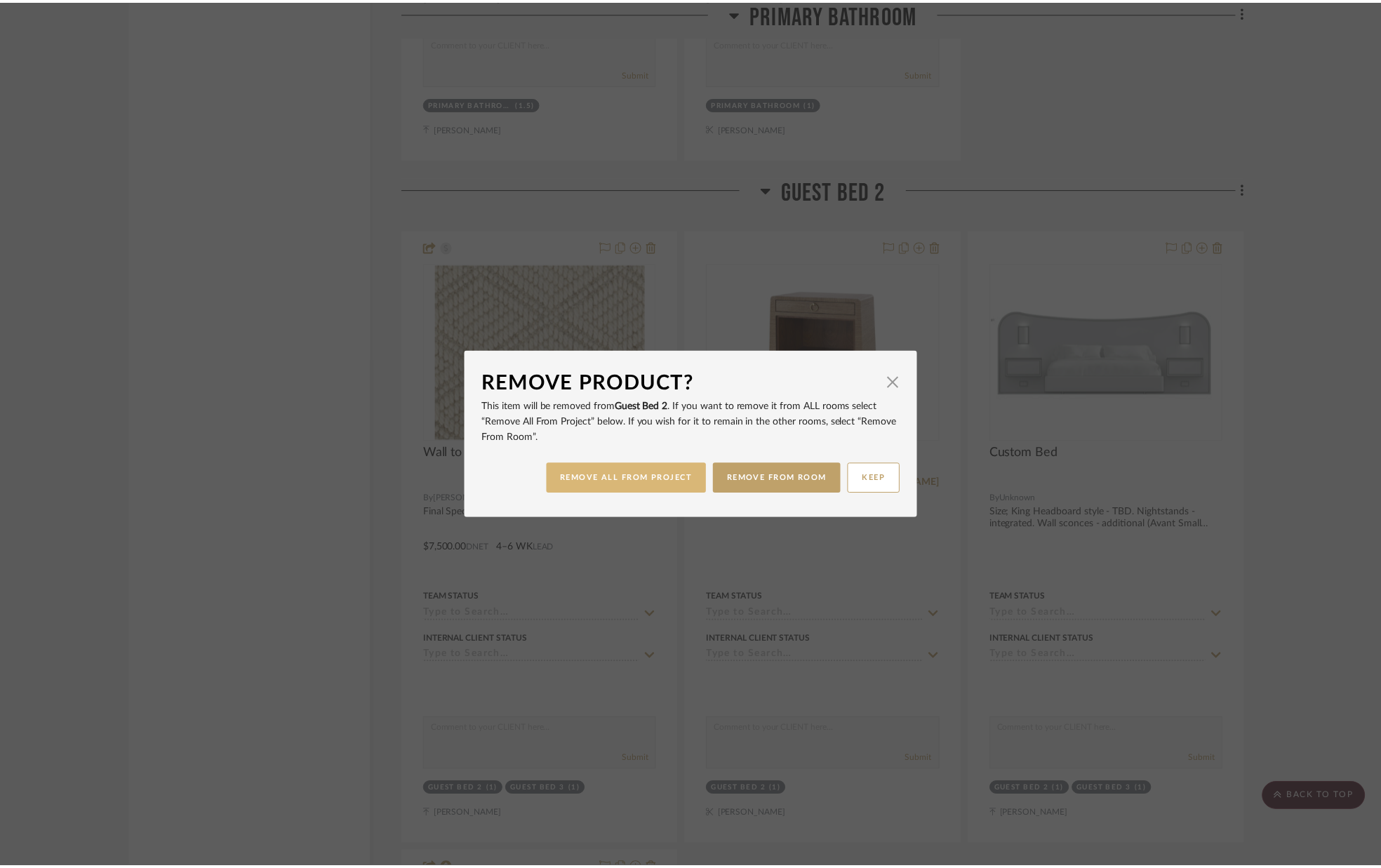
scroll to position [8936, 0]
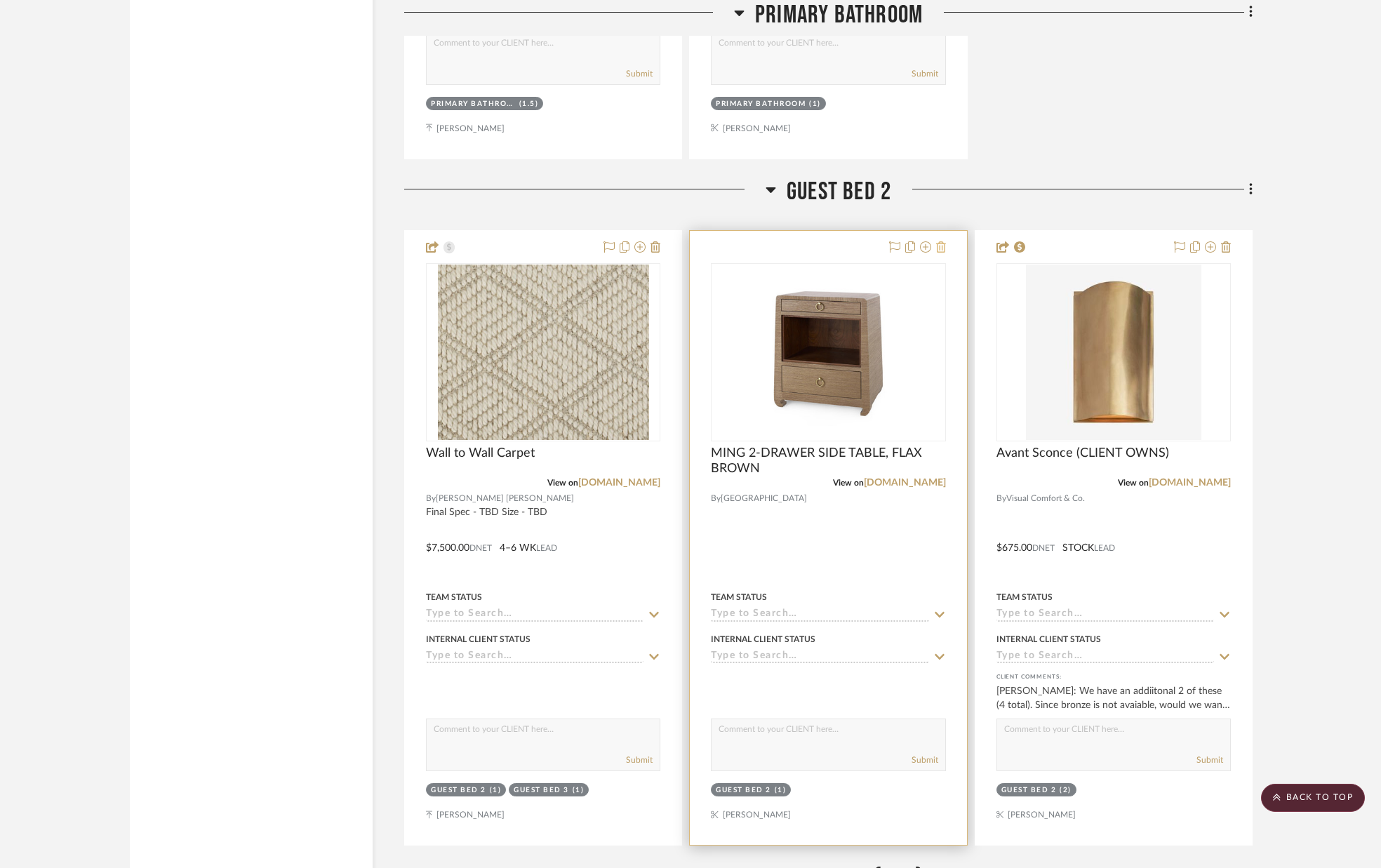
click at [943, 246] on icon at bounding box center [941, 247] width 10 height 11
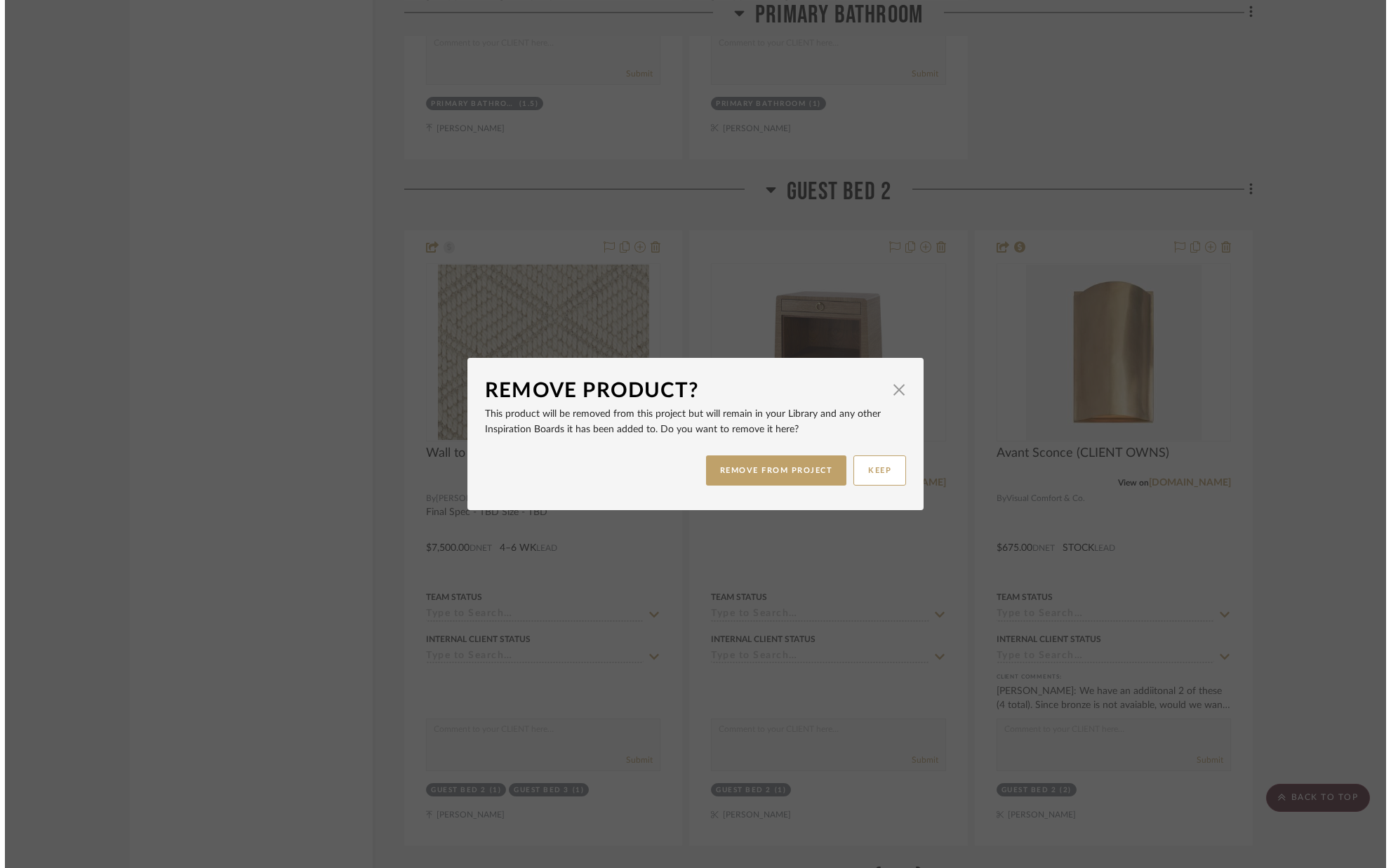
scroll to position [0, 0]
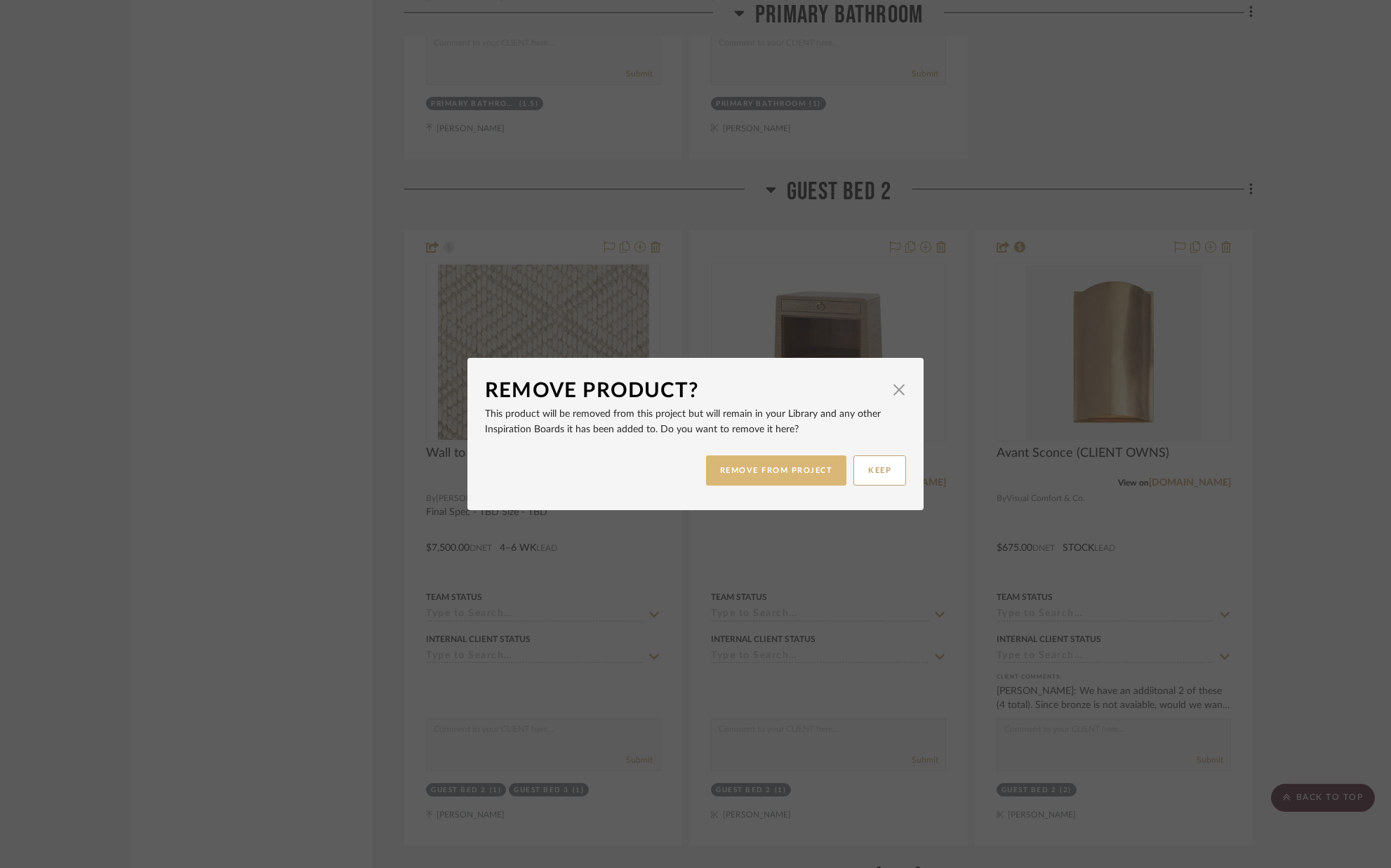
click at [710, 470] on button "REMOVE FROM PROJECT" at bounding box center [776, 471] width 141 height 30
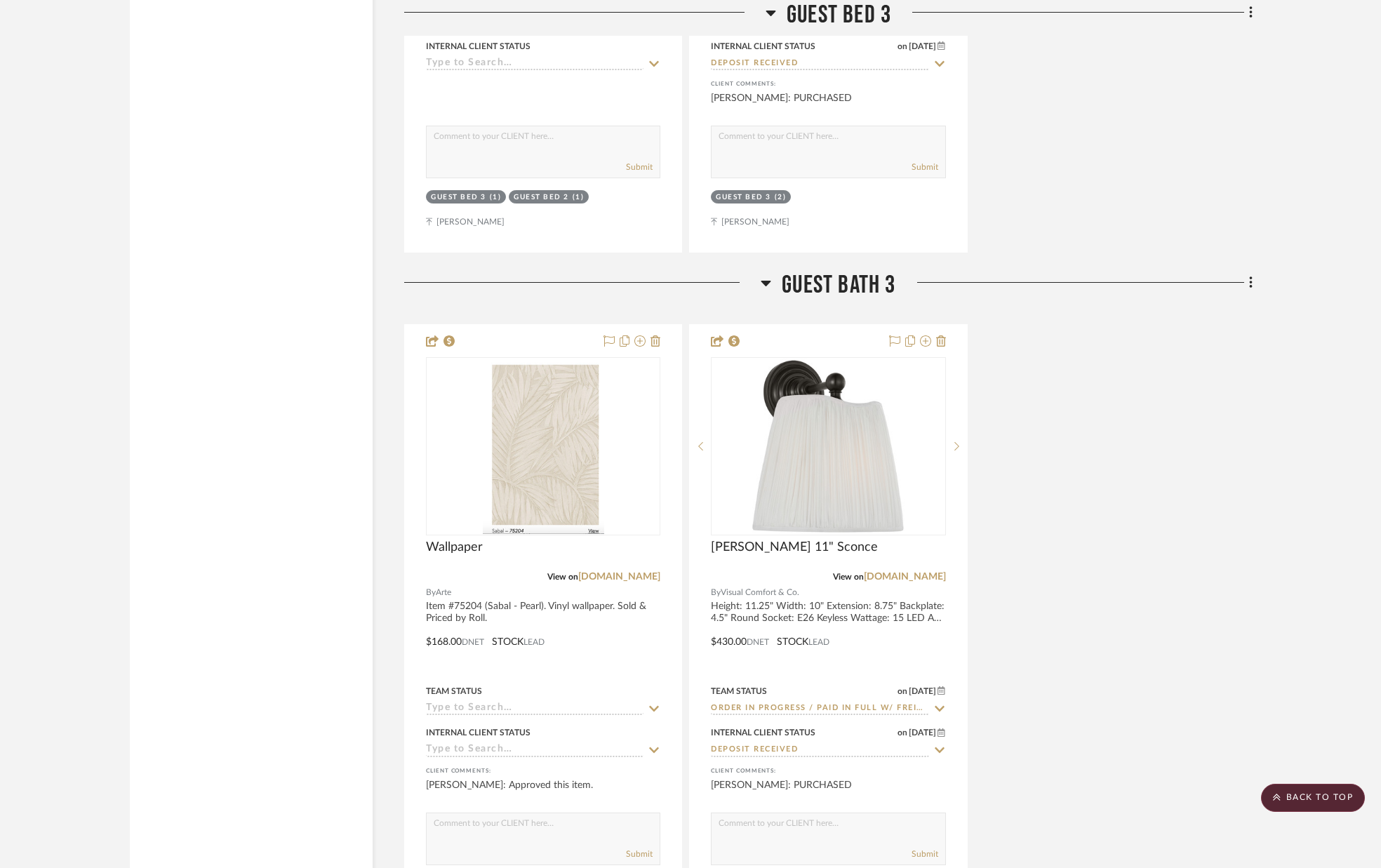
scroll to position [10904, 0]
